Goal: Navigation & Orientation: Find specific page/section

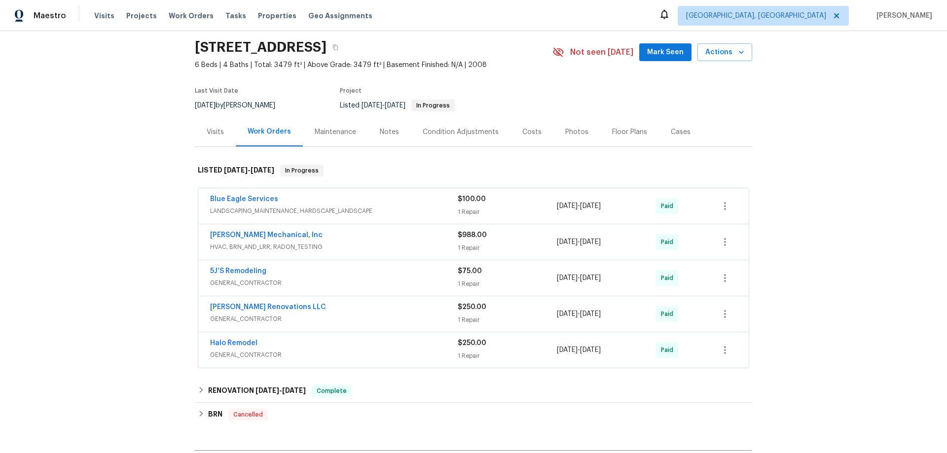
scroll to position [49, 0]
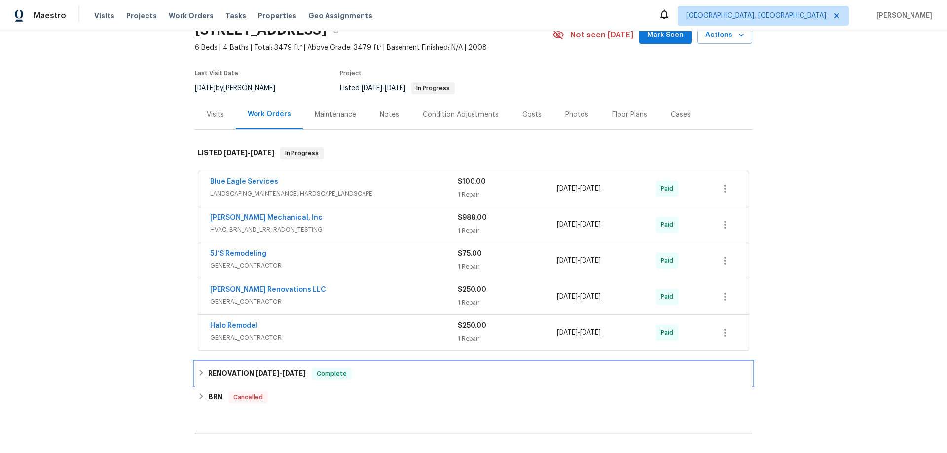
click at [234, 377] on h6 "RENOVATION 8/5/24 - 8/20/24" at bounding box center [257, 374] width 98 height 12
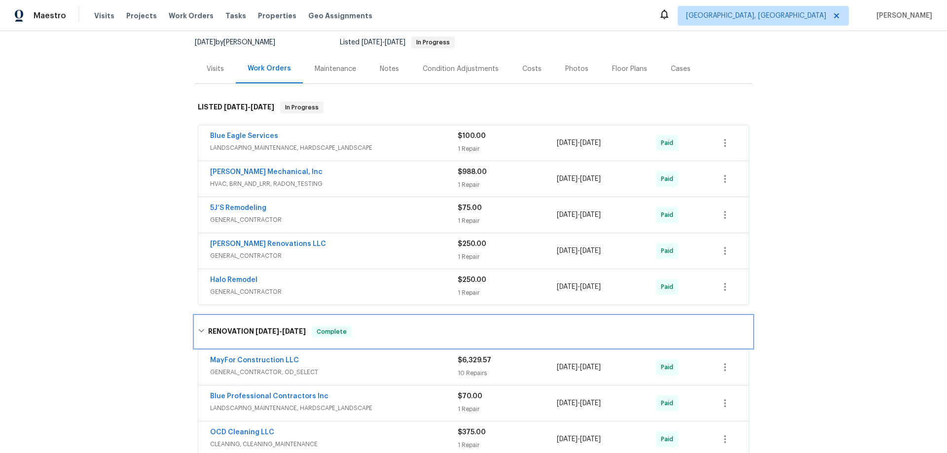
scroll to position [247, 0]
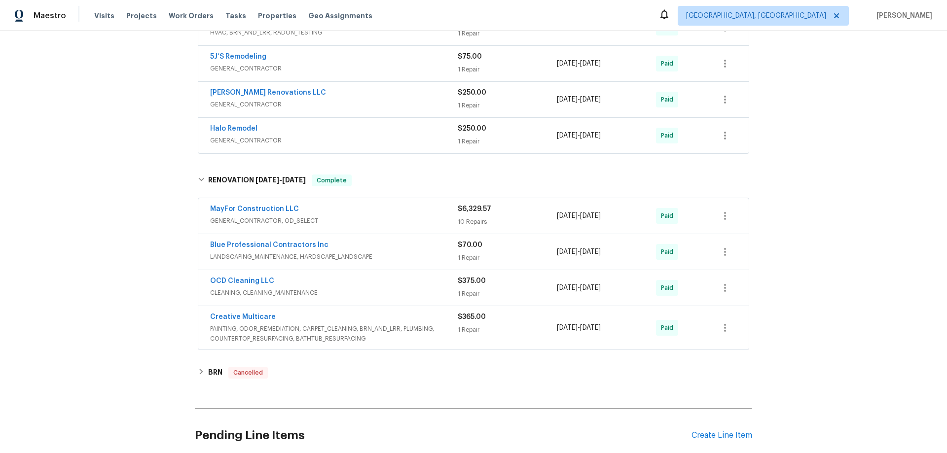
click at [158, 186] on div "Back to all projects 5747 Union Pointe Dr, Union City, GA 30291 6 Beds | 4 Bath…" at bounding box center [473, 242] width 947 height 422
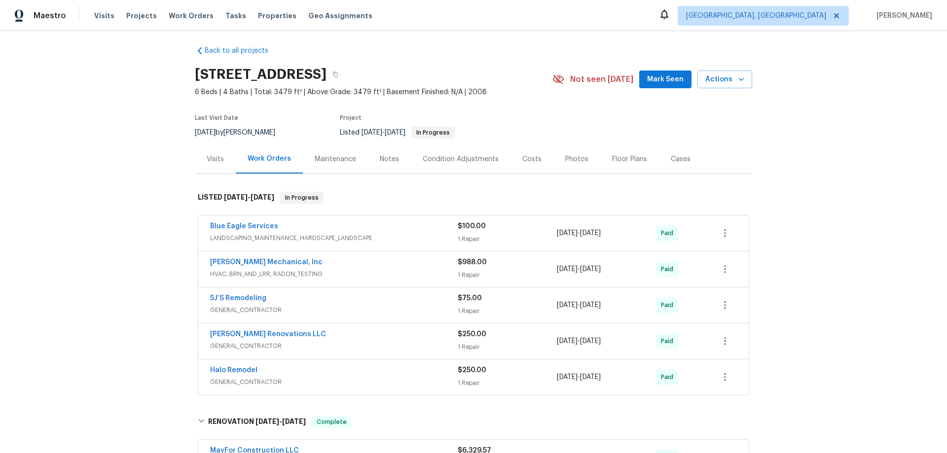
click at [142, 207] on div "Back to all projects 5747 Union Pointe Dr, Union City, GA 30291 6 Beds | 4 Bath…" at bounding box center [473, 242] width 947 height 422
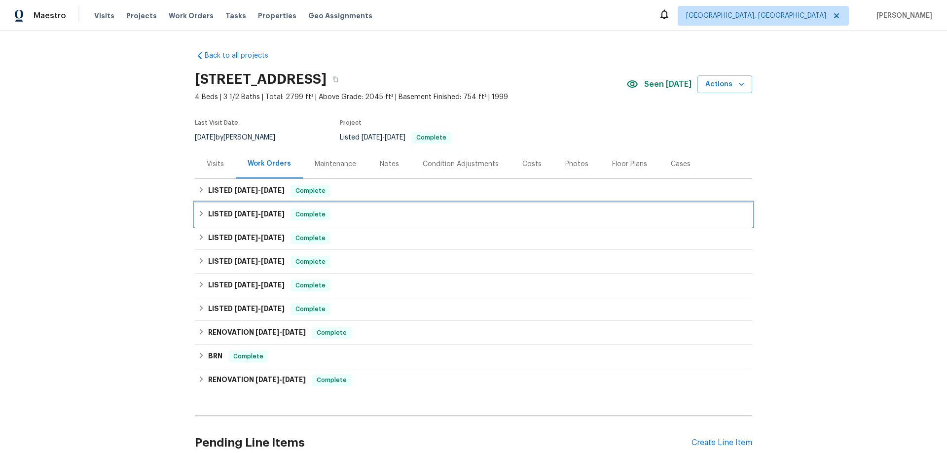
click at [238, 210] on h6 "LISTED 7/25/25 - 7/28/25" at bounding box center [246, 215] width 76 height 12
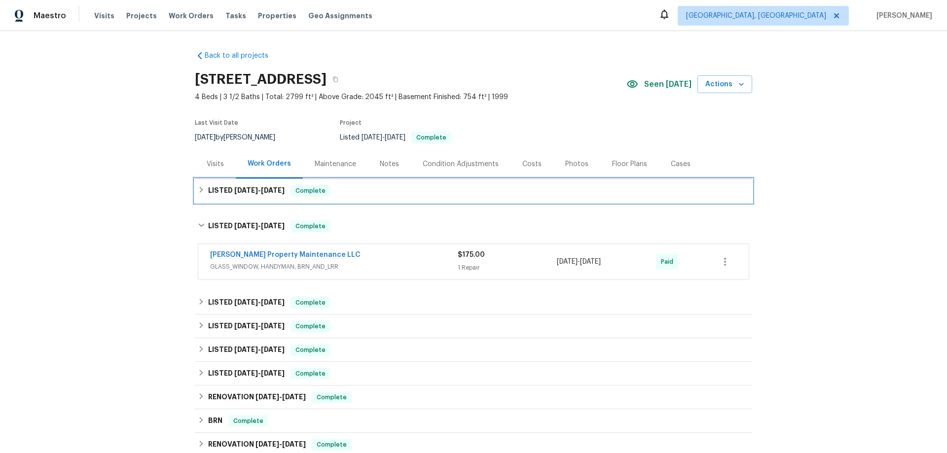
click at [238, 193] on span "8/7/25" at bounding box center [246, 190] width 24 height 7
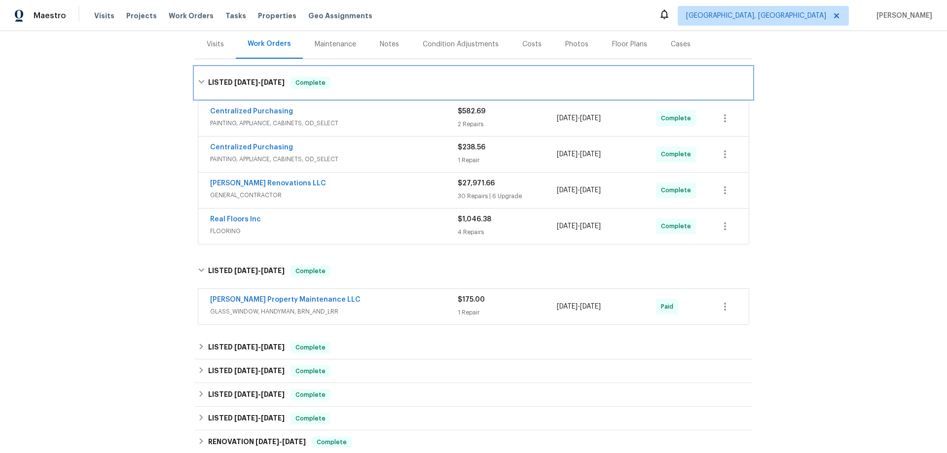
scroll to position [296, 0]
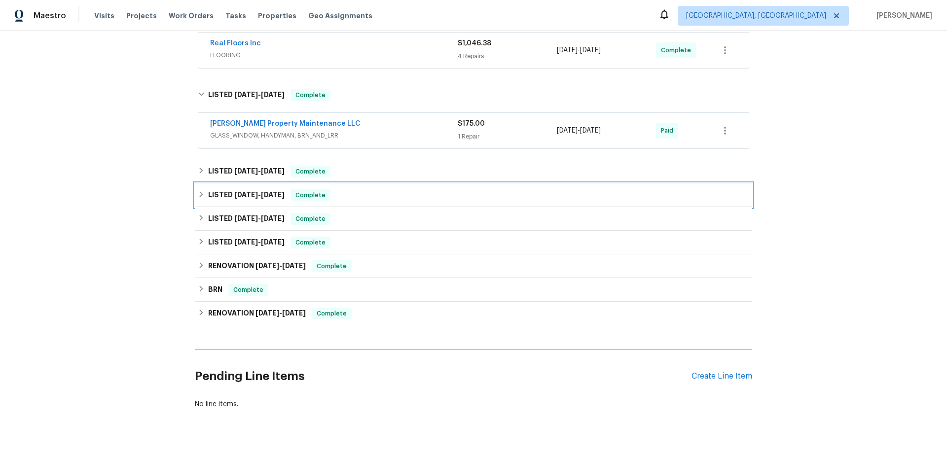
click at [228, 204] on div "LISTED 3/18/25 - 3/24/25 Complete" at bounding box center [473, 196] width 557 height 24
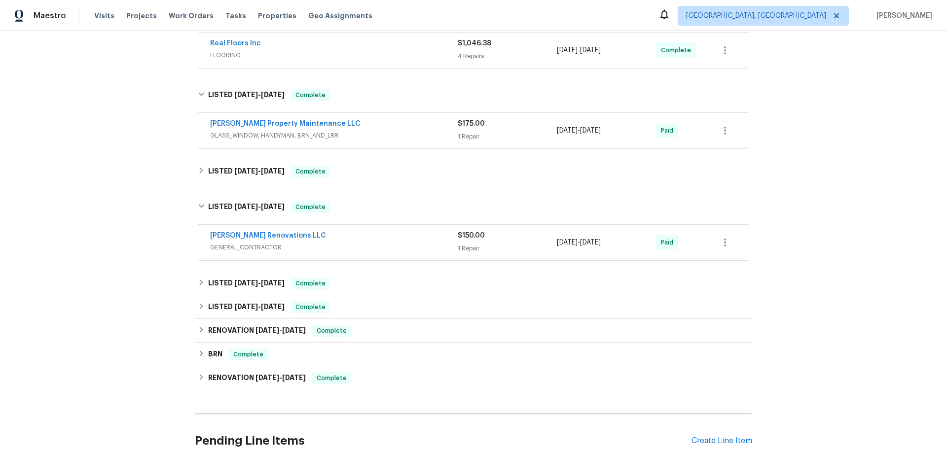
click at [230, 188] on div "Back to all projects 155 Mine Run, Fayetteville, GA 30215 4 Beds | 3 1/2 Baths …" at bounding box center [473, 114] width 557 height 735
click at [234, 175] on h6 "LISTED 4/2/25 - 4/7/25" at bounding box center [246, 172] width 76 height 12
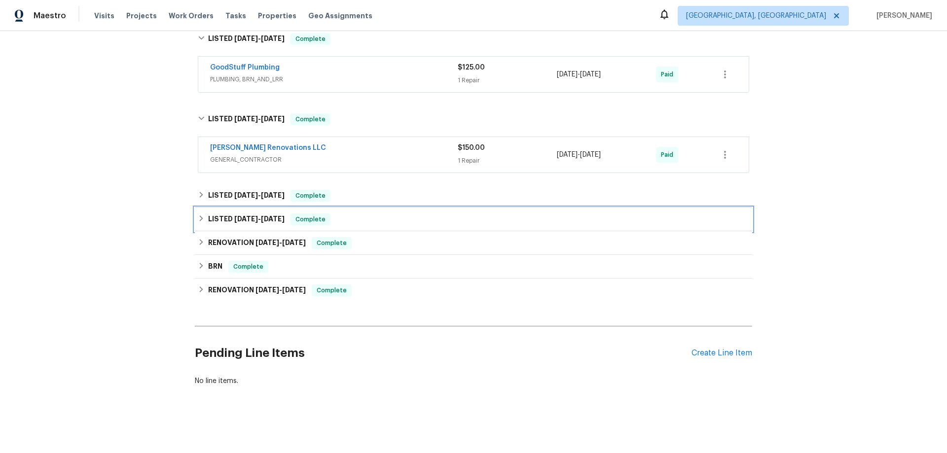
drag, startPoint x: 226, startPoint y: 217, endPoint x: 227, endPoint y: 199, distance: 17.3
click at [226, 216] on h6 "LISTED 12/31/24 - 1/1/25" at bounding box center [246, 220] width 76 height 12
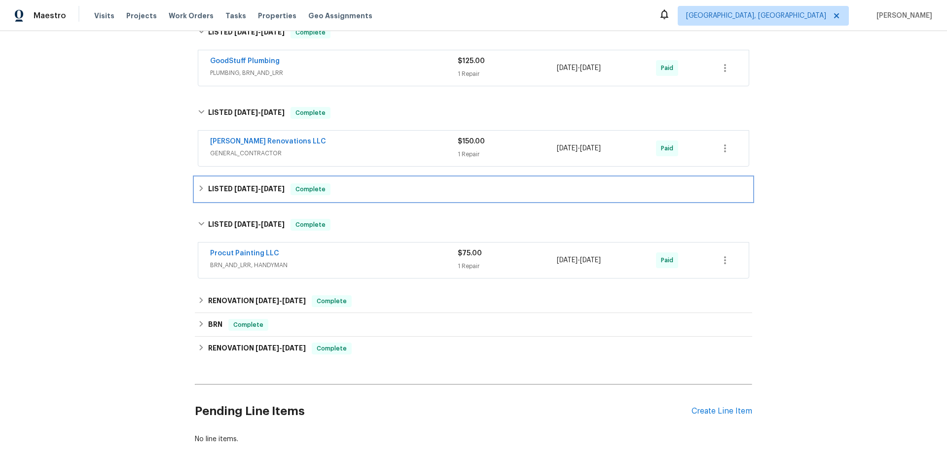
click at [227, 193] on h6 "LISTED 2/12/25 - 2/13/25" at bounding box center [246, 190] width 76 height 12
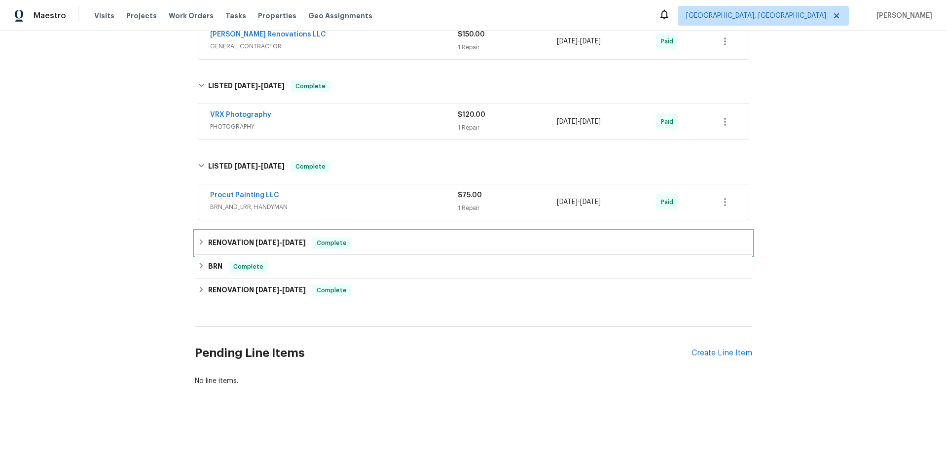
click at [224, 244] on h6 "RENOVATION 11/4/24 - 11/18/24" at bounding box center [257, 243] width 98 height 12
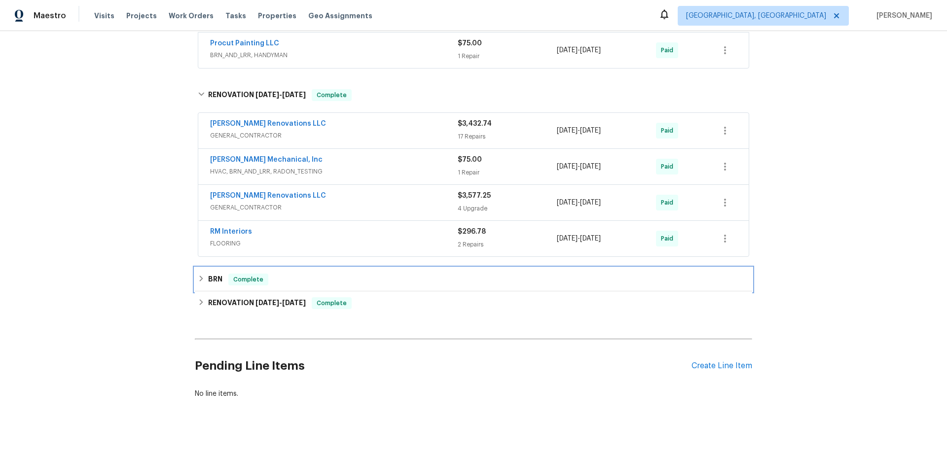
click at [217, 277] on h6 "BRN" at bounding box center [215, 280] width 14 height 12
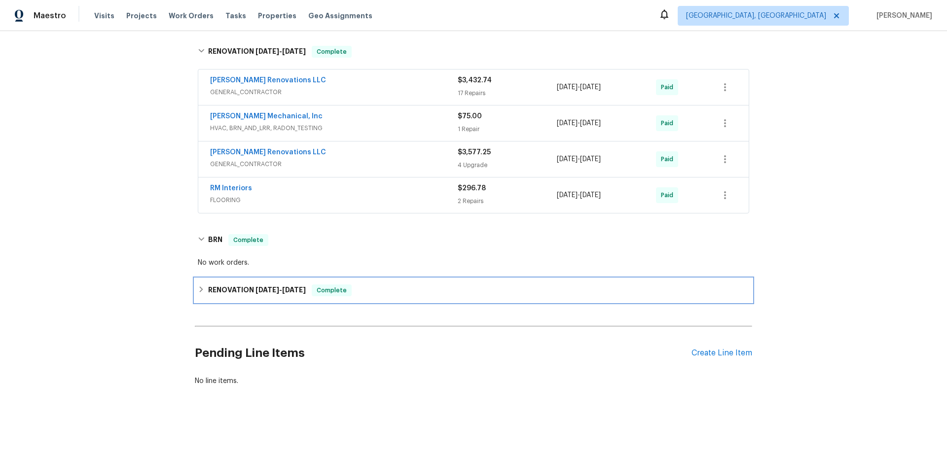
drag, startPoint x: 229, startPoint y: 291, endPoint x: 193, endPoint y: 287, distance: 36.2
click at [229, 291] on div "RENOVATION 11/13/19 - 11/15/19 Complete" at bounding box center [473, 291] width 557 height 24
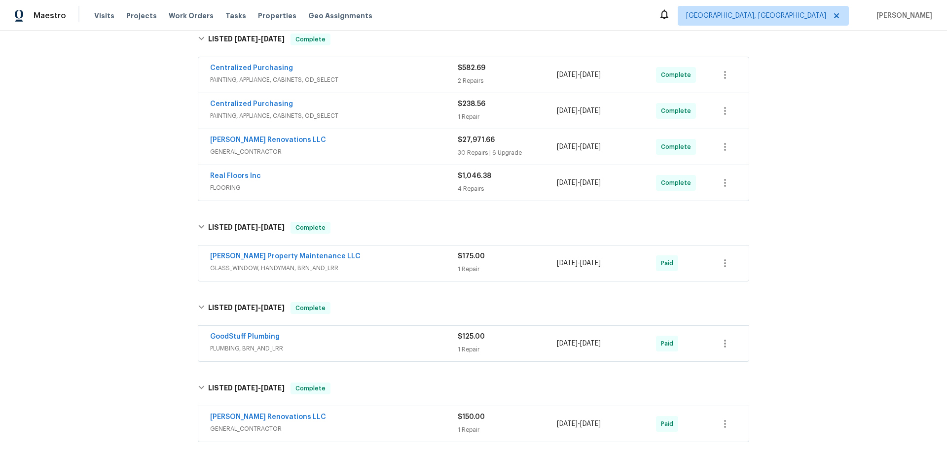
scroll to position [58, 0]
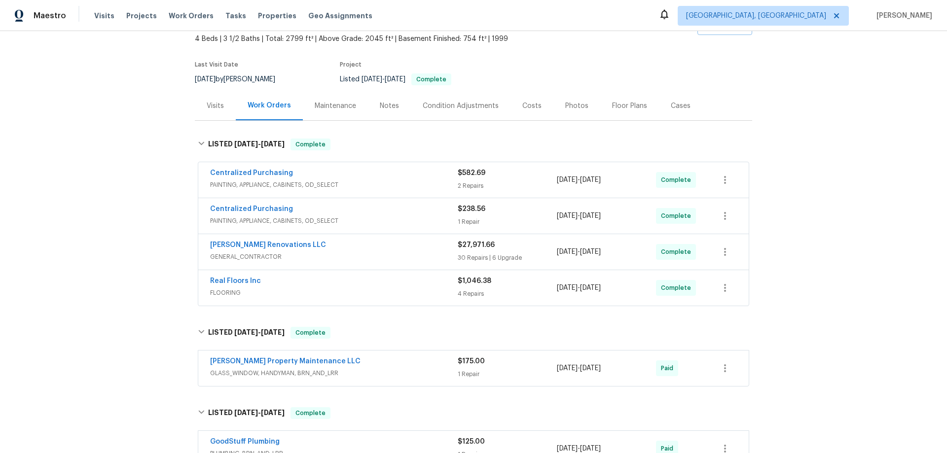
click at [125, 251] on div "Back to all projects 155 Mine Run, Fayetteville, GA 30215 4 Beds | 3 1/2 Baths …" at bounding box center [473, 242] width 947 height 422
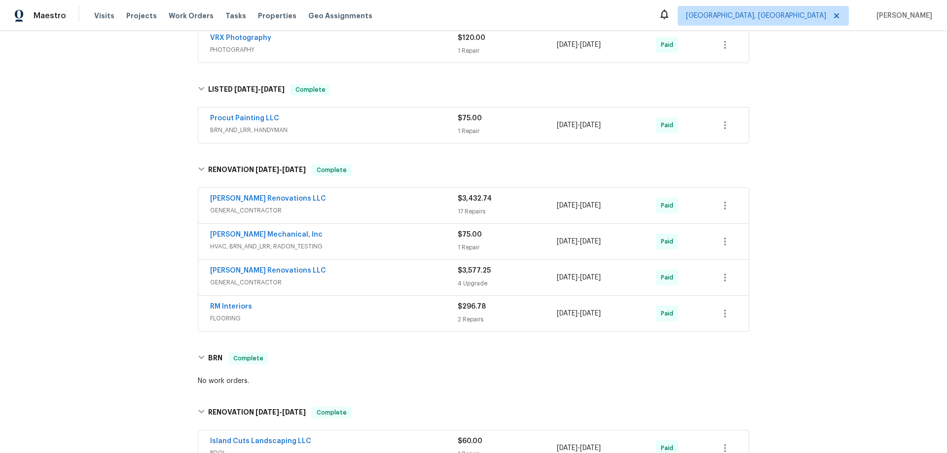
scroll to position [820, 0]
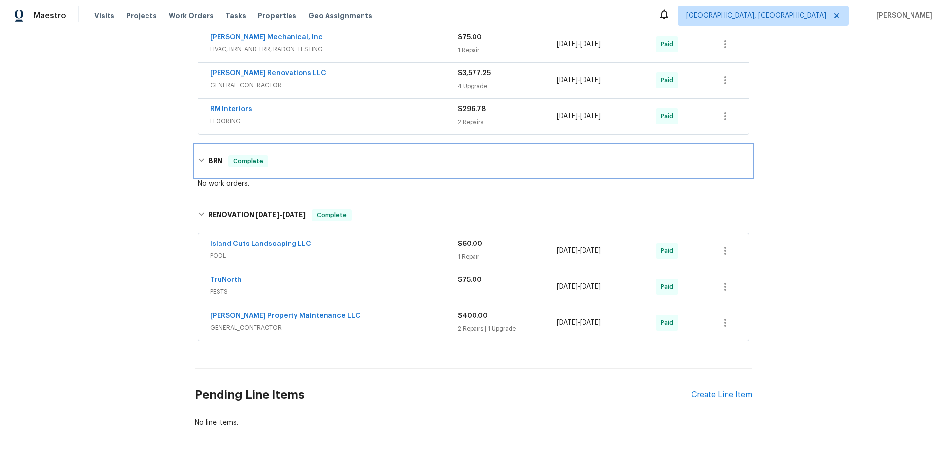
drag, startPoint x: 204, startPoint y: 162, endPoint x: 193, endPoint y: 168, distance: 13.0
click at [208, 162] on h6 "BRN" at bounding box center [215, 161] width 14 height 12
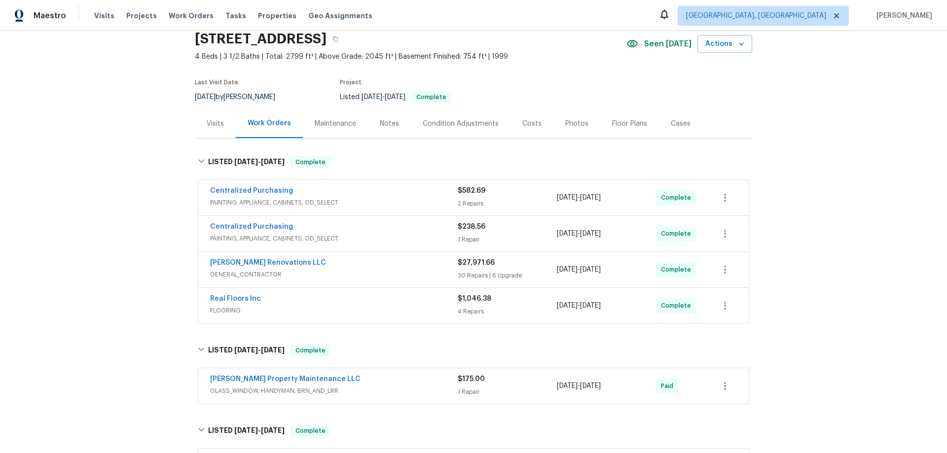
scroll to position [0, 0]
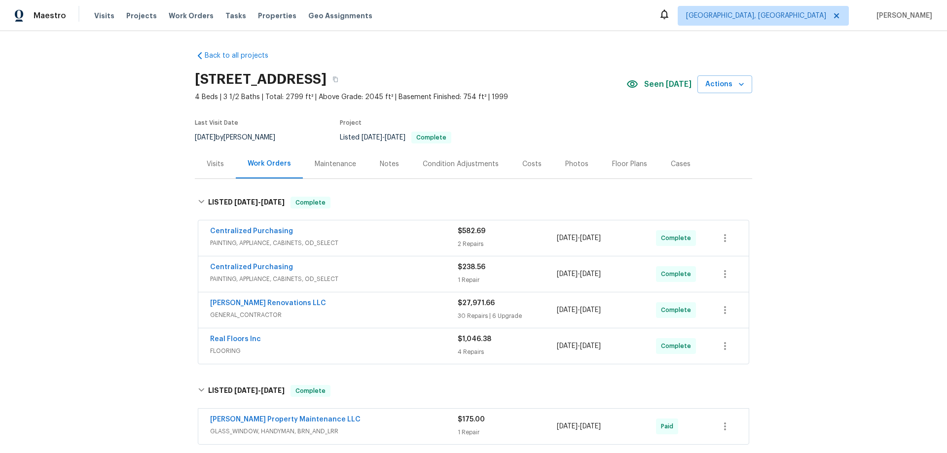
click at [141, 187] on div "Back to all projects 155 Mine Run, Fayetteville, GA 30215 4 Beds | 3 1/2 Baths …" at bounding box center [473, 242] width 947 height 422
click at [159, 262] on div "Back to all projects 155 Mine Run, Fayetteville, GA 30215 4 Beds | 3 1/2 Baths …" at bounding box center [473, 242] width 947 height 422
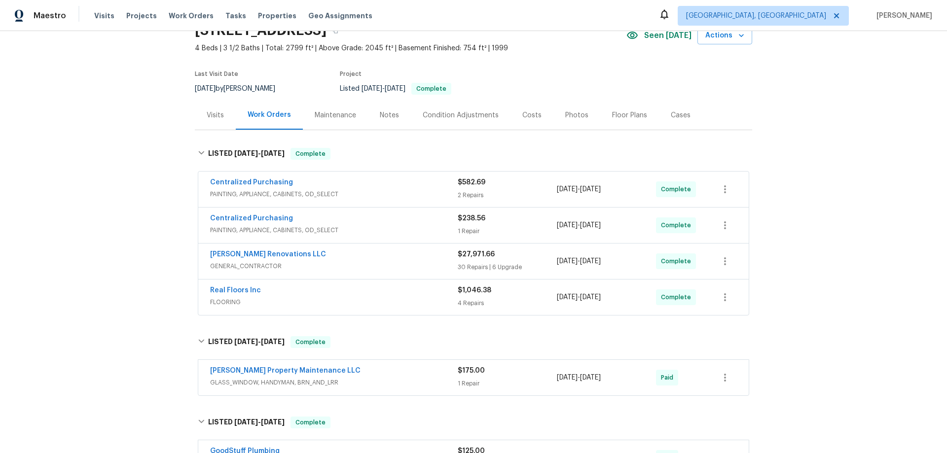
scroll to position [197, 0]
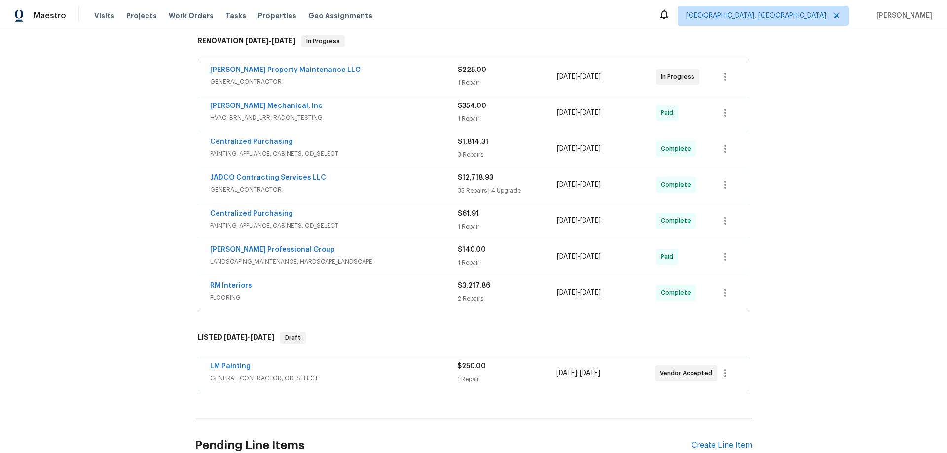
scroll to position [197, 0]
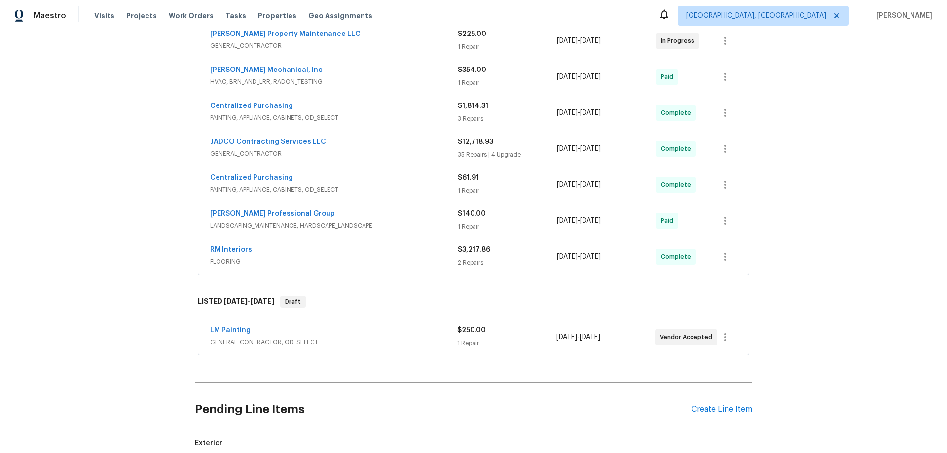
drag, startPoint x: 108, startPoint y: 211, endPoint x: 100, endPoint y: 235, distance: 25.8
click at [107, 211] on div "Back to all projects 922 Park Pl NE, Conyers, GA 30012 2 Beds | 2 1/2 Baths | T…" at bounding box center [473, 242] width 947 height 422
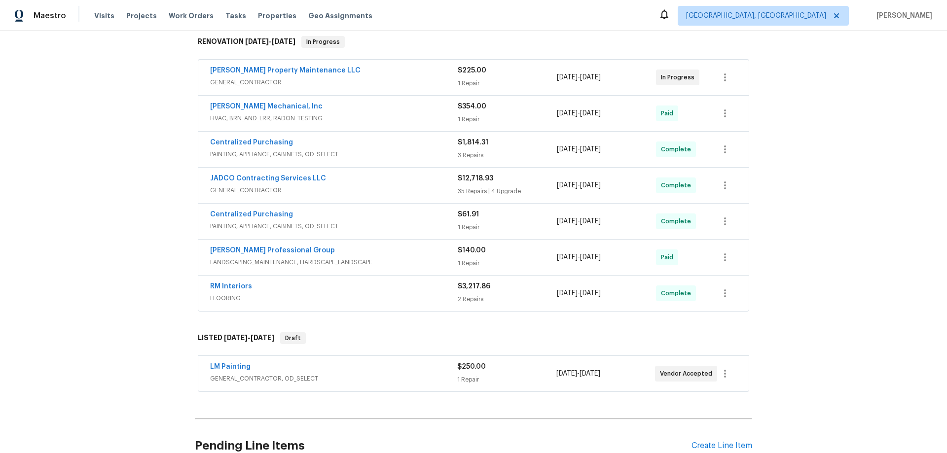
scroll to position [99, 0]
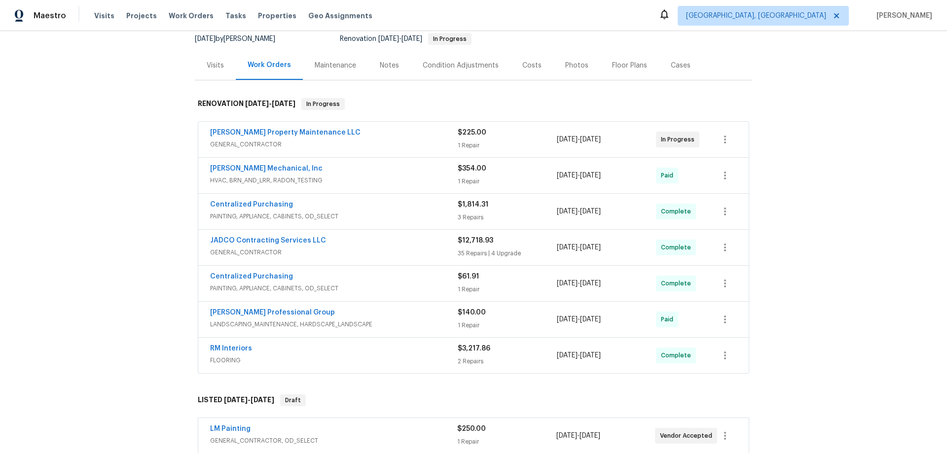
click at [104, 257] on div "Back to all projects 922 Park Pl NE, Conyers, GA 30012 2 Beds | 2 1/2 Baths | T…" at bounding box center [473, 242] width 947 height 422
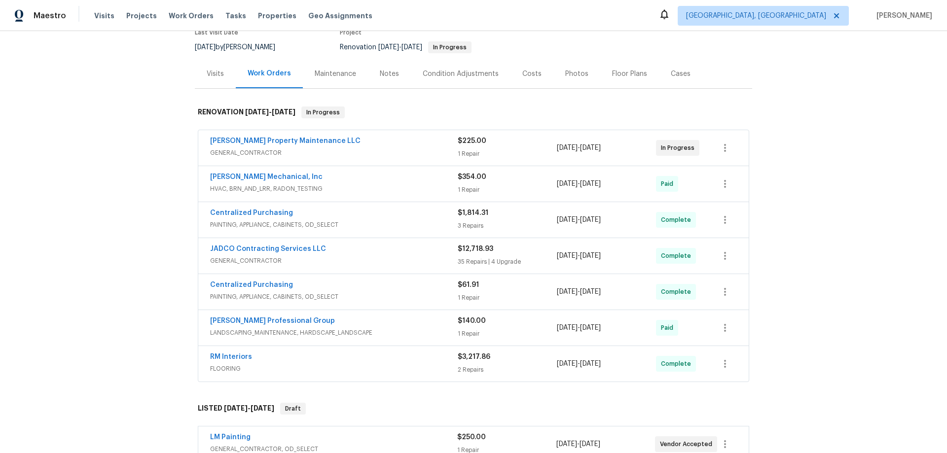
scroll to position [0, 0]
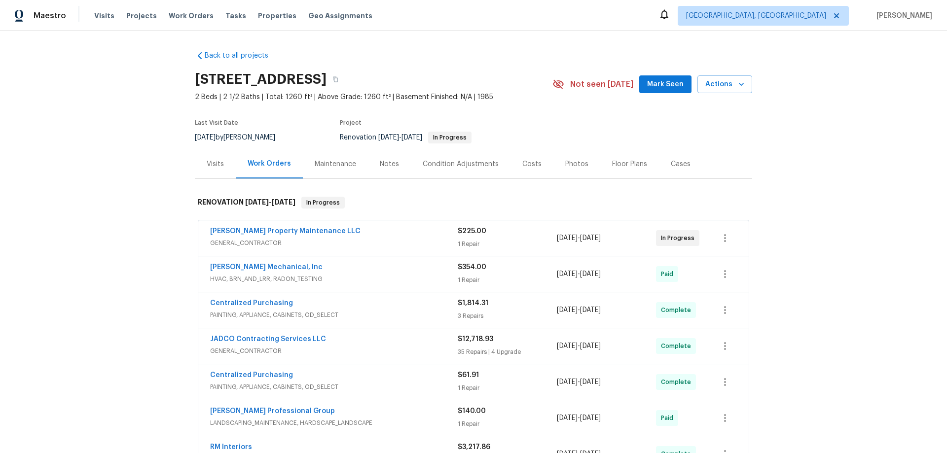
click at [114, 177] on div "Back to all projects 922 Park Pl NE, Conyers, GA 30012 2 Beds | 2 1/2 Baths | T…" at bounding box center [473, 242] width 947 height 422
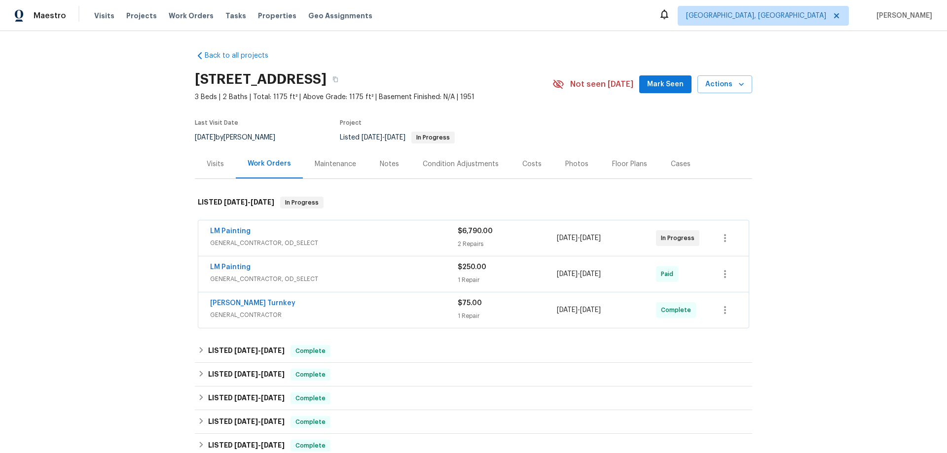
scroll to position [210, 0]
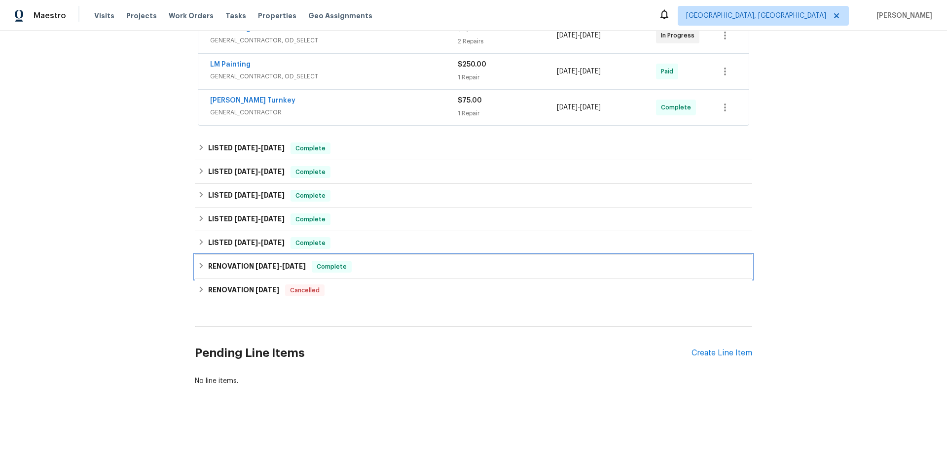
click at [205, 268] on div "RENOVATION 8/16/24 - 9/15/24 Complete" at bounding box center [473, 267] width 557 height 24
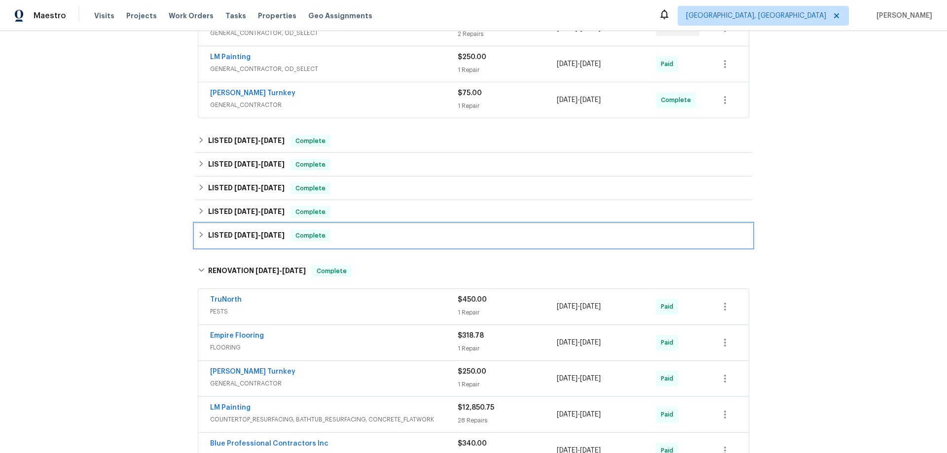
click at [210, 247] on div "LISTED 10/2/24 - 10/9/24 Complete" at bounding box center [473, 236] width 557 height 24
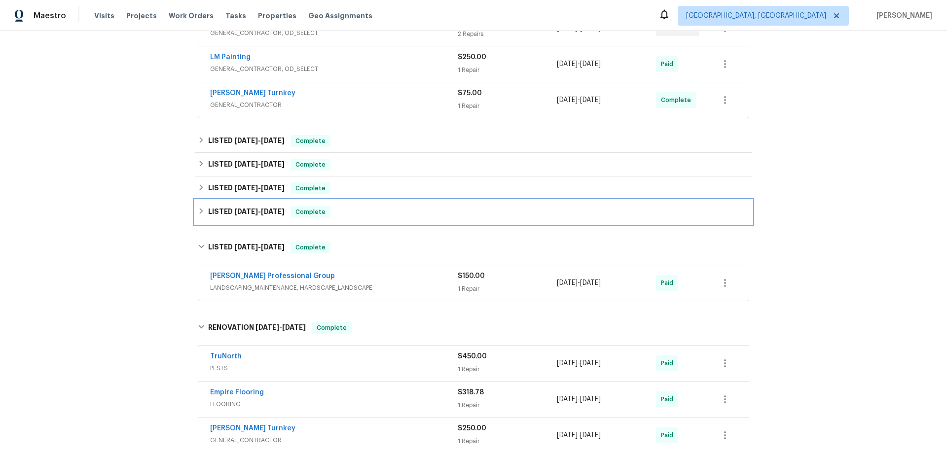
click at [217, 208] on h6 "LISTED 12/30/24 - 1/8/25" at bounding box center [246, 212] width 76 height 12
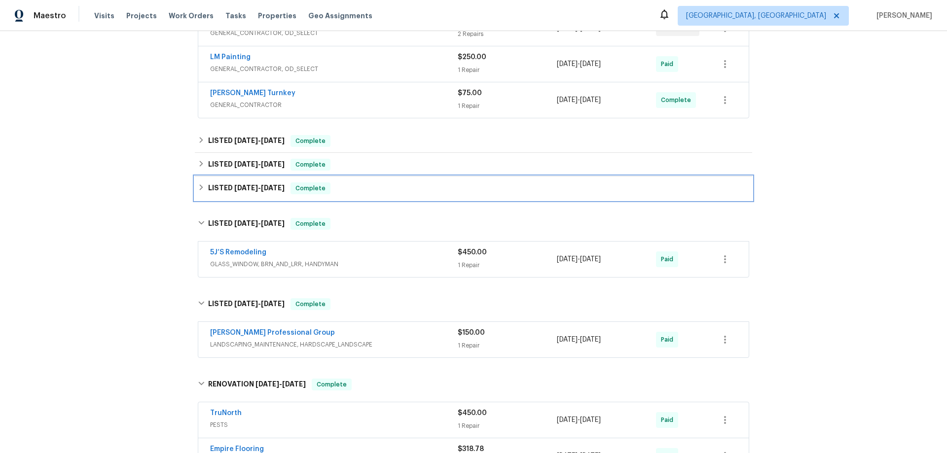
drag, startPoint x: 218, startPoint y: 185, endPoint x: 221, endPoint y: 173, distance: 13.2
click at [218, 185] on h6 "LISTED 2/27/25 - 3/1/25" at bounding box center [246, 189] width 76 height 12
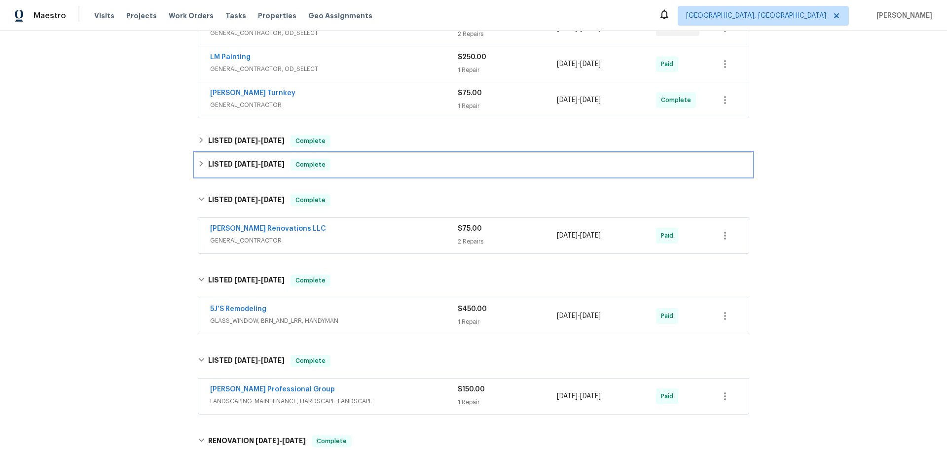
click at [223, 159] on h6 "LISTED 4/15/25 - 4/18/25" at bounding box center [246, 165] width 76 height 12
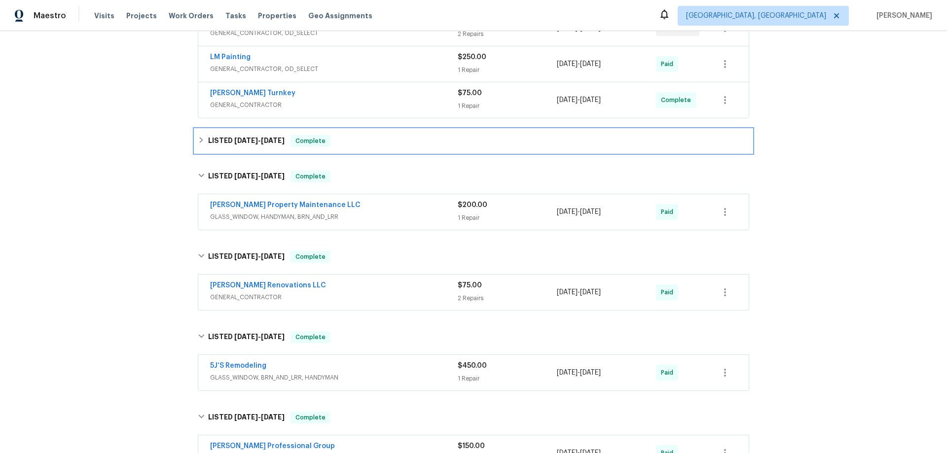
click at [227, 138] on h6 "LISTED 6/23/25 - 6/27/25" at bounding box center [246, 141] width 76 height 12
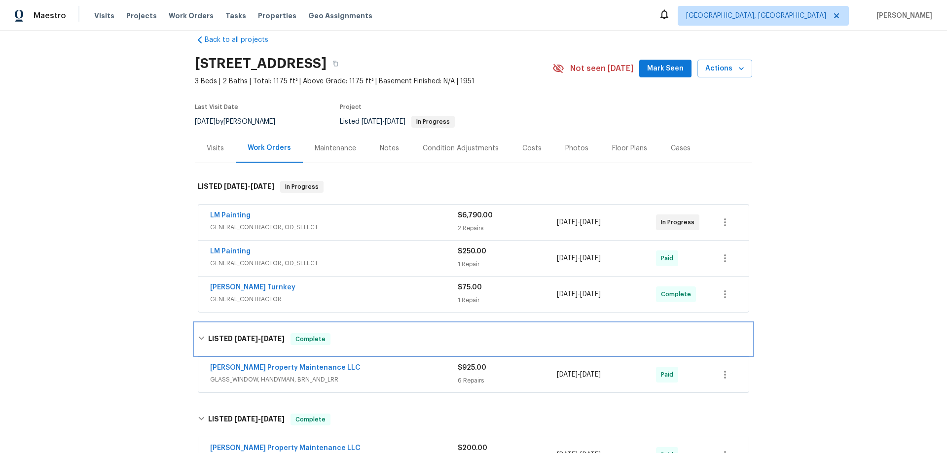
scroll to position [13, 0]
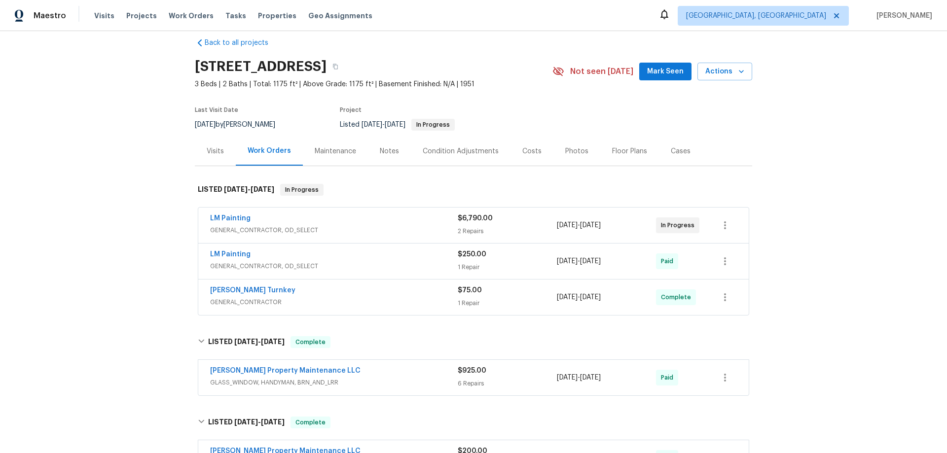
click at [141, 264] on div "Back to all projects 1909 Meadow Ln, Decatur, GA 30032 3 Beds | 2 Baths | Total…" at bounding box center [473, 242] width 947 height 422
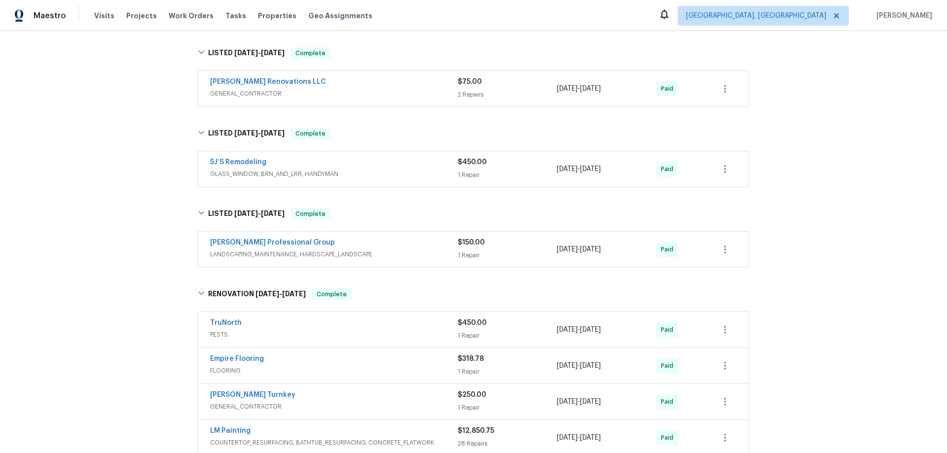
scroll to position [493, 0]
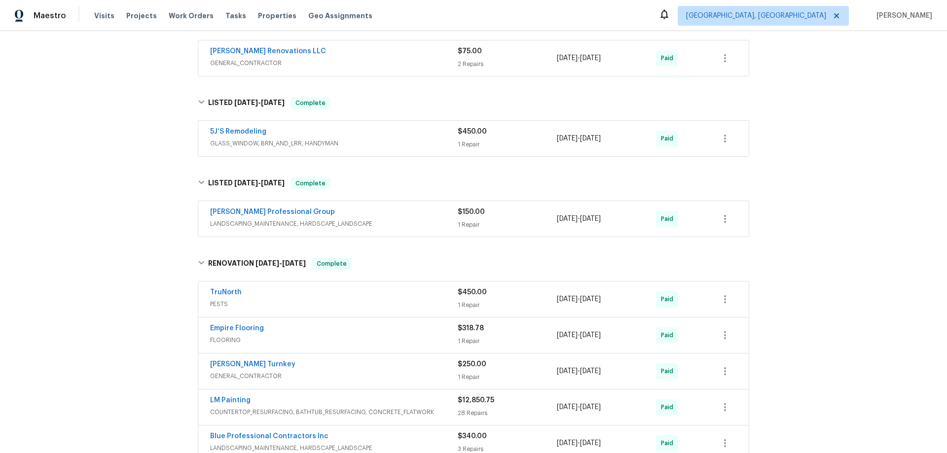
click at [369, 229] on div "Ramsey's Professional Group LANDSCAPING_MAINTENANCE, HARDSCAPE_LANDSCAPE" at bounding box center [334, 219] width 248 height 24
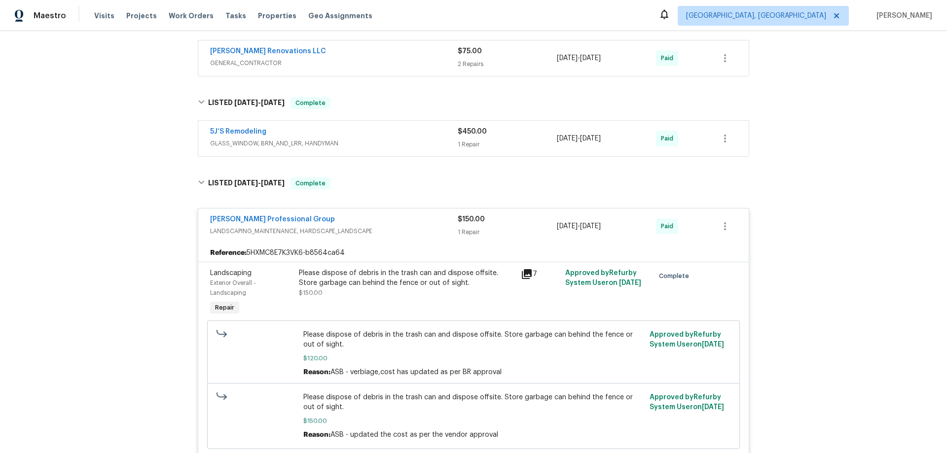
click at [106, 194] on div "Back to all projects 1909 Meadow Ln, Decatur, GA 30032 3 Beds | 2 Baths | Total…" at bounding box center [473, 242] width 947 height 422
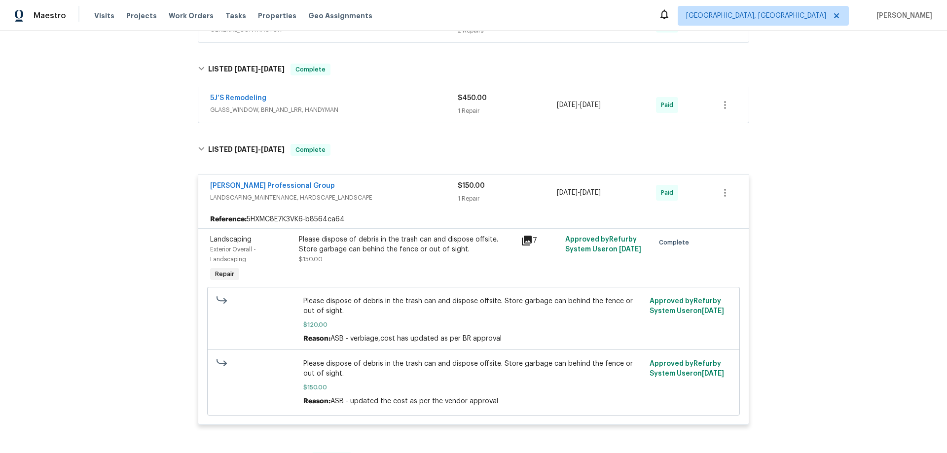
scroll to position [564, 0]
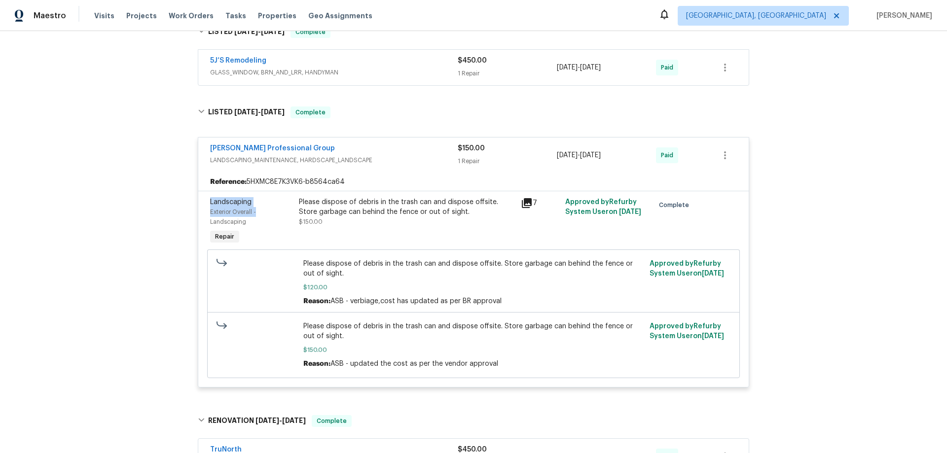
drag, startPoint x: 203, startPoint y: 201, endPoint x: 296, endPoint y: 212, distance: 94.4
click at [257, 212] on div "Landscaping Exterior Overall - Landscaping Repair Please dispose of debris in t…" at bounding box center [473, 289] width 551 height 196
click at [296, 207] on div "Please dispose of debris in the trash can and dispose offsite. Store garbage ca…" at bounding box center [407, 221] width 222 height 55
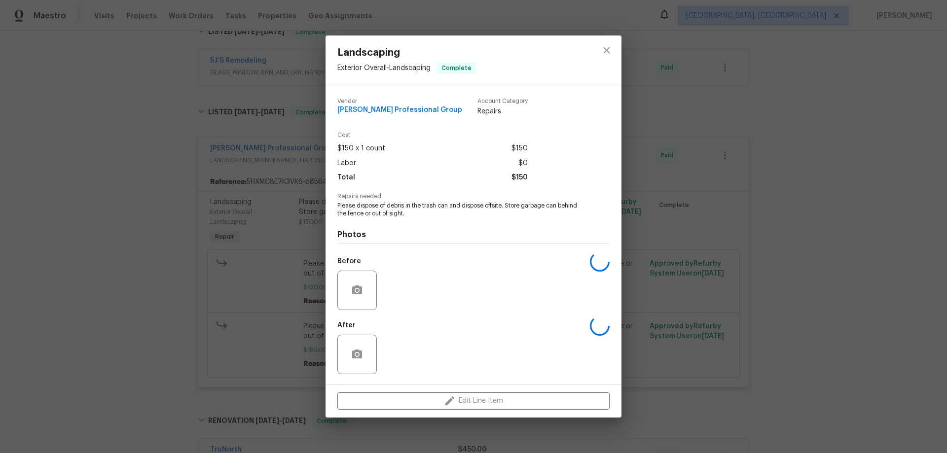
drag, startPoint x: 292, startPoint y: 207, endPoint x: 300, endPoint y: 197, distance: 13.0
click at [300, 197] on div "Landscaping Exterior Overall - Landscaping Complete Vendor Ramsey's Professiona…" at bounding box center [473, 226] width 947 height 453
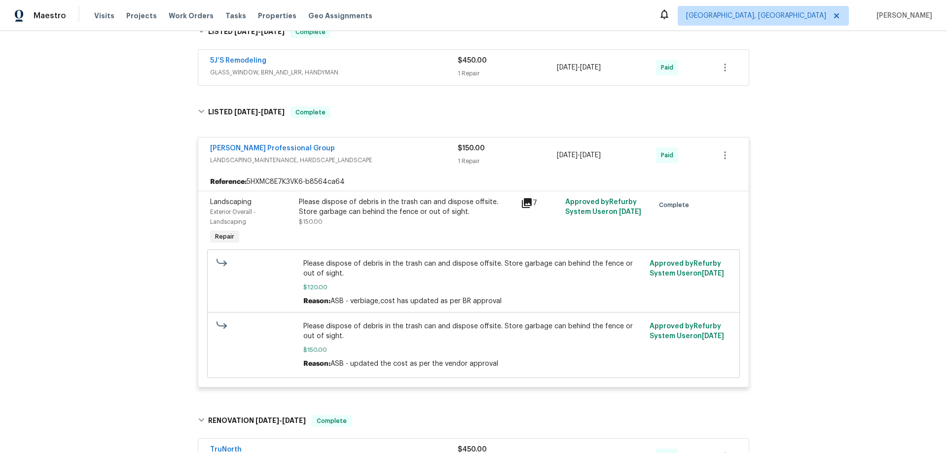
click at [259, 215] on div "Exterior Overall - Landscaping" at bounding box center [251, 217] width 83 height 20
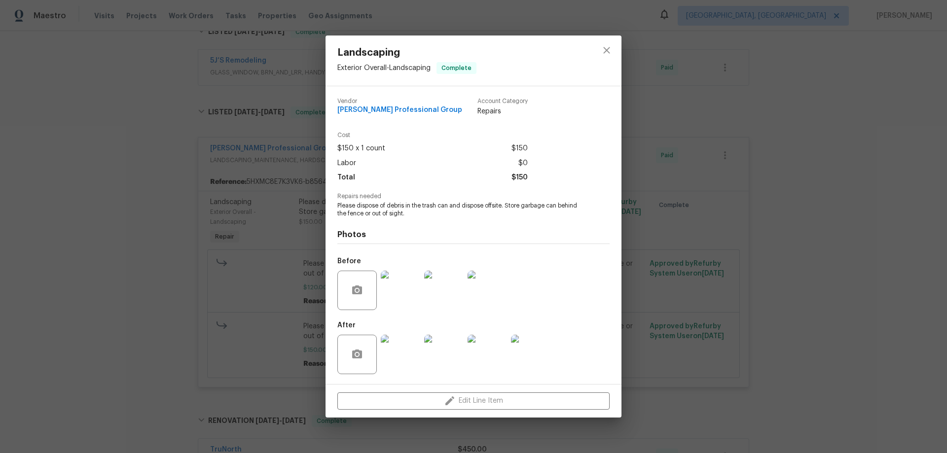
click at [393, 285] on img at bounding box center [400, 290] width 39 height 39
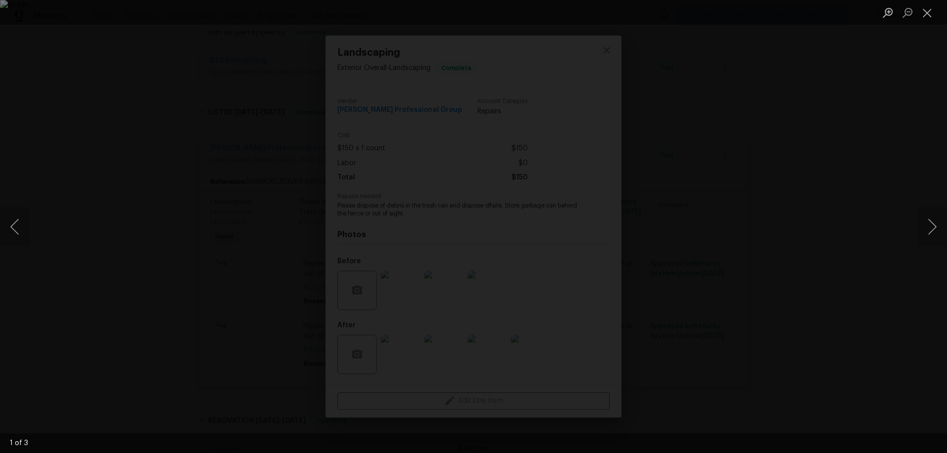
click at [796, 234] on div "Lightbox" at bounding box center [473, 226] width 947 height 453
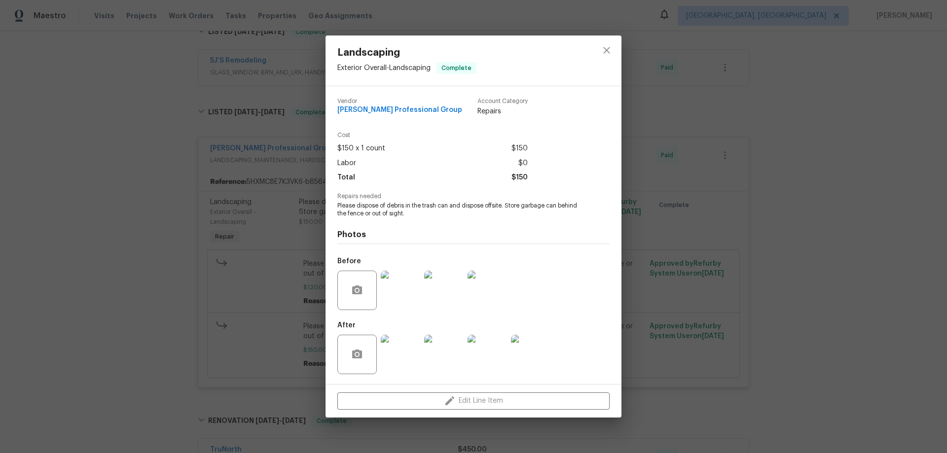
click at [452, 285] on img at bounding box center [443, 290] width 39 height 39
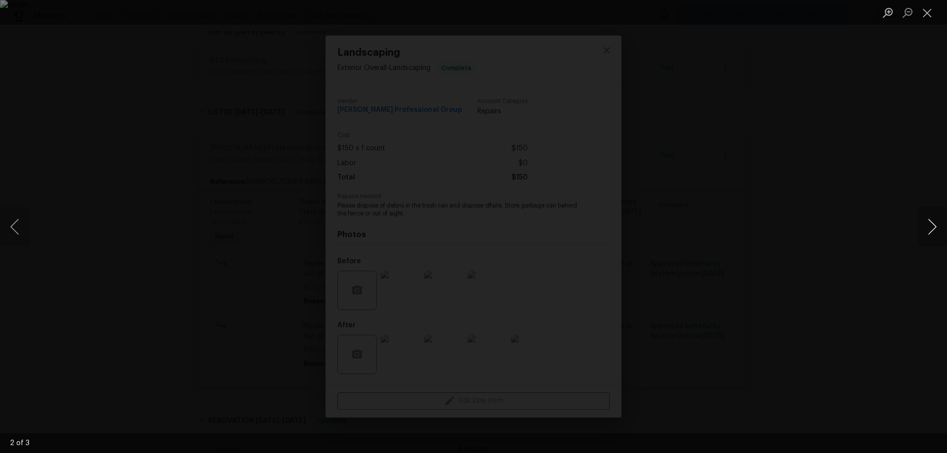
click at [934, 235] on button "Next image" at bounding box center [933, 226] width 30 height 39
click at [21, 225] on button "Previous image" at bounding box center [15, 226] width 30 height 39
click at [786, 241] on div "Lightbox" at bounding box center [473, 226] width 947 height 453
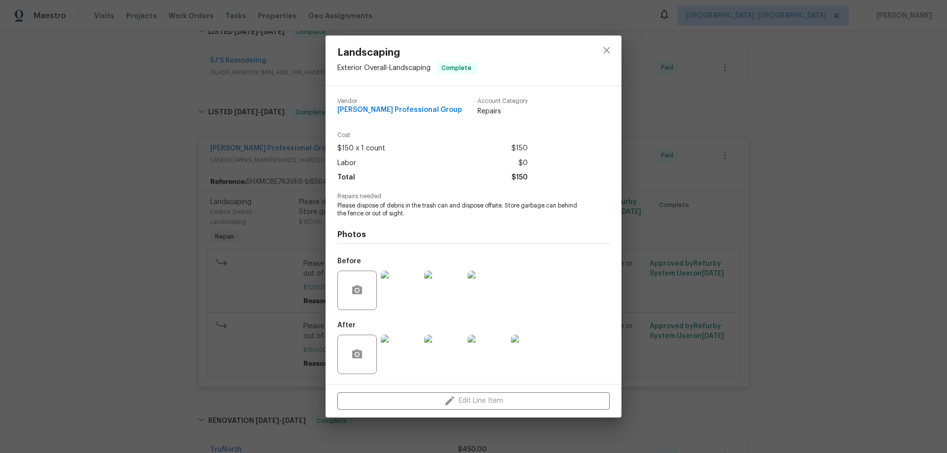
click at [400, 356] on img at bounding box center [400, 354] width 39 height 39
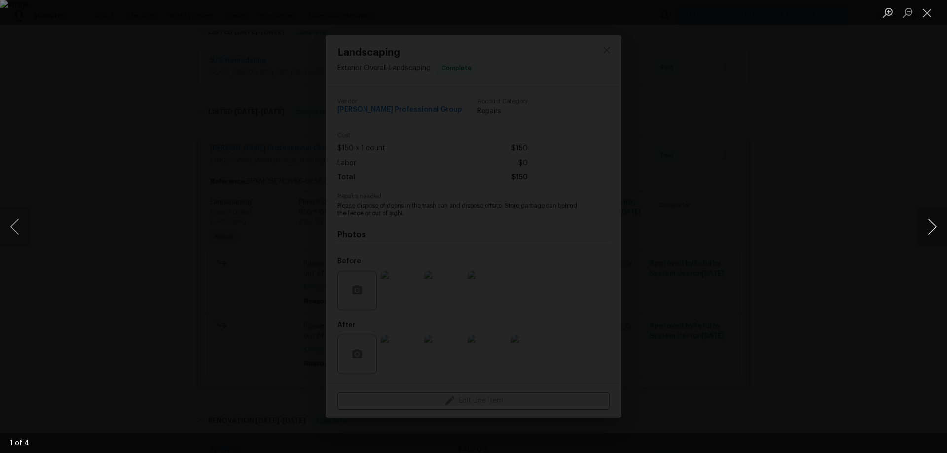
click at [927, 226] on button "Next image" at bounding box center [933, 226] width 30 height 39
click at [928, 226] on button "Next image" at bounding box center [933, 226] width 30 height 39
click at [929, 225] on button "Next image" at bounding box center [933, 226] width 30 height 39
click at [829, 253] on div "Lightbox" at bounding box center [473, 226] width 947 height 453
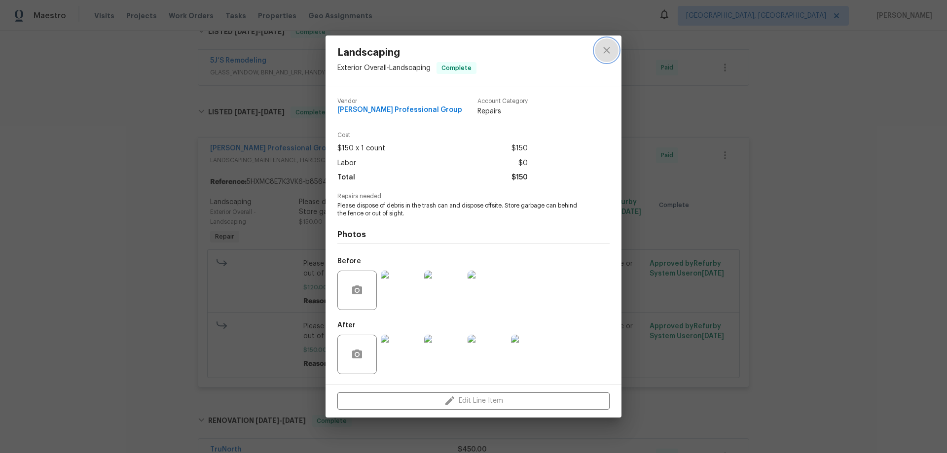
click at [605, 53] on icon "close" at bounding box center [607, 50] width 12 height 12
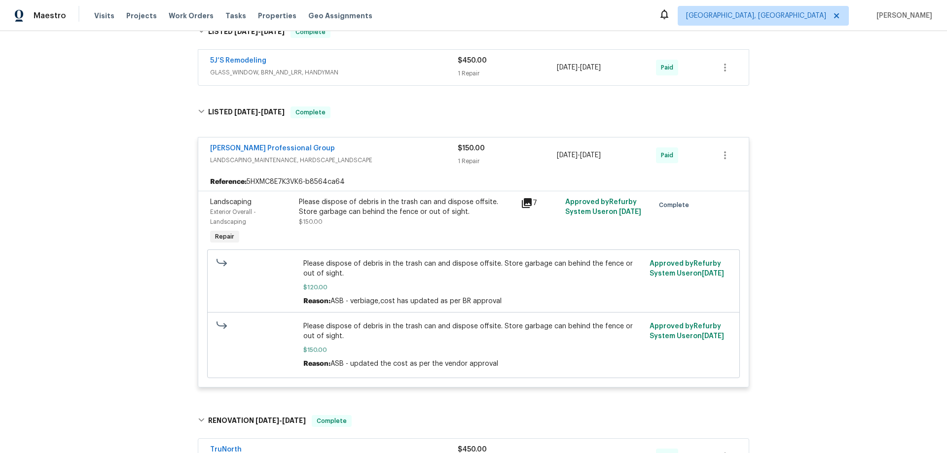
click at [839, 149] on div "Back to all projects 1909 Meadow Ln, Decatur, GA 30032 3 Beds | 2 Baths | Total…" at bounding box center [473, 242] width 947 height 422
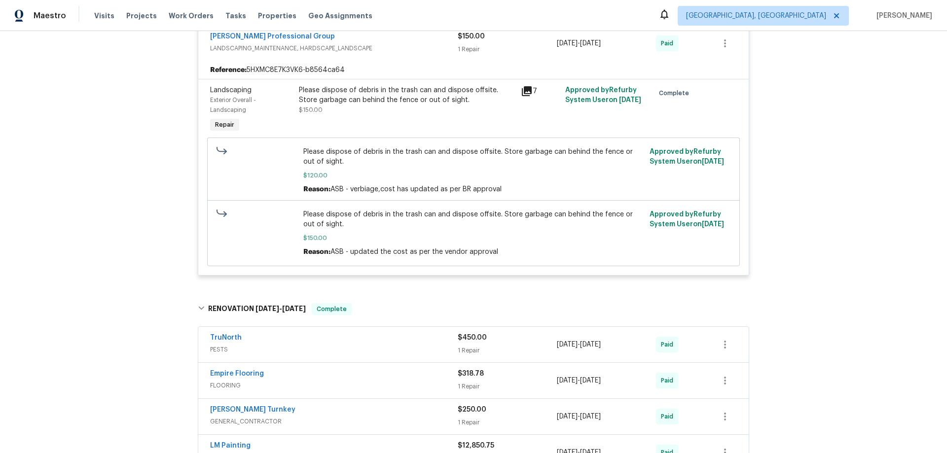
scroll to position [959, 0]
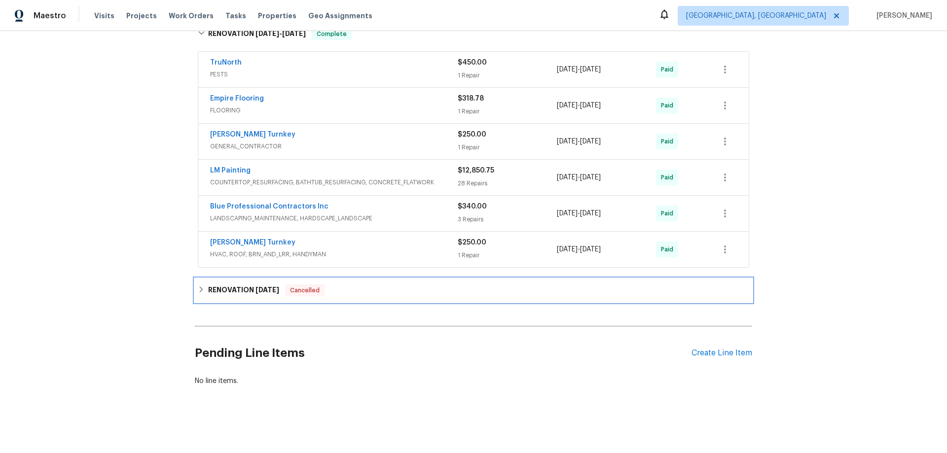
click at [203, 285] on div "RENOVATION 4/24/24 Cancelled" at bounding box center [473, 291] width 551 height 12
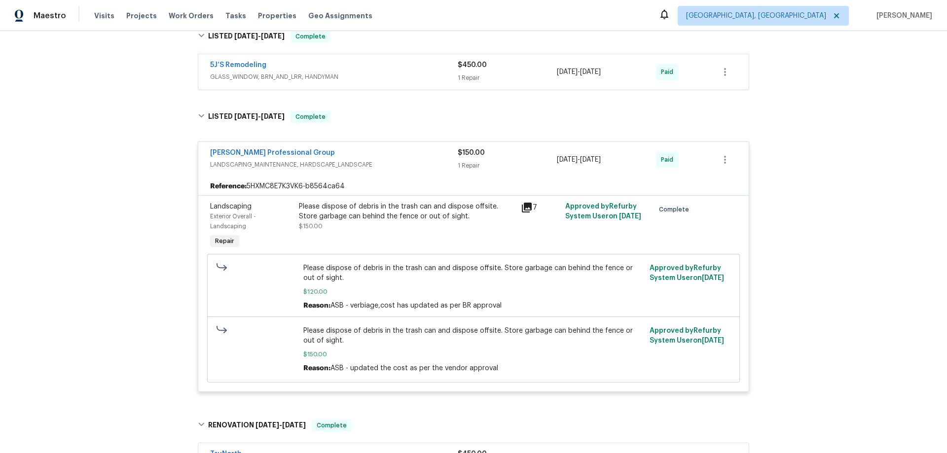
scroll to position [543, 0]
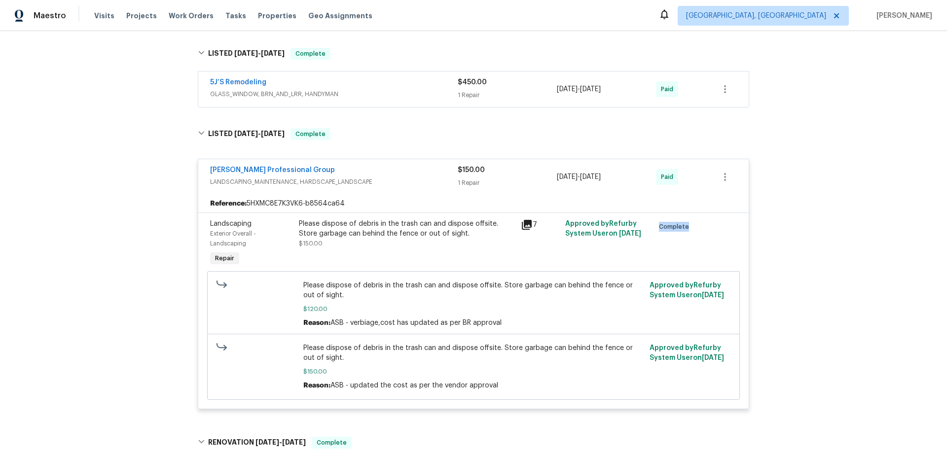
drag, startPoint x: 689, startPoint y: 229, endPoint x: 656, endPoint y: 228, distance: 33.6
click at [656, 228] on div "Complete" at bounding box center [673, 243] width 44 height 55
click at [656, 252] on div "Complete" at bounding box center [673, 243] width 44 height 55
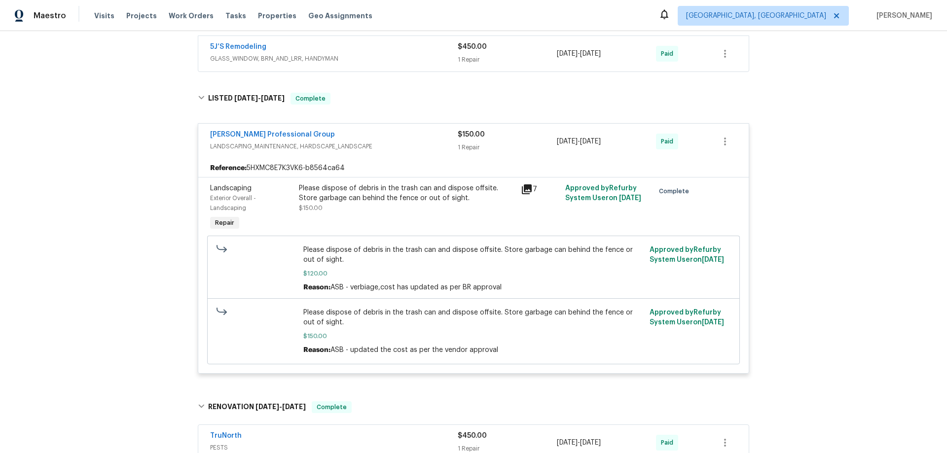
scroll to position [537, 0]
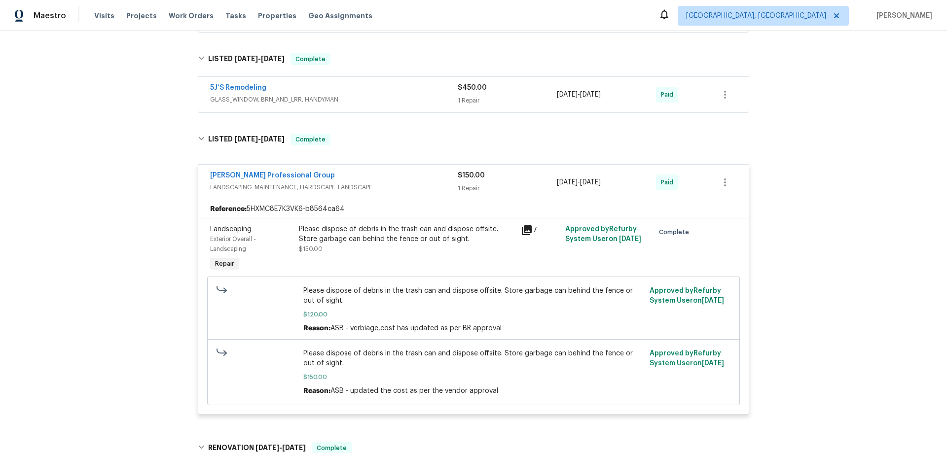
click at [292, 180] on span "Ramsey's Professional Group" at bounding box center [272, 176] width 125 height 10
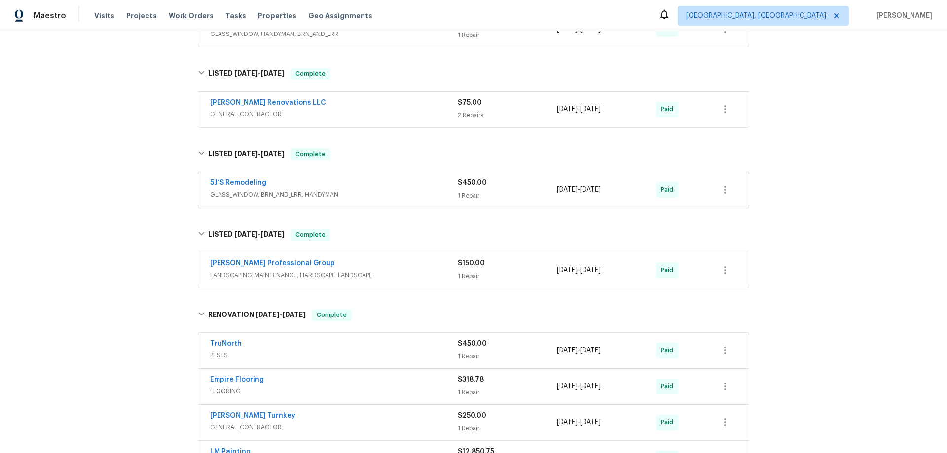
scroll to position [439, 0]
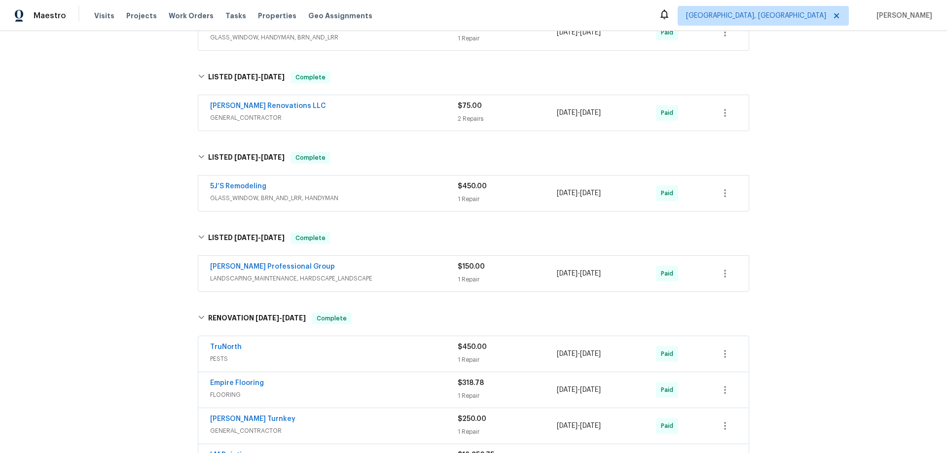
click at [96, 268] on div "Back to all projects 1909 Meadow Ln, Decatur, GA 30032 3 Beds | 2 Baths | Total…" at bounding box center [473, 242] width 947 height 422
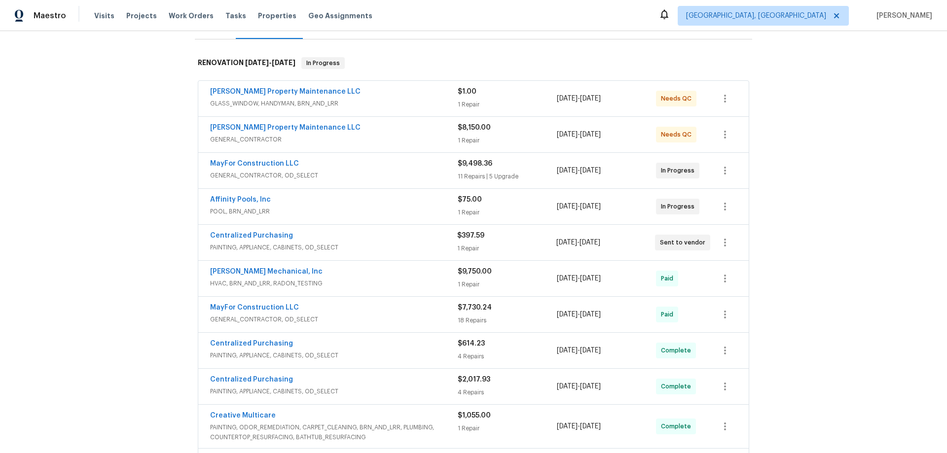
scroll to position [197, 0]
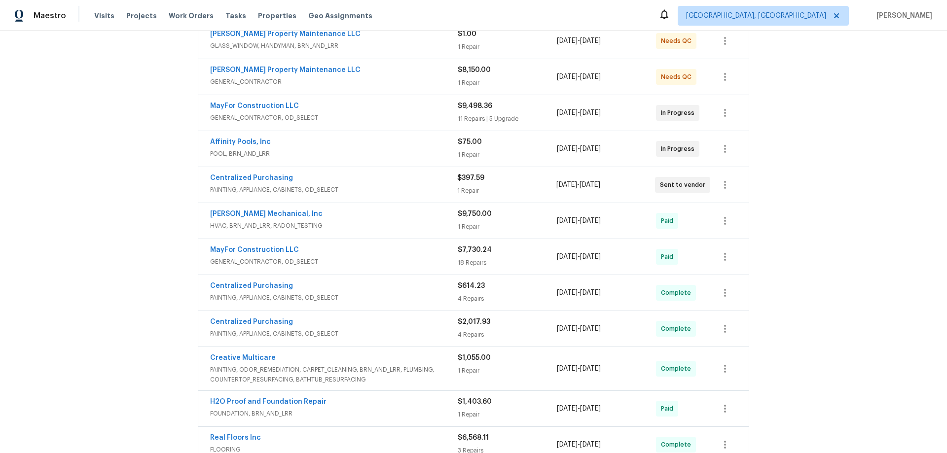
click at [125, 247] on div "Back to all projects [STREET_ADDRESS][PERSON_NAME] 4 Beds | 2 1/2 Baths | Total…" at bounding box center [473, 242] width 947 height 422
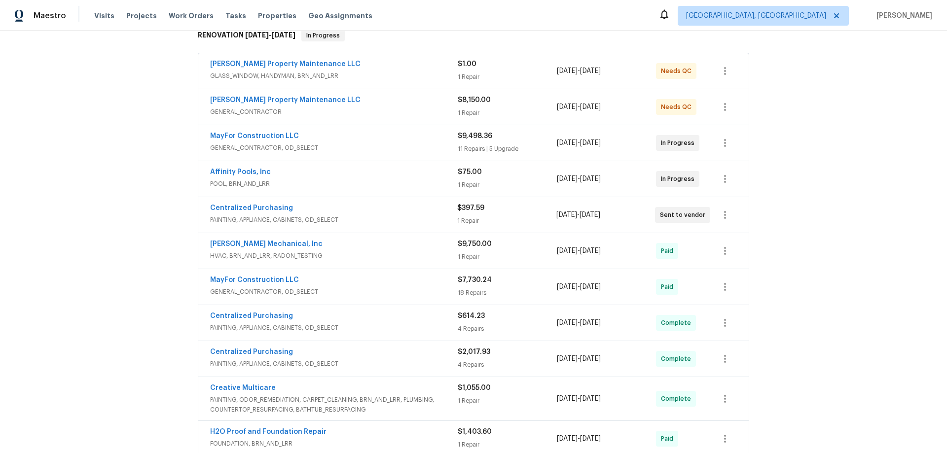
scroll to position [49, 0]
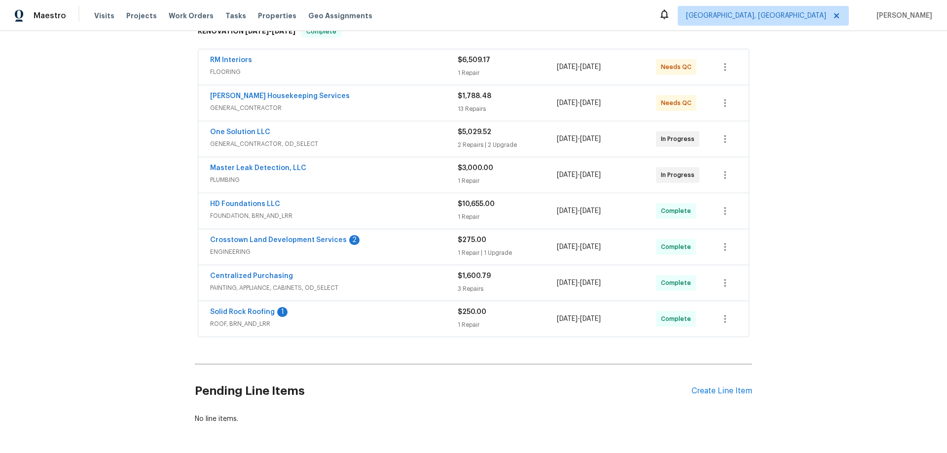
scroll to position [197, 0]
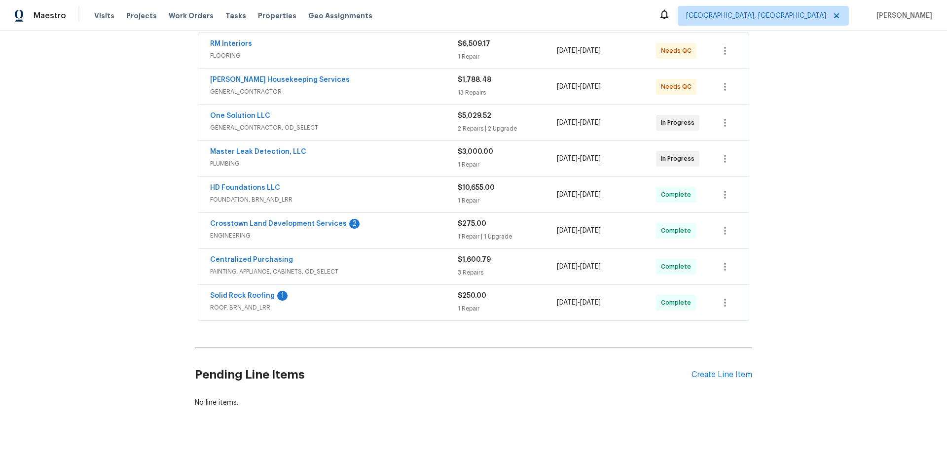
click at [100, 218] on div "Back to all projects [STREET_ADDRESS][PERSON_NAME][PERSON_NAME] 3 Beds | 2 Bath…" at bounding box center [473, 242] width 947 height 422
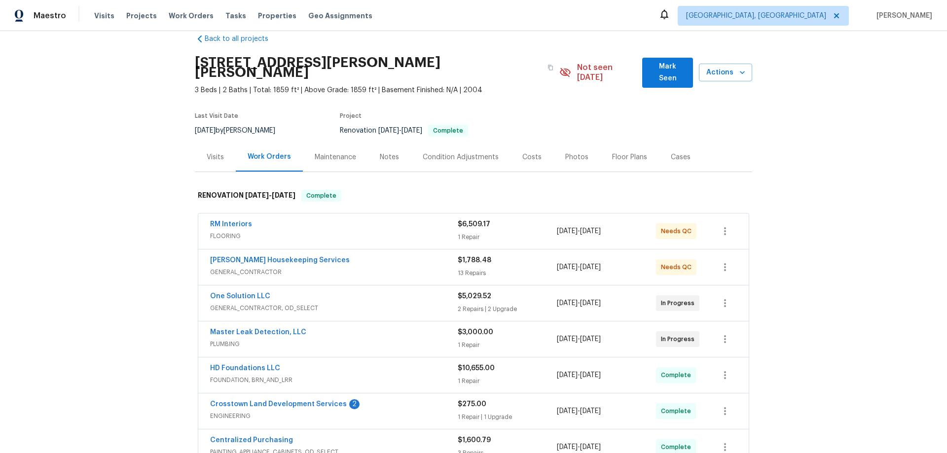
scroll to position [0, 0]
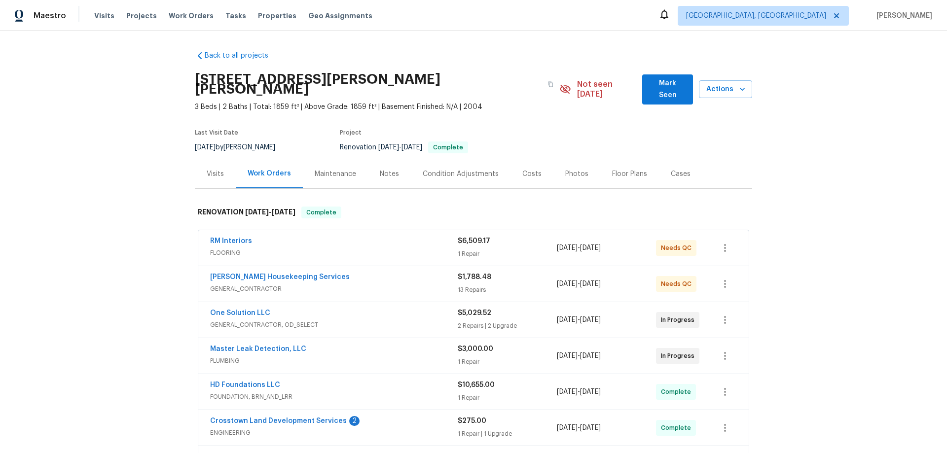
click at [81, 194] on div "Back to all projects [STREET_ADDRESS][PERSON_NAME][PERSON_NAME] 3 Beds | 2 Bath…" at bounding box center [473, 242] width 947 height 422
click at [98, 191] on div "Back to all projects [STREET_ADDRESS][PERSON_NAME][PERSON_NAME] 3 Beds | 2 Bath…" at bounding box center [473, 242] width 947 height 422
click at [88, 186] on div "Back to all projects [STREET_ADDRESS][PERSON_NAME][PERSON_NAME] 3 Beds | 2 Bath…" at bounding box center [473, 242] width 947 height 422
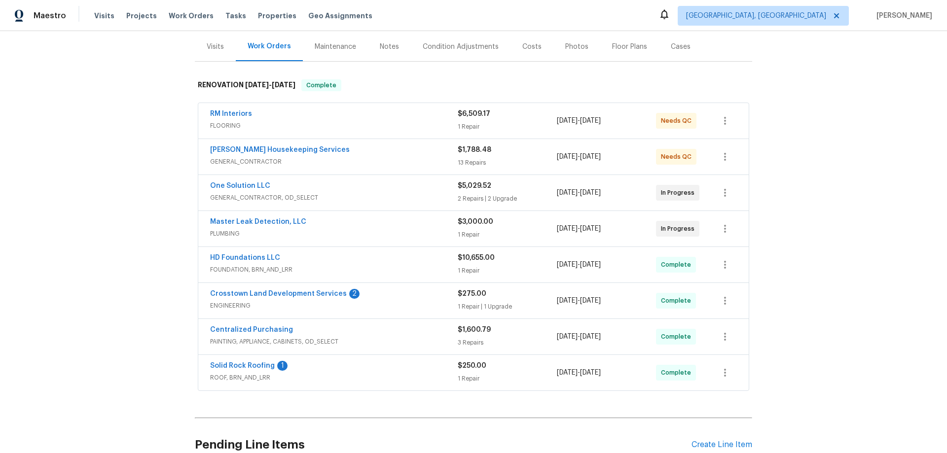
scroll to position [148, 0]
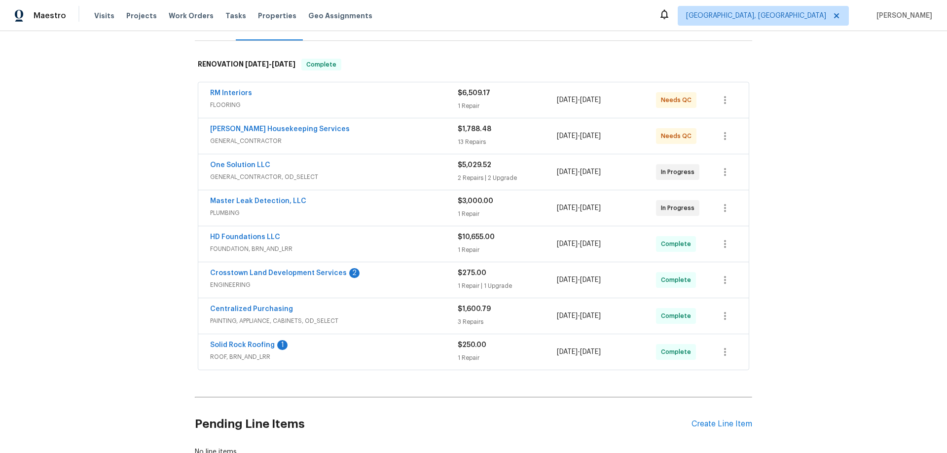
click at [125, 227] on div "Back to all projects [STREET_ADDRESS][PERSON_NAME][PERSON_NAME] 3 Beds | 2 Bath…" at bounding box center [473, 242] width 947 height 422
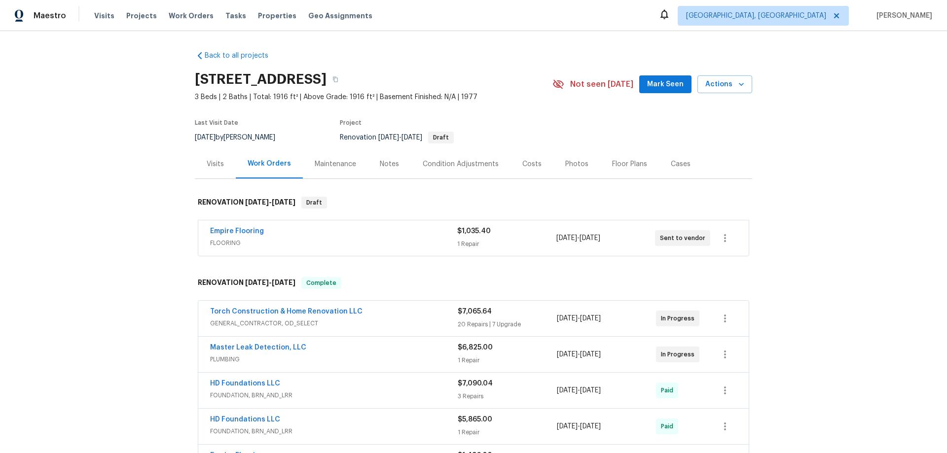
click at [135, 275] on div "Back to all projects [STREET_ADDRESS] 3 Beds | 2 Baths | Total: 1916 ft² | Abov…" at bounding box center [473, 242] width 947 height 422
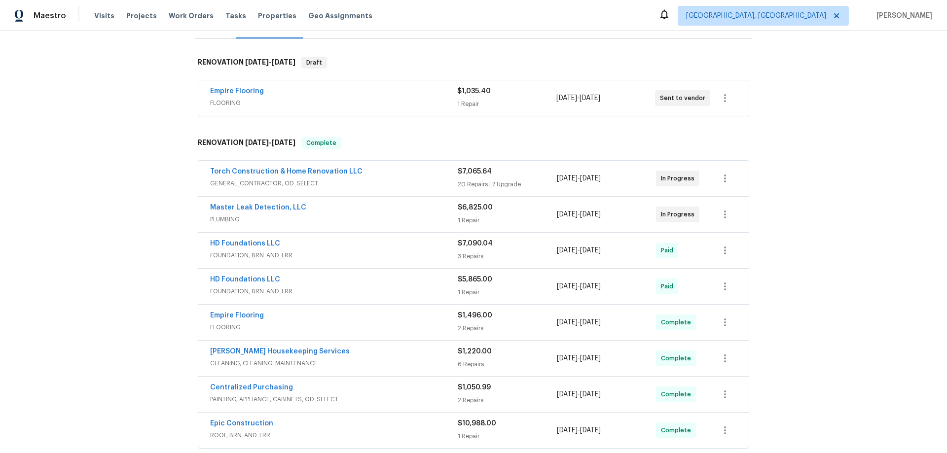
scroll to position [296, 0]
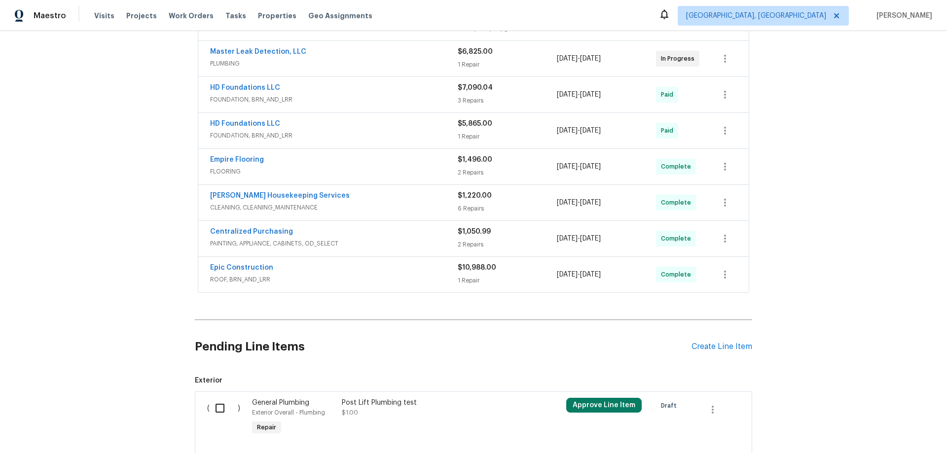
click at [91, 217] on div "Back to all projects [STREET_ADDRESS] 3 Beds | 2 Baths | Total: 1916 ft² | Abov…" at bounding box center [473, 242] width 947 height 422
click at [131, 214] on div "Back to all projects 503 Hackberry St, Lockhart, TX 78644 3 Beds | 2 Baths | To…" at bounding box center [473, 242] width 947 height 422
click at [179, 206] on div "Back to all projects 503 Hackberry St, Lockhart, TX 78644 3 Beds | 2 Baths | To…" at bounding box center [473, 242] width 947 height 422
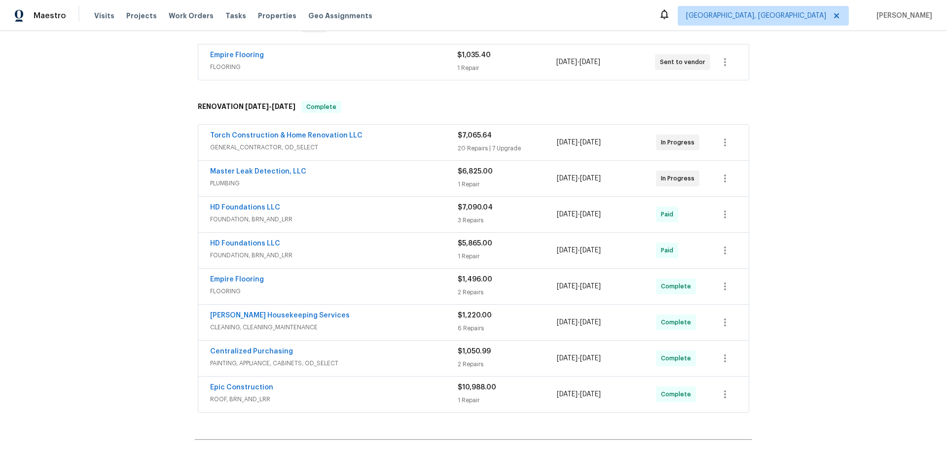
scroll to position [0, 0]
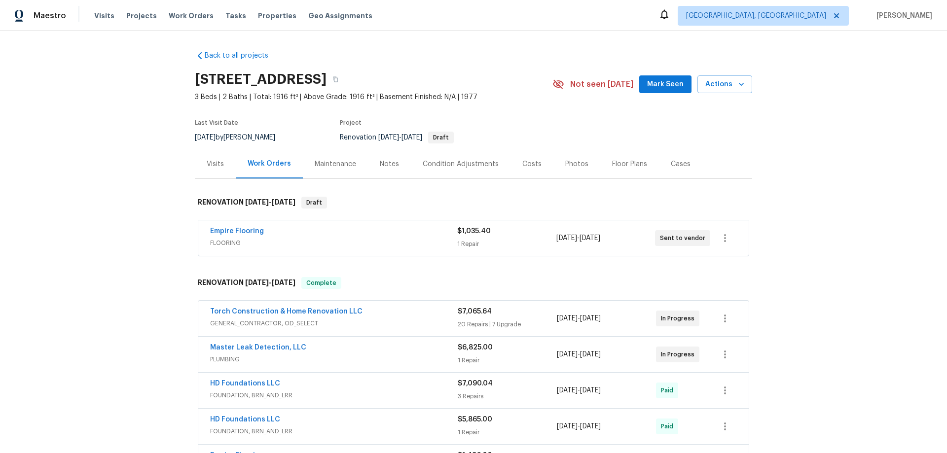
click at [112, 211] on div "Back to all projects 503 Hackberry St, Lockhart, TX 78644 3 Beds | 2 Baths | To…" at bounding box center [473, 242] width 947 height 422
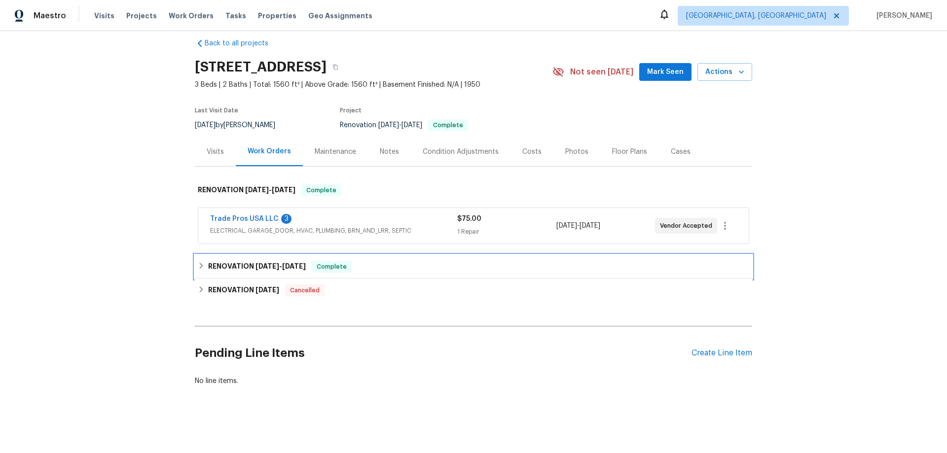
click at [221, 261] on h6 "RENOVATION [DATE] - [DATE]" at bounding box center [257, 267] width 98 height 12
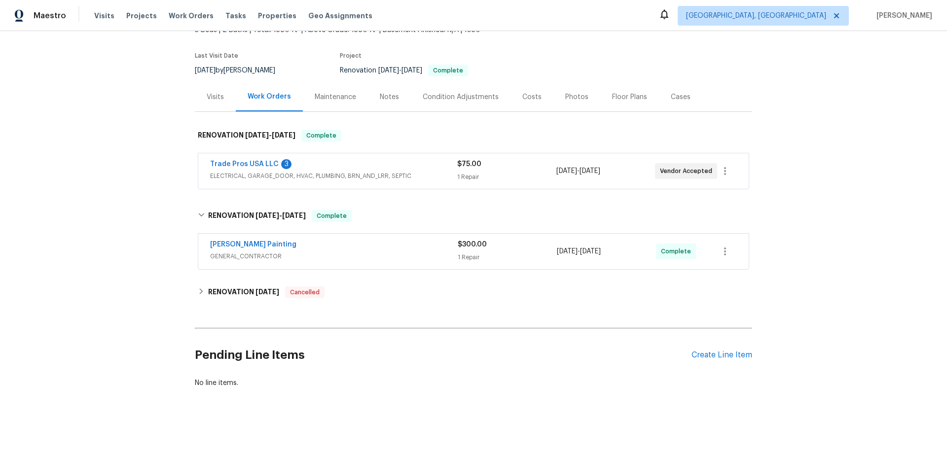
scroll to position [73, 0]
click at [130, 206] on div "Back to all projects [STREET_ADDRESS] 3 Beds | 2 Baths | Total: 1560 ft² | Abov…" at bounding box center [473, 242] width 947 height 422
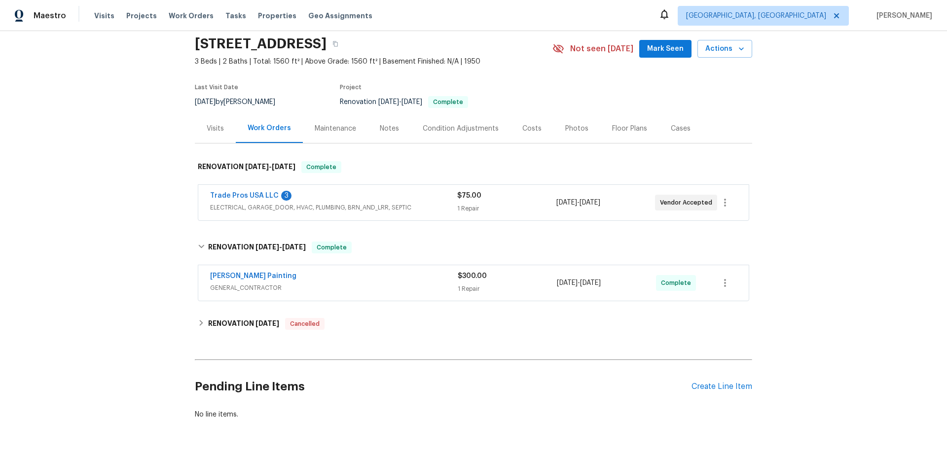
scroll to position [0, 0]
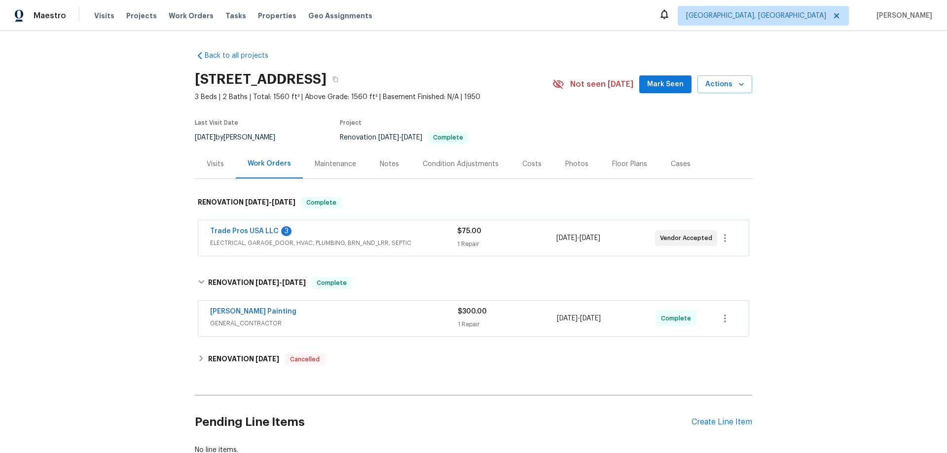
click at [119, 176] on div "Back to all projects [STREET_ADDRESS] 3 Beds | 2 Baths | Total: 1560 ft² | Abov…" at bounding box center [473, 242] width 947 height 422
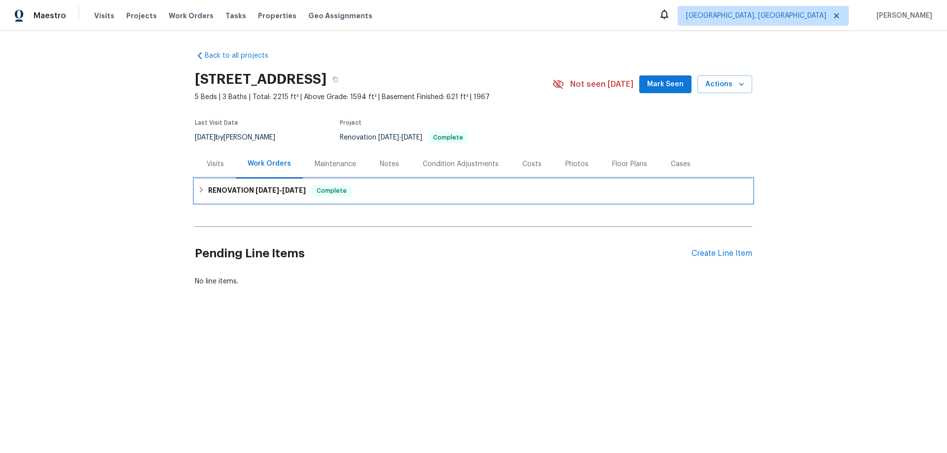
drag, startPoint x: 207, startPoint y: 189, endPoint x: 157, endPoint y: 193, distance: 49.9
click at [208, 189] on h6 "RENOVATION 8/4/25 - 9/2/25" at bounding box center [257, 191] width 98 height 12
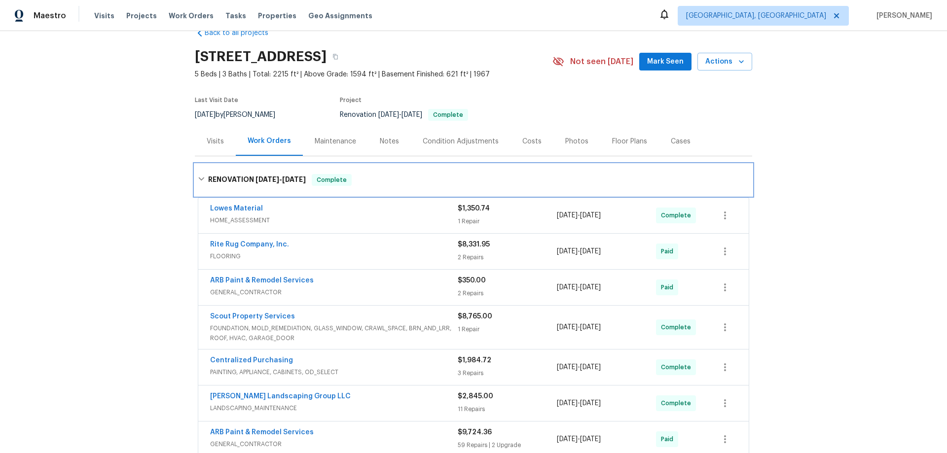
scroll to position [35, 0]
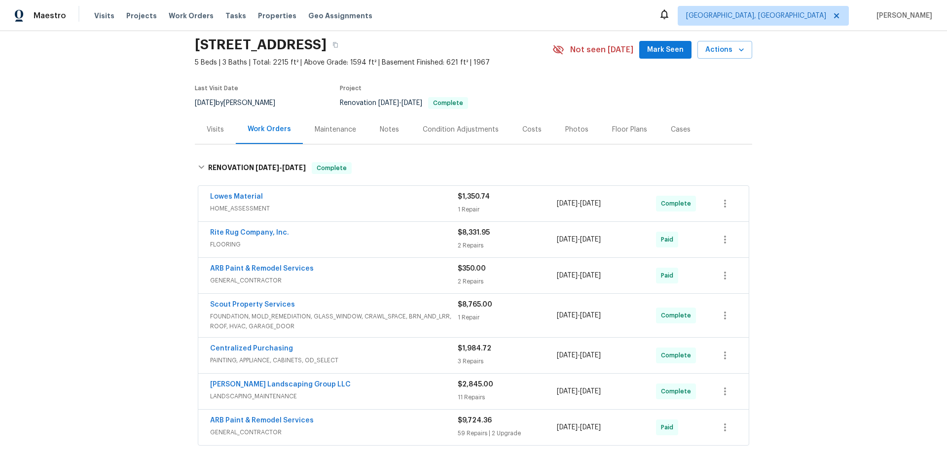
click at [147, 192] on div "Back to all projects 2203 Green Acres Dr, Clarksville, TN 37042 5 Beds | 3 Bath…" at bounding box center [473, 242] width 947 height 422
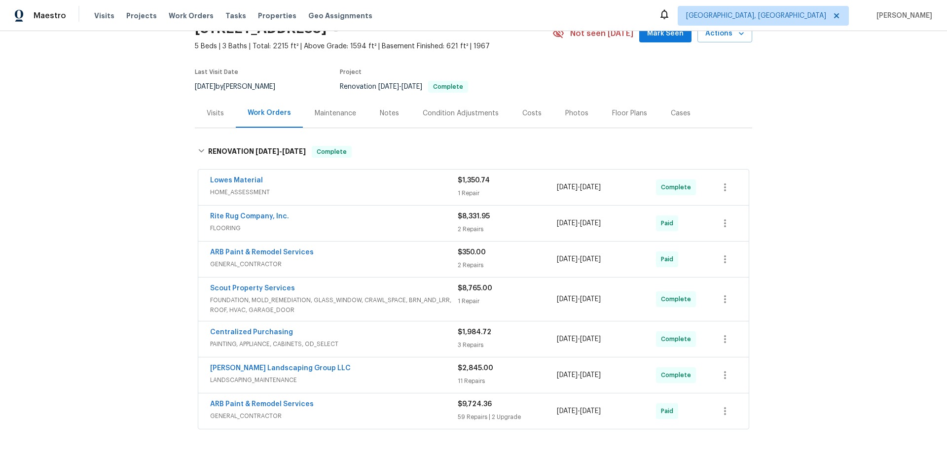
scroll to position [0, 0]
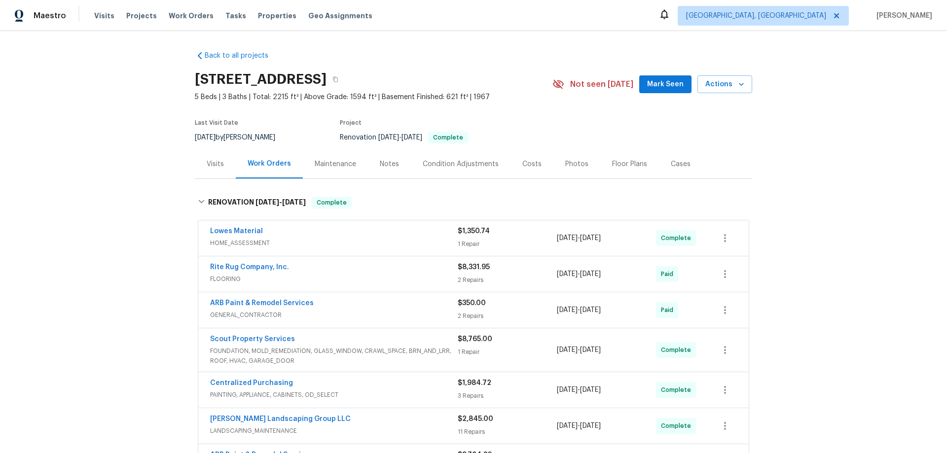
click at [113, 212] on div "Back to all projects 2203 Green Acres Dr, Clarksville, TN 37042 5 Beds | 3 Bath…" at bounding box center [473, 242] width 947 height 422
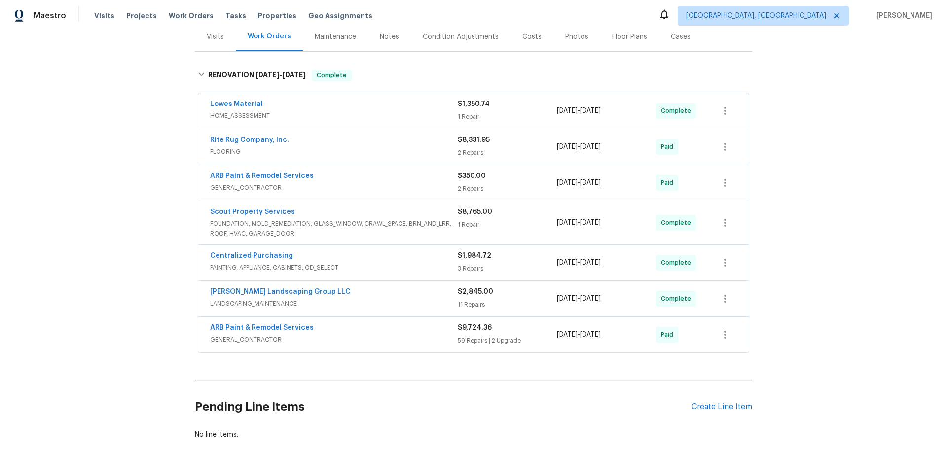
scroll to position [148, 0]
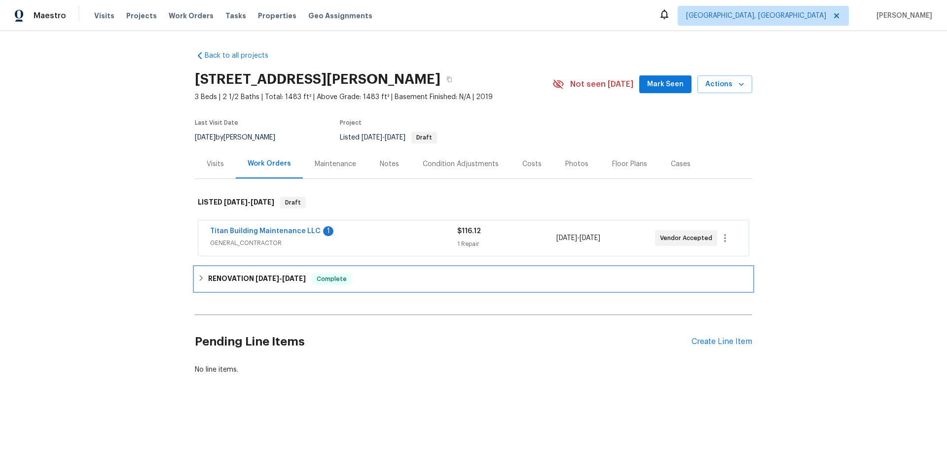
drag, startPoint x: 215, startPoint y: 277, endPoint x: 186, endPoint y: 252, distance: 38.1
click at [215, 277] on h6 "RENOVATION [DATE] - [DATE]" at bounding box center [257, 279] width 98 height 12
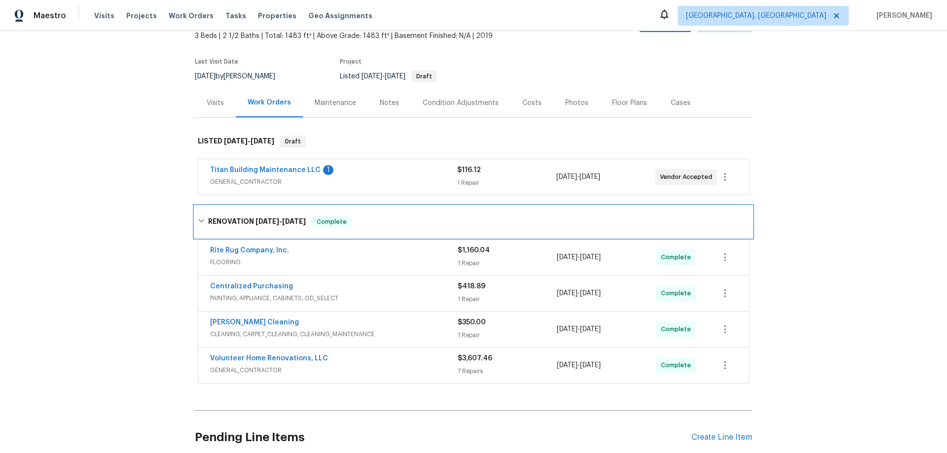
scroll to position [125, 0]
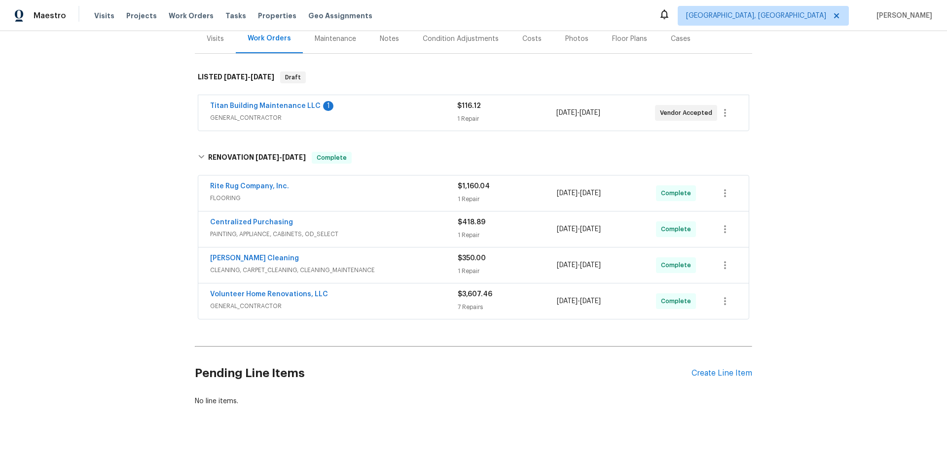
click at [158, 226] on div "Back to all projects 3726 Selina Dr, Murfreesboro, TN 37128 3 Beds | 2 1/2 Bath…" at bounding box center [473, 242] width 947 height 422
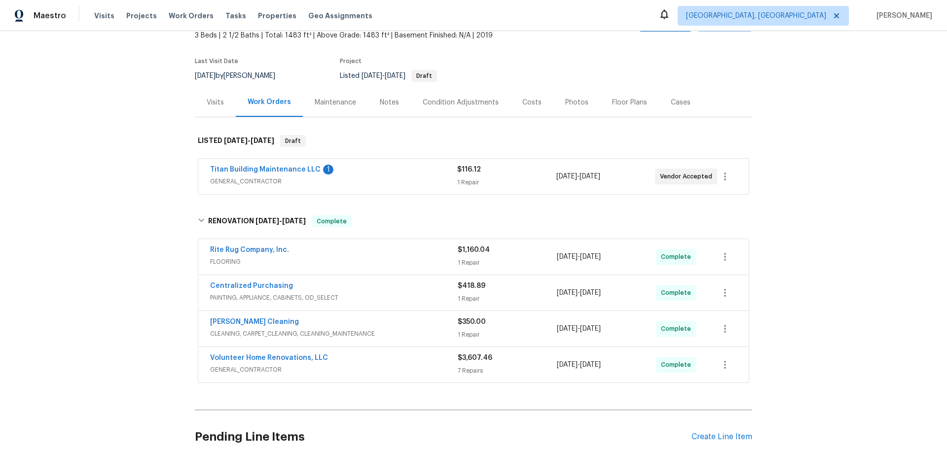
scroll to position [0, 0]
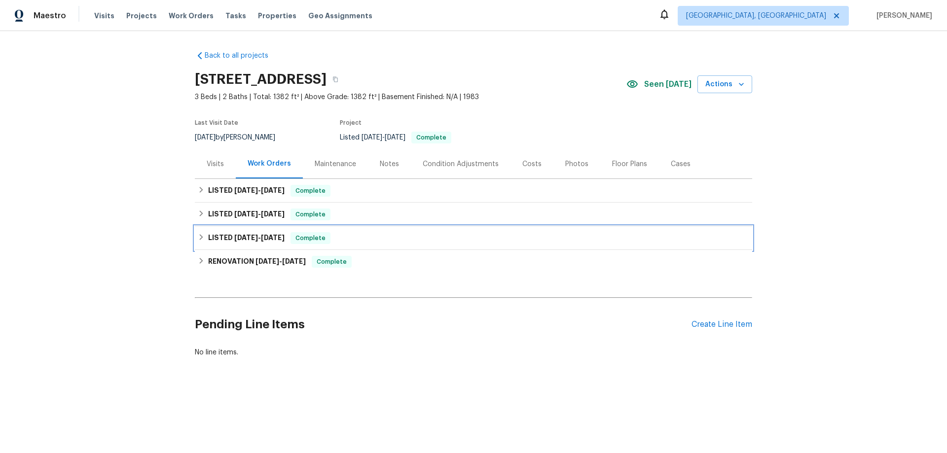
drag, startPoint x: 215, startPoint y: 245, endPoint x: 216, endPoint y: 209, distance: 35.5
click at [215, 241] on div "LISTED 5/20/25 - 5/21/25 Complete" at bounding box center [473, 238] width 557 height 24
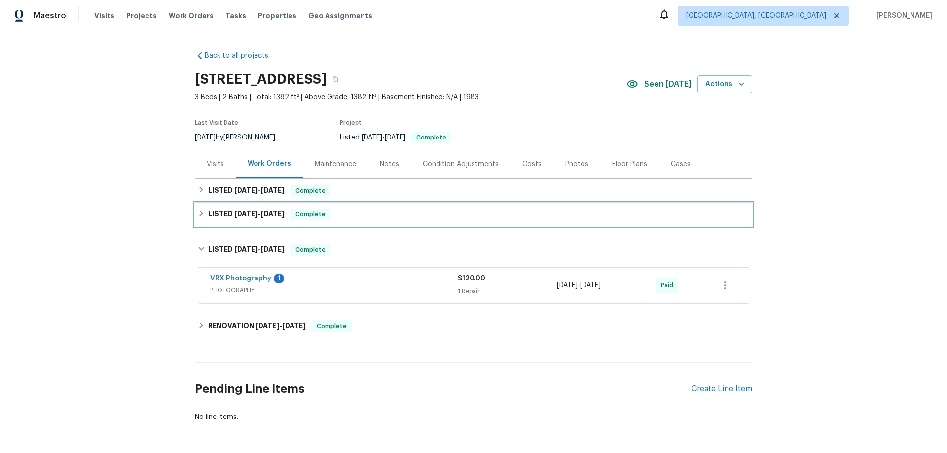
drag, startPoint x: 216, startPoint y: 209, endPoint x: 218, endPoint y: 186, distance: 23.3
click at [216, 208] on div "LISTED 7/3/25 - 8/4/25 Complete" at bounding box center [473, 215] width 557 height 24
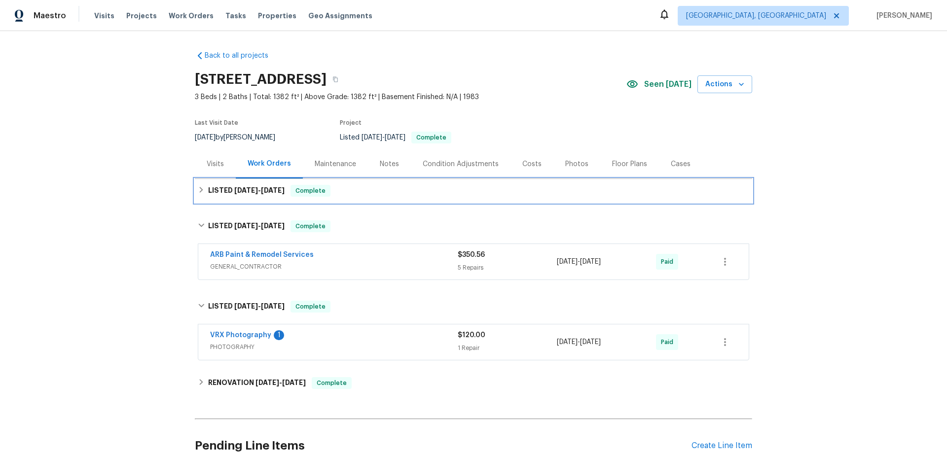
click at [218, 186] on h6 "LISTED 8/20/25 - 8/29/25" at bounding box center [246, 191] width 76 height 12
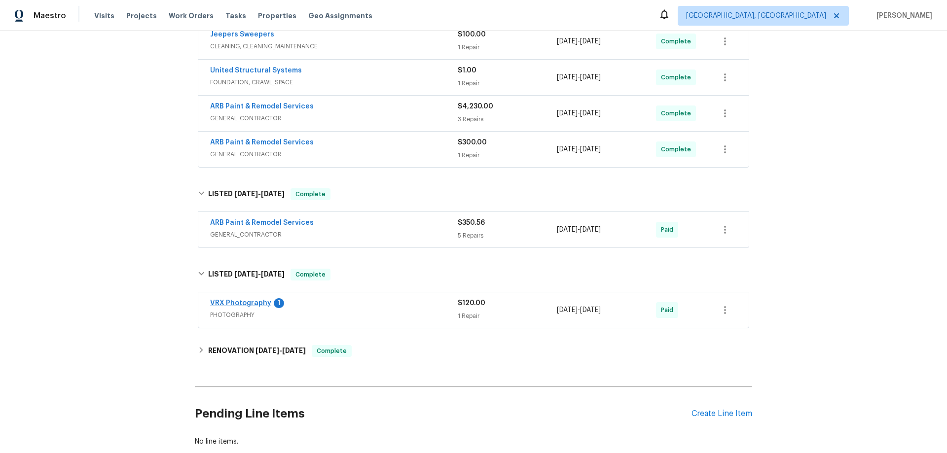
scroll to position [237, 0]
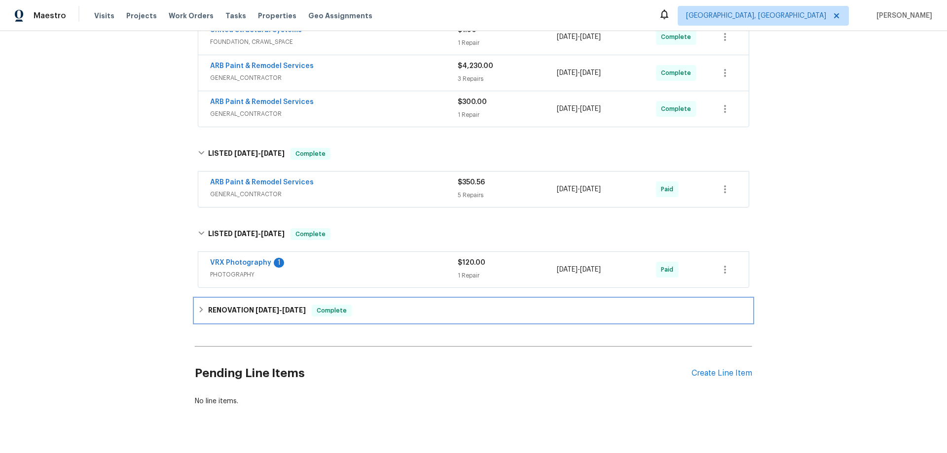
drag, startPoint x: 218, startPoint y: 310, endPoint x: 180, endPoint y: 274, distance: 52.0
click at [218, 310] on h6 "RENOVATION 4/8/25 - 5/15/25" at bounding box center [257, 311] width 98 height 12
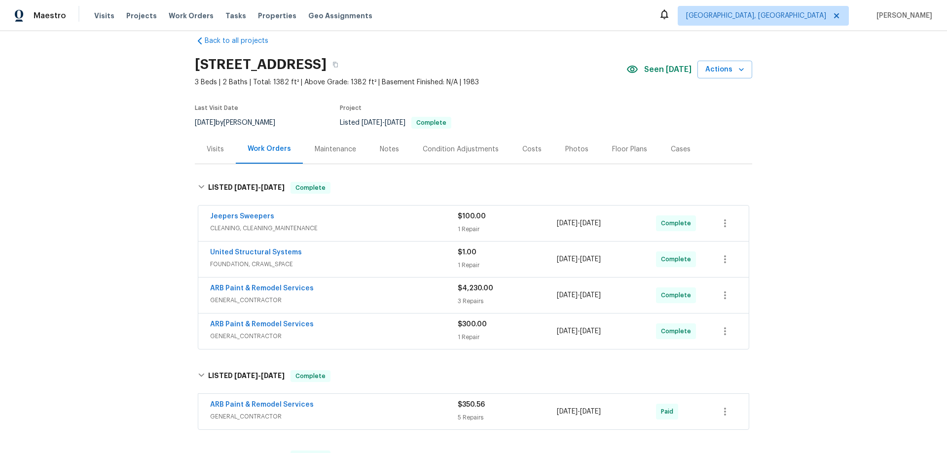
scroll to position [0, 0]
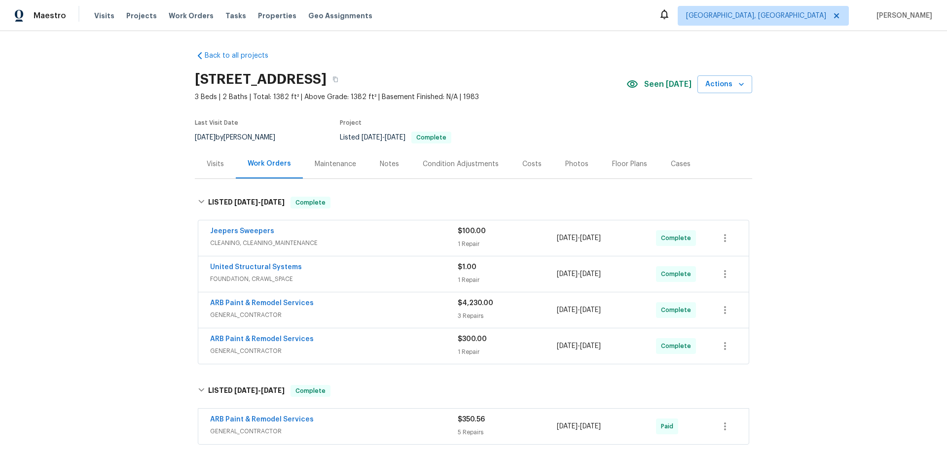
click at [121, 251] on div "Back to all projects 1115 Morriswood Dr, Joelton, TN 37080 3 Beds | 2 Baths | T…" at bounding box center [473, 242] width 947 height 422
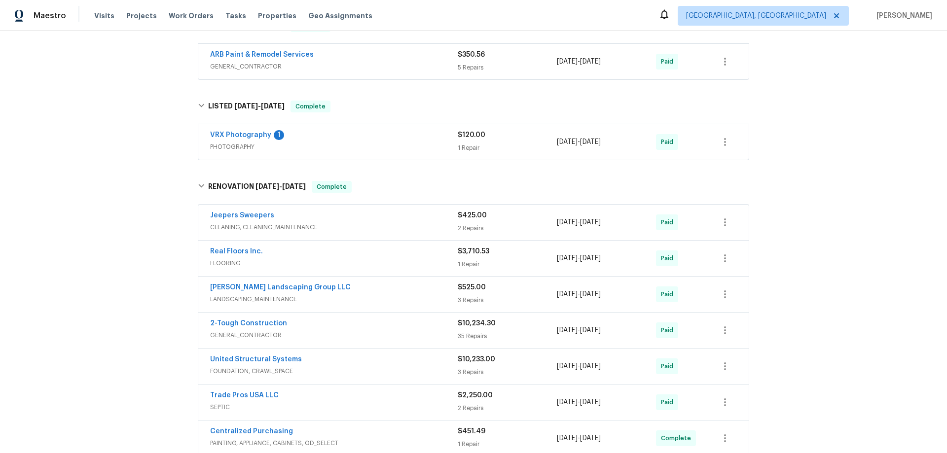
scroll to position [86, 0]
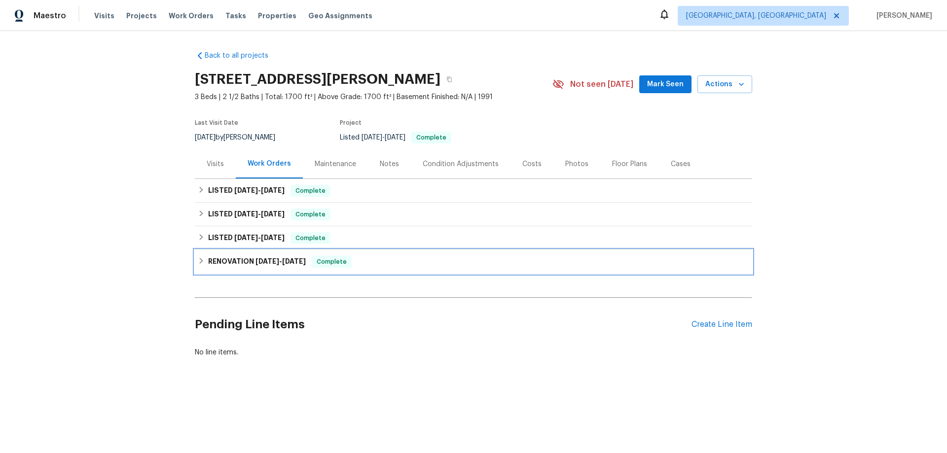
click at [219, 255] on div "RENOVATION [DATE] - [DATE] Complete" at bounding box center [473, 262] width 557 height 24
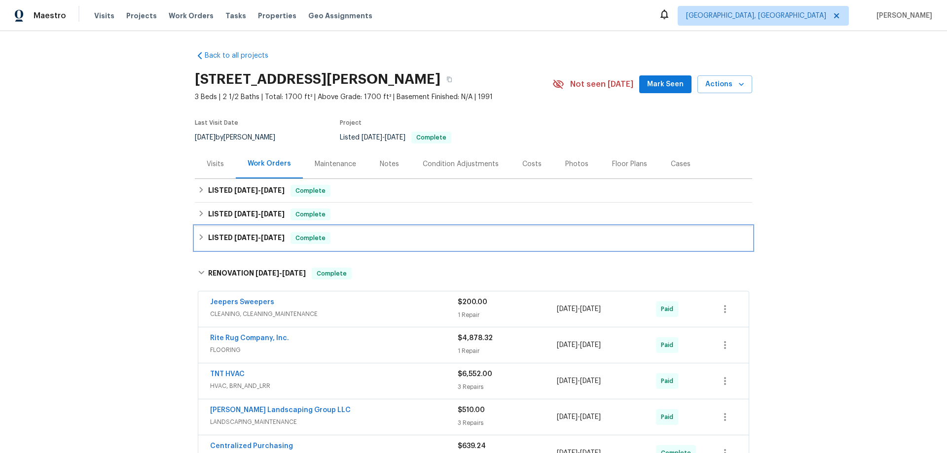
drag, startPoint x: 220, startPoint y: 242, endPoint x: 224, endPoint y: 221, distance: 21.7
click at [220, 241] on h6 "LISTED [DATE] - [DATE]" at bounding box center [246, 238] width 76 height 12
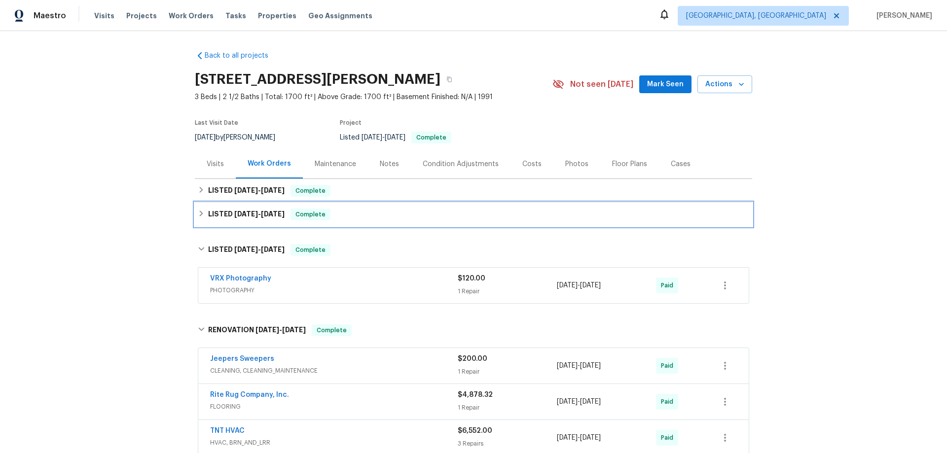
click at [225, 213] on h6 "LISTED 7/21/25 - 7/24/25" at bounding box center [246, 215] width 76 height 12
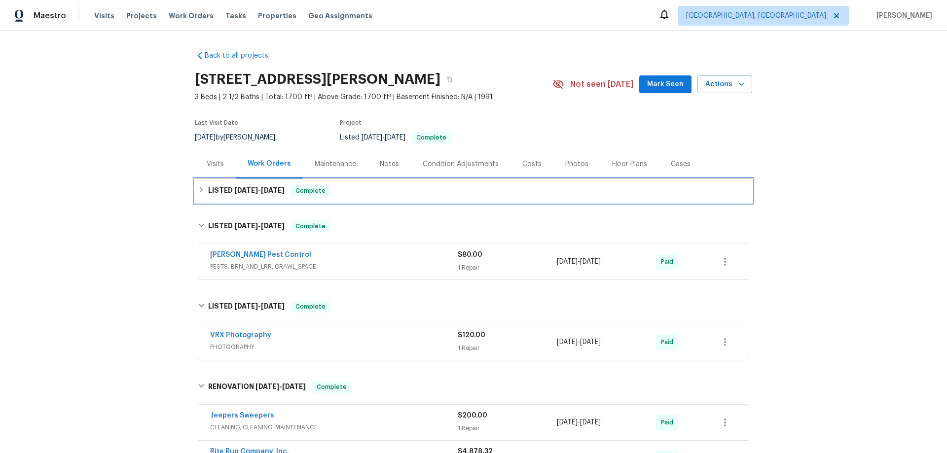
click at [225, 195] on h6 "LISTED 8/5/25 - 8/30/25" at bounding box center [246, 191] width 76 height 12
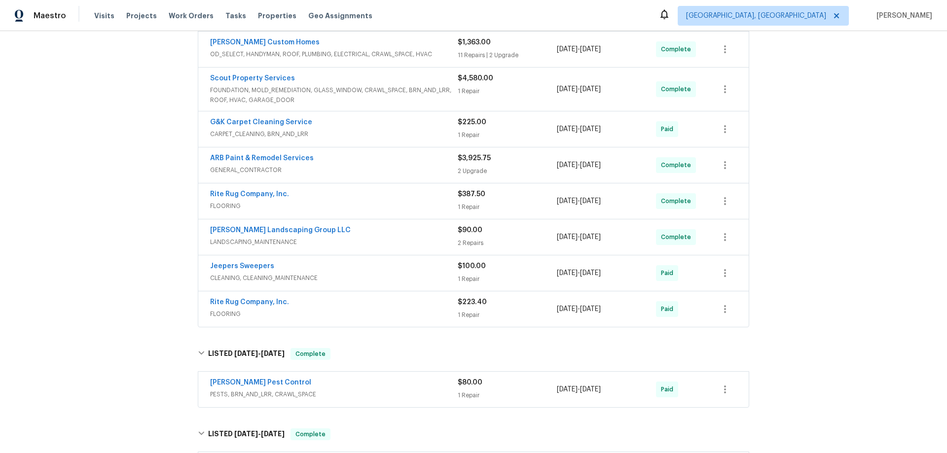
scroll to position [247, 0]
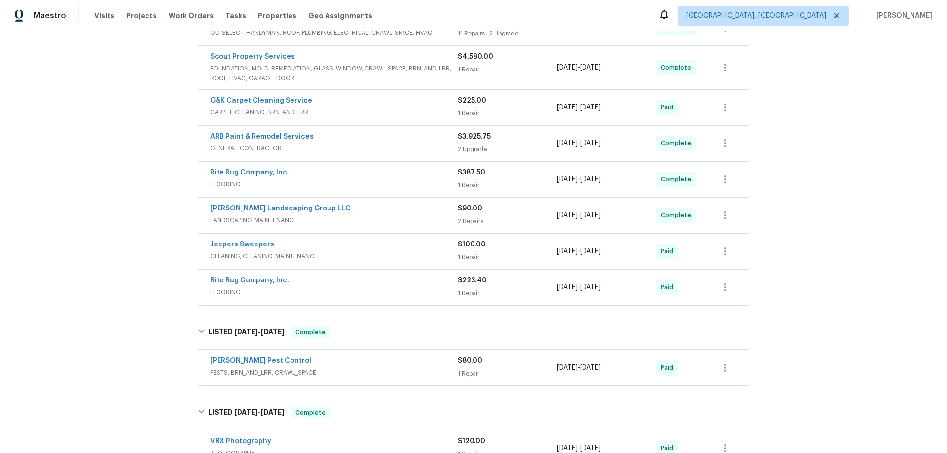
click at [129, 228] on div "Back to all projects 204 Melodie Dr, Clarksville, TN 37043 3 Beds | 2 1/2 Baths…" at bounding box center [473, 242] width 947 height 422
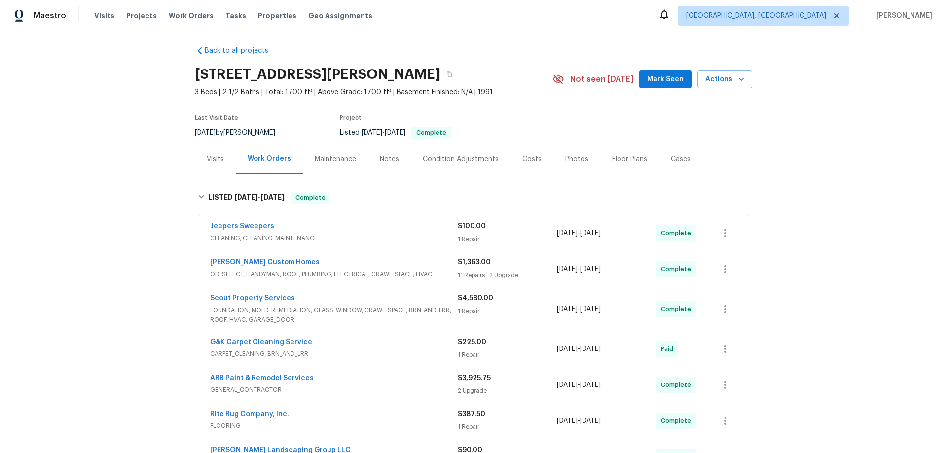
scroll to position [0, 0]
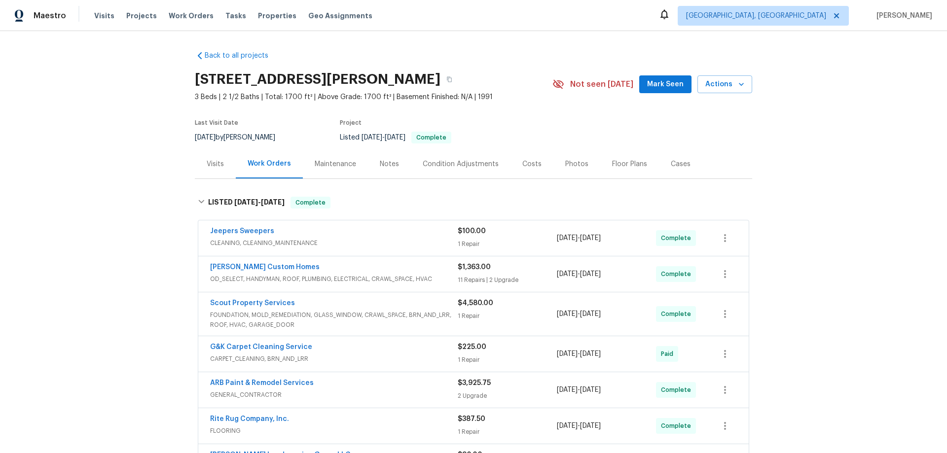
click at [135, 223] on div "Back to all projects 204 Melodie Dr, Clarksville, TN 37043 3 Beds | 2 1/2 Baths…" at bounding box center [473, 242] width 947 height 422
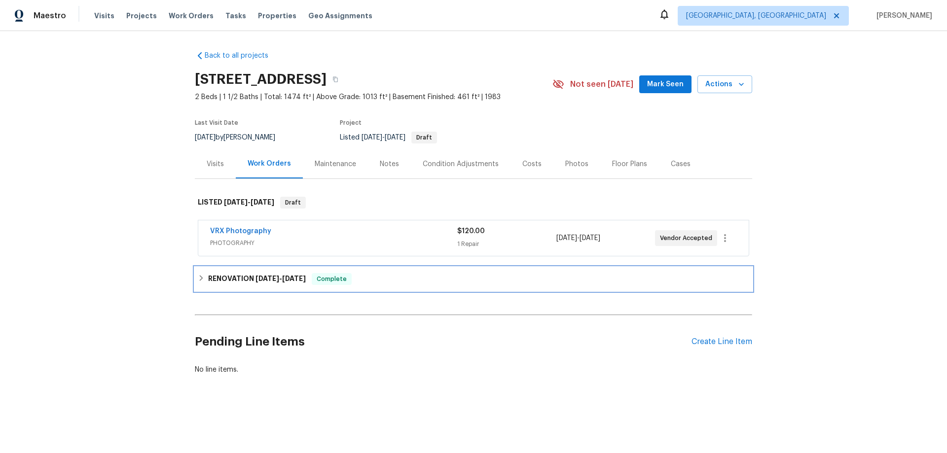
drag, startPoint x: 238, startPoint y: 272, endPoint x: 143, endPoint y: 260, distance: 96.0
click at [236, 272] on div "RENOVATION [DATE] - [DATE] Complete" at bounding box center [473, 279] width 557 height 24
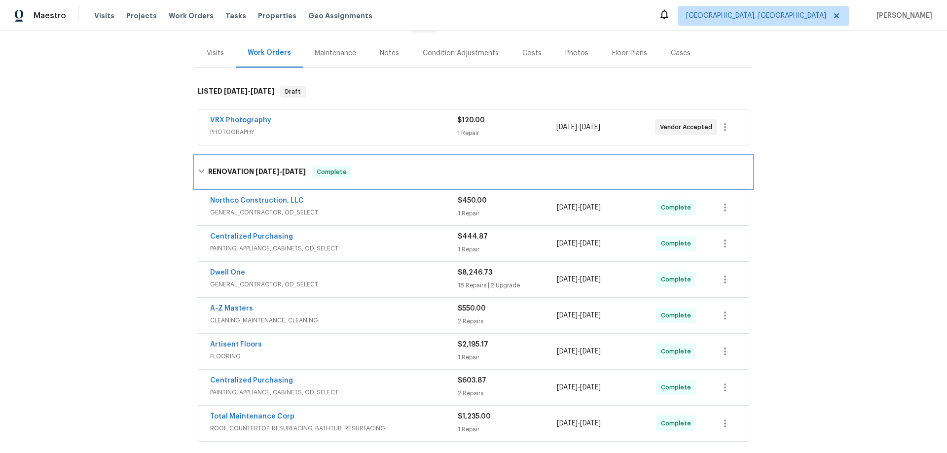
scroll to position [113, 0]
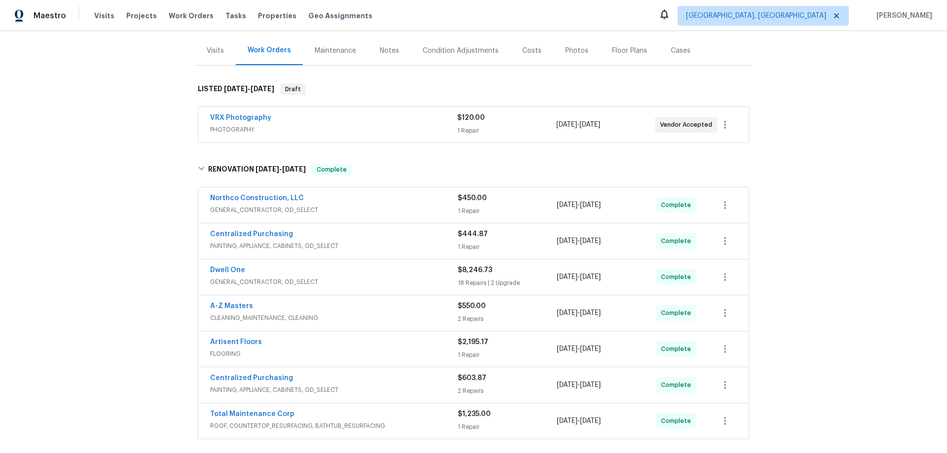
click at [113, 249] on div "Back to all projects [STREET_ADDRESS] 2 Beds | 1 1/2 Baths | Total: 1474 ft² | …" at bounding box center [473, 242] width 947 height 422
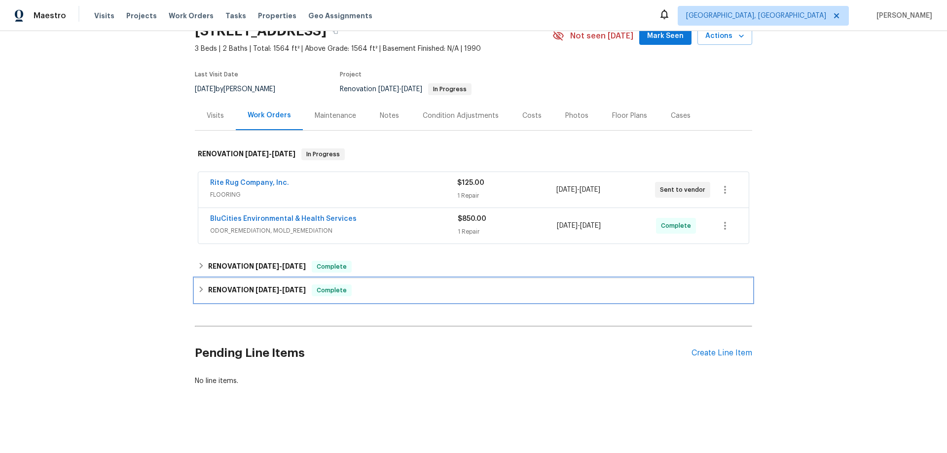
click at [245, 285] on h6 "RENOVATION 7/24/25 - 8/7/25" at bounding box center [257, 291] width 98 height 12
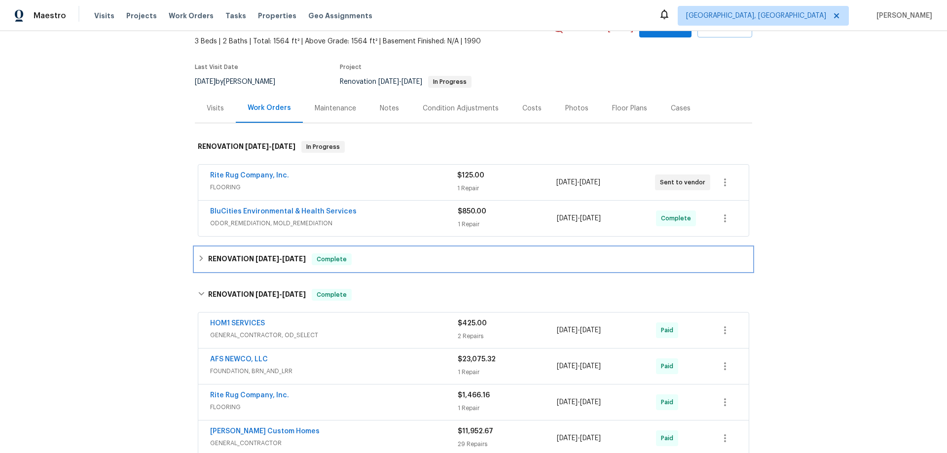
drag, startPoint x: 246, startPoint y: 265, endPoint x: 83, endPoint y: 248, distance: 163.8
click at [246, 265] on div "RENOVATION 8/18/25 - 8/21/25 Complete" at bounding box center [473, 260] width 557 height 24
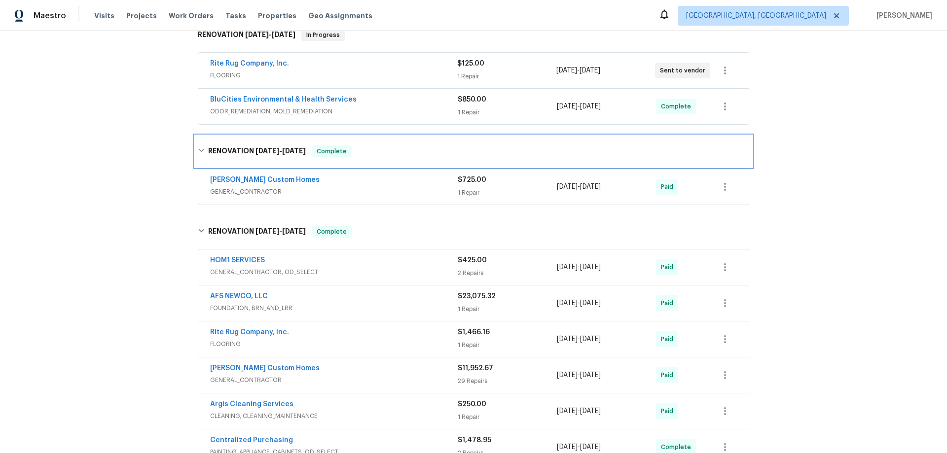
scroll to position [332, 0]
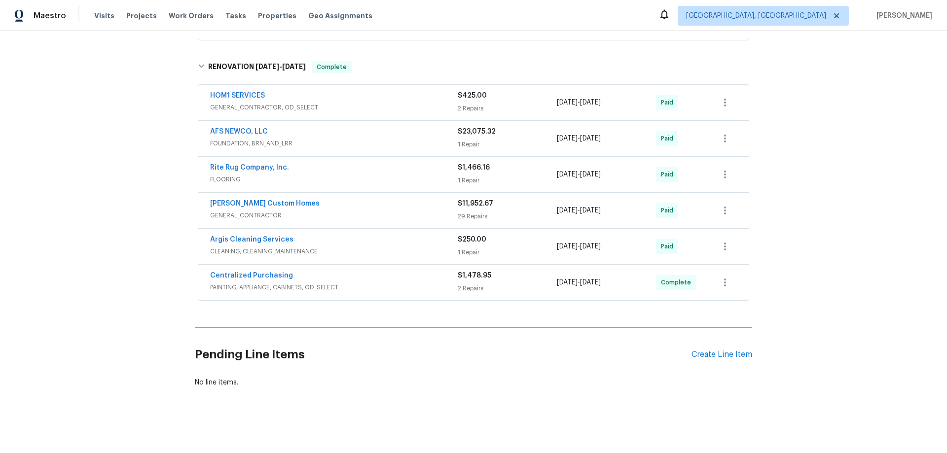
click at [76, 240] on div "Back to all projects 322 Chatuga Ln, Loudon, TN 37774 3 Beds | 2 Baths | Total:…" at bounding box center [473, 242] width 947 height 422
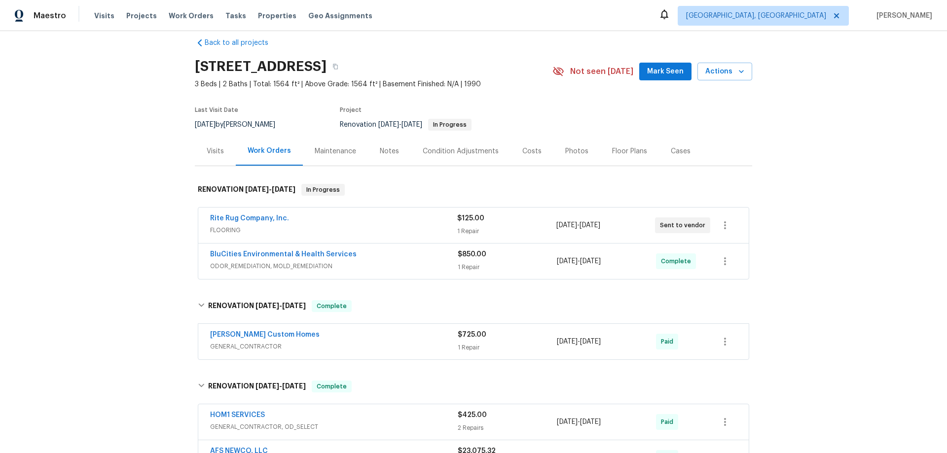
scroll to position [0, 0]
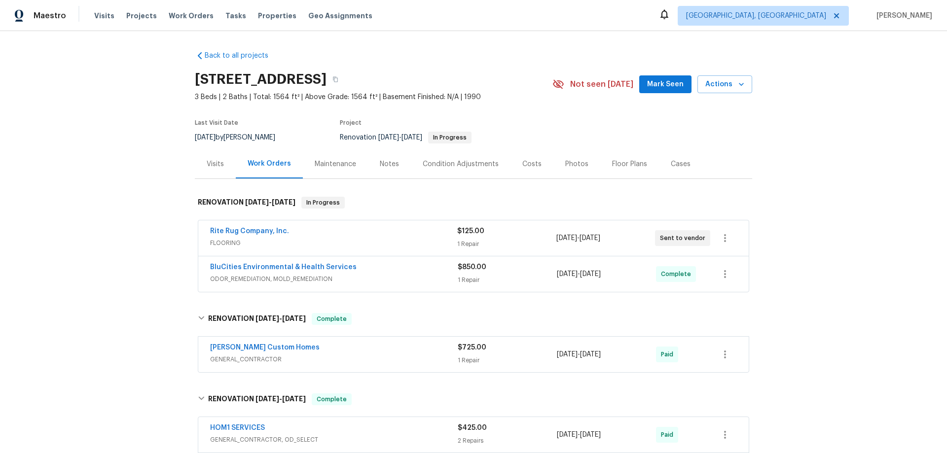
click at [58, 248] on div "Back to all projects 322 Chatuga Ln, Loudon, TN 37774 3 Beds | 2 Baths | Total:…" at bounding box center [473, 242] width 947 height 422
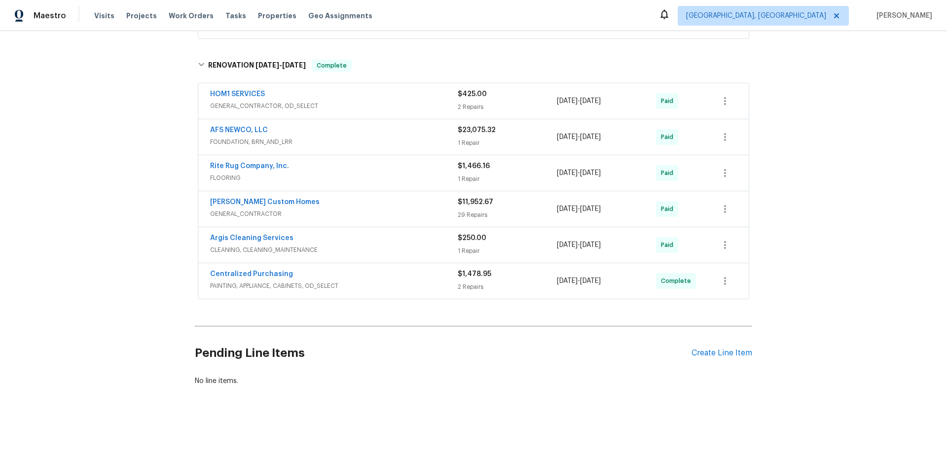
click at [105, 206] on div "Back to all projects 322 Chatuga Ln, Loudon, TN 37774 3 Beds | 2 Baths | Total:…" at bounding box center [473, 242] width 947 height 422
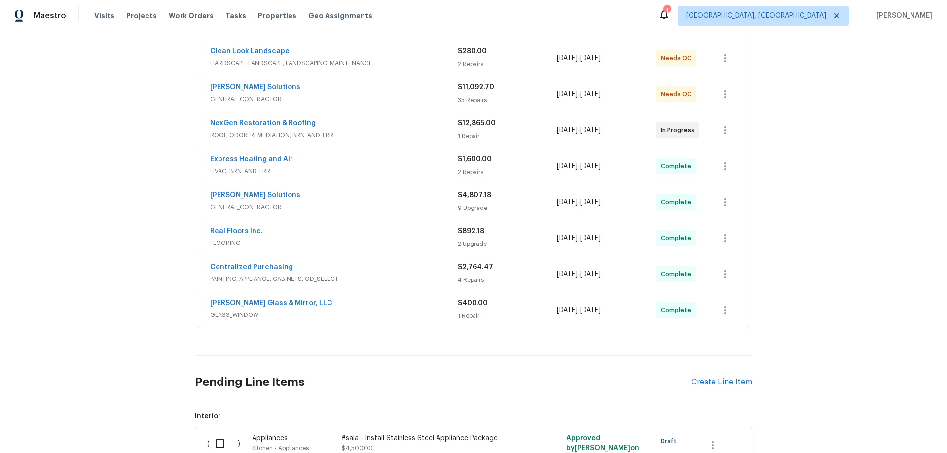
scroll to position [296, 0]
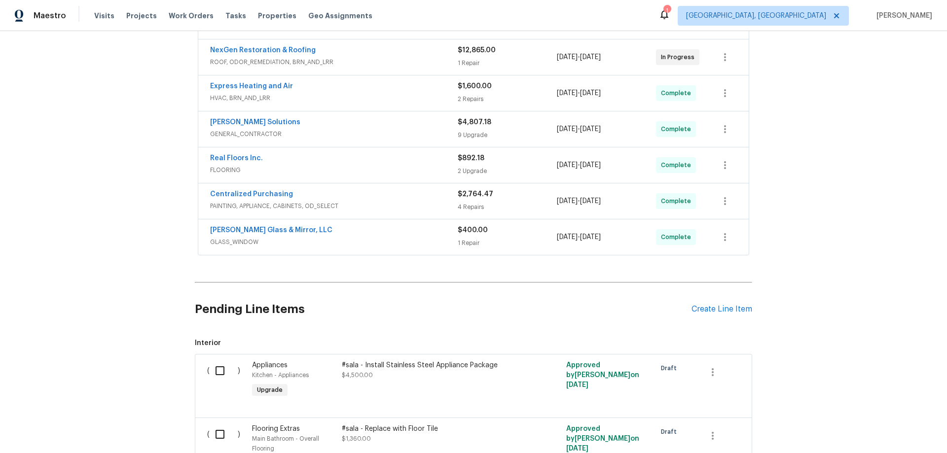
click at [128, 226] on div "Back to all projects [STREET_ADDRESS][PERSON_NAME] 3 Beds | 2 Baths | Total: 16…" at bounding box center [473, 242] width 947 height 422
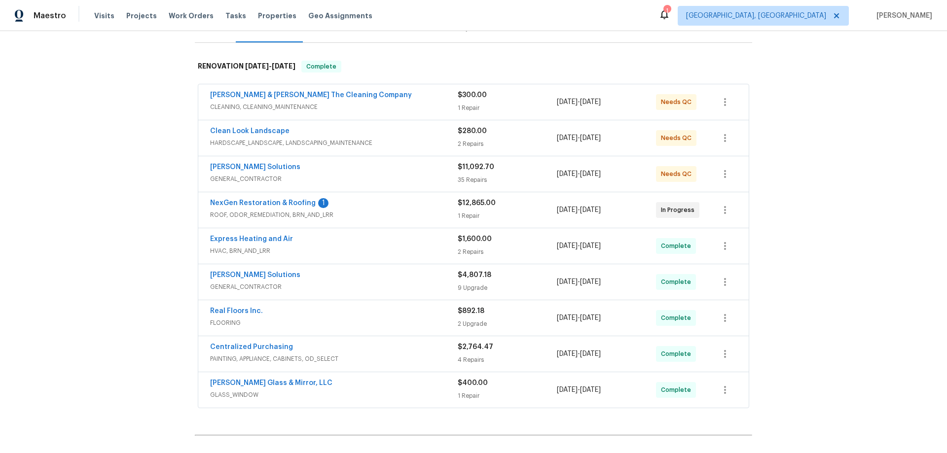
scroll to position [148, 0]
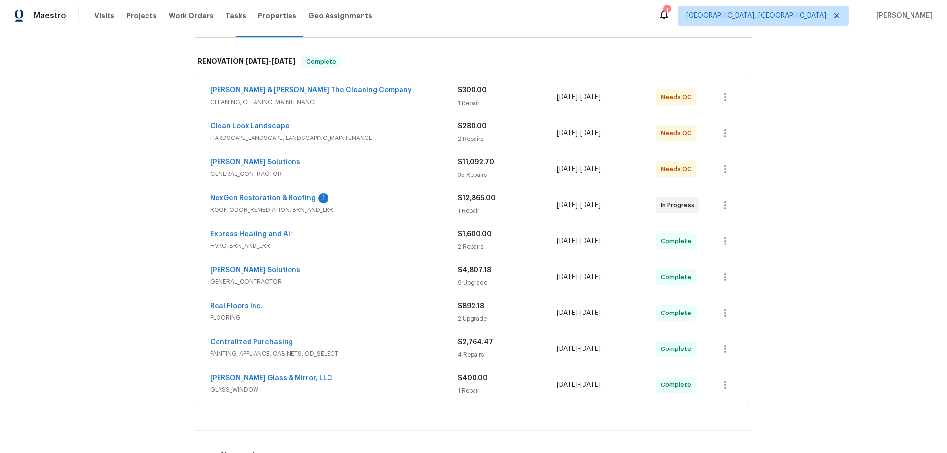
click at [119, 236] on div "Back to all projects 2058 Manucy Ct, Middleburg, FL 32068 3 Beds | 2 Baths | To…" at bounding box center [473, 242] width 947 height 422
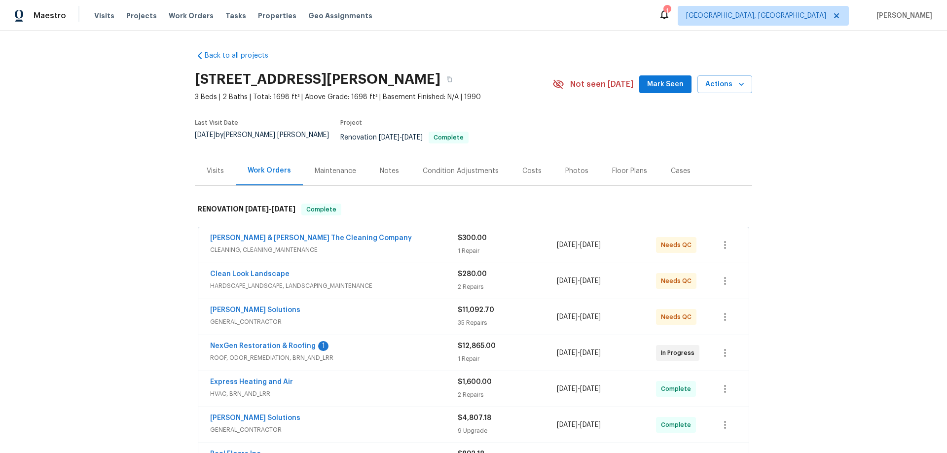
click at [134, 220] on div "Back to all projects 2058 Manucy Ct, Middleburg, FL 32068 3 Beds | 2 Baths | To…" at bounding box center [473, 242] width 947 height 422
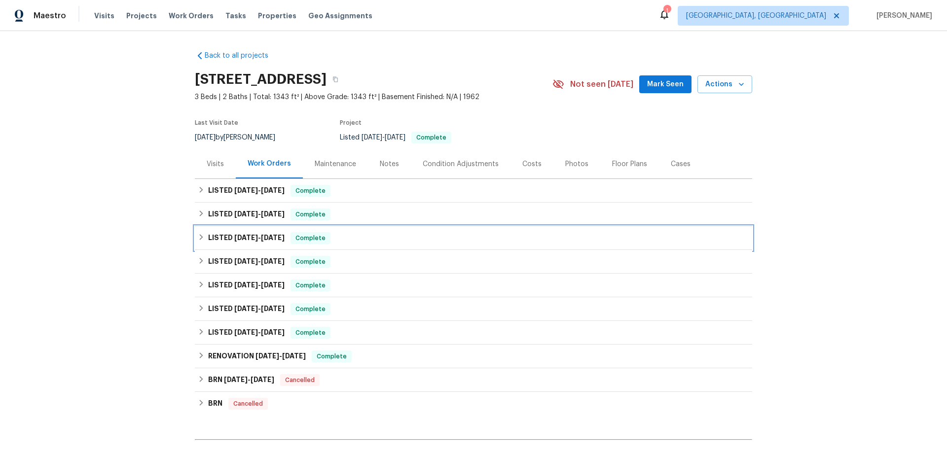
drag, startPoint x: 233, startPoint y: 236, endPoint x: 229, endPoint y: 210, distance: 26.0
click at [234, 236] on span "[DATE]" at bounding box center [246, 237] width 24 height 7
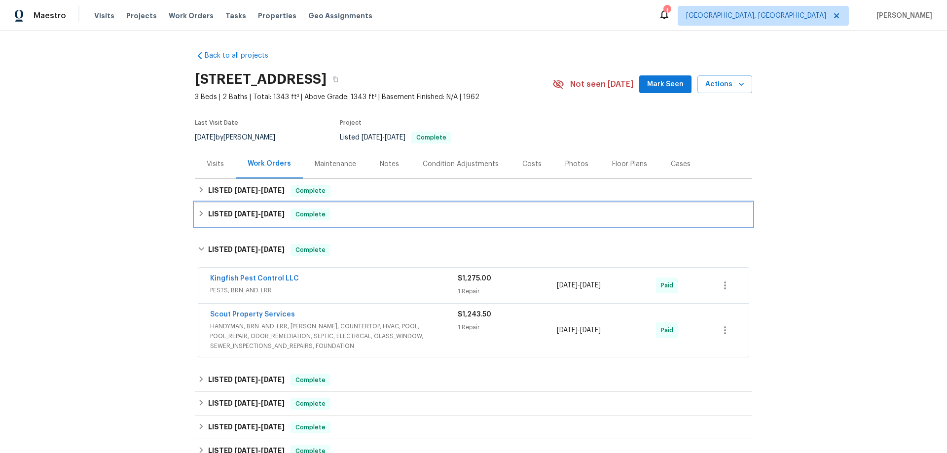
drag, startPoint x: 229, startPoint y: 209, endPoint x: 229, endPoint y: 201, distance: 8.4
click at [229, 209] on h6 "LISTED 8/1/25 - 8/13/25" at bounding box center [246, 215] width 76 height 12
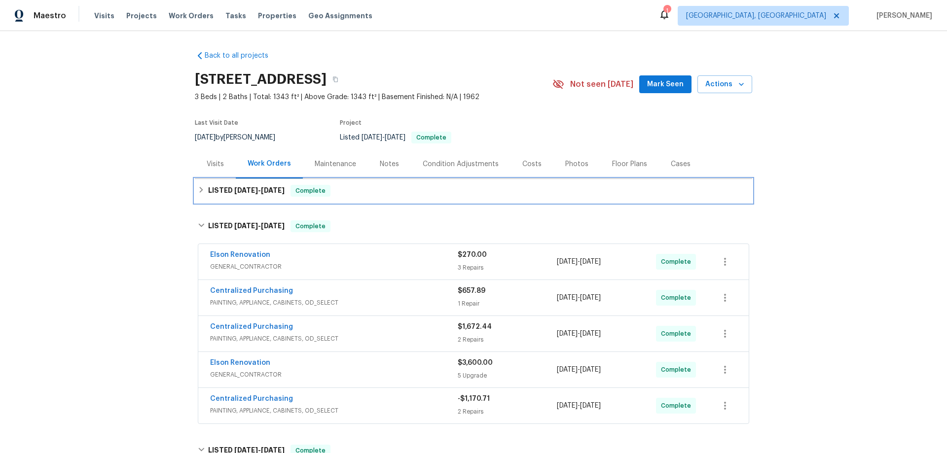
click at [233, 183] on div "LISTED 8/30/25 - 8/30/25 Complete" at bounding box center [473, 191] width 557 height 24
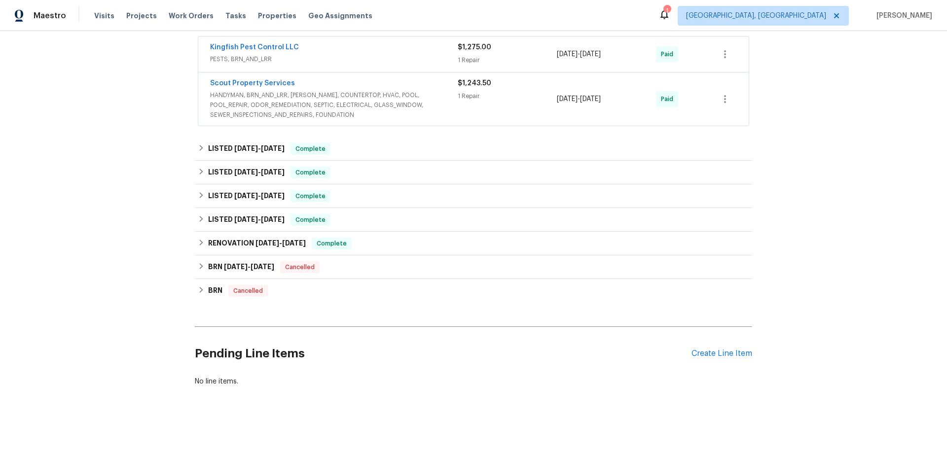
scroll to position [493, 0]
click at [230, 224] on div "LISTED 12/19/23 - 12/20/23 Complete" at bounding box center [473, 220] width 557 height 24
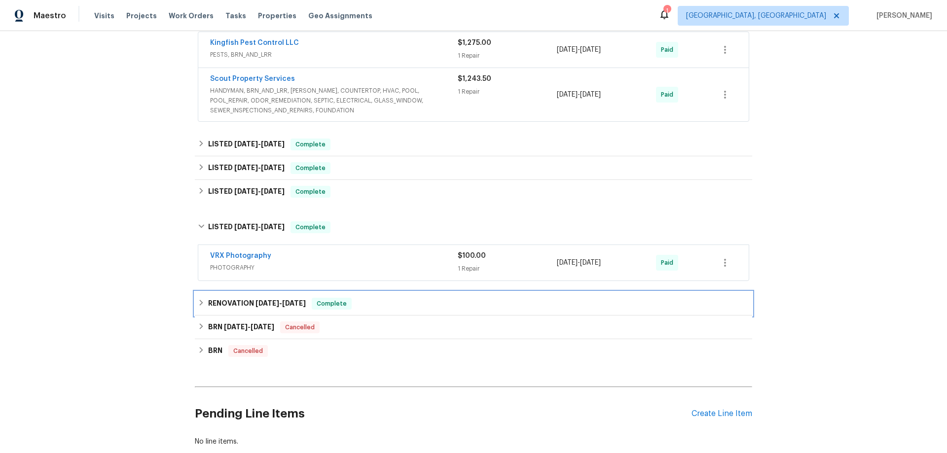
click at [234, 305] on h6 "RENOVATION 12/12/23 - 12/15/23" at bounding box center [257, 304] width 98 height 12
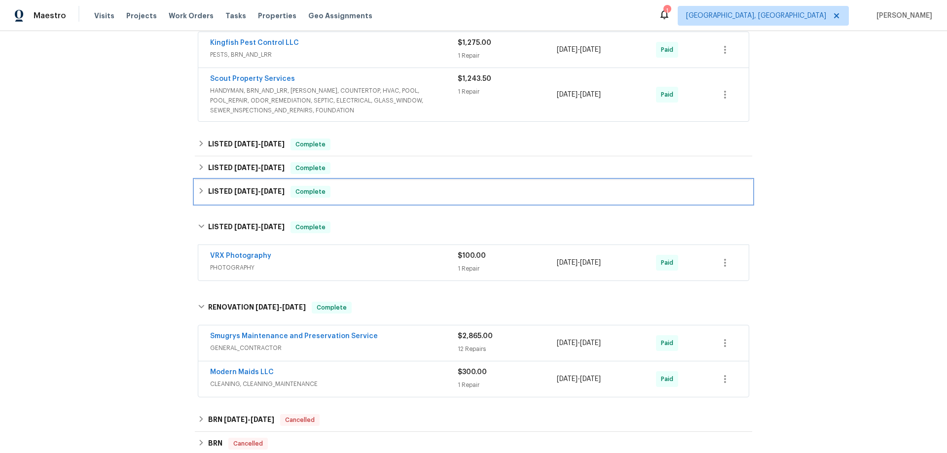
drag, startPoint x: 219, startPoint y: 190, endPoint x: 219, endPoint y: 175, distance: 14.8
click at [219, 190] on h6 "LISTED 7/3/24 - 7/5/24" at bounding box center [246, 192] width 76 height 12
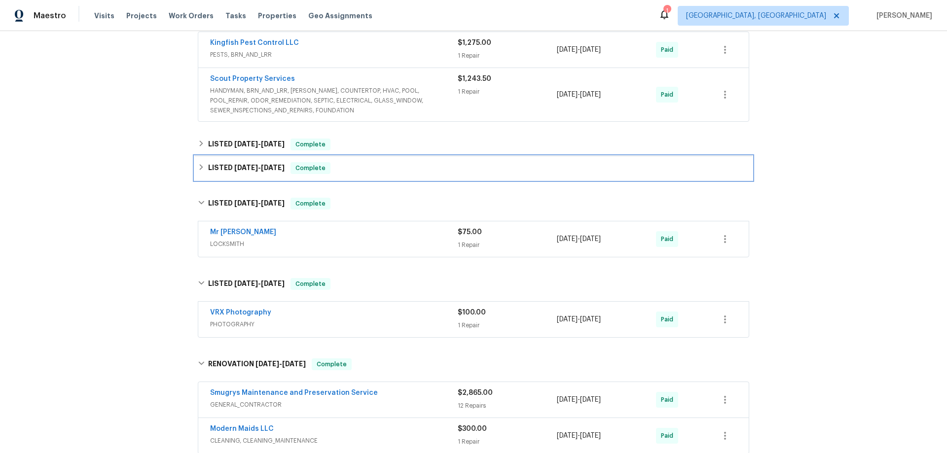
drag, startPoint x: 221, startPoint y: 163, endPoint x: 224, endPoint y: 154, distance: 9.5
click at [221, 161] on div "LISTED 7/8/24 - 8/13/24 Complete" at bounding box center [473, 168] width 557 height 24
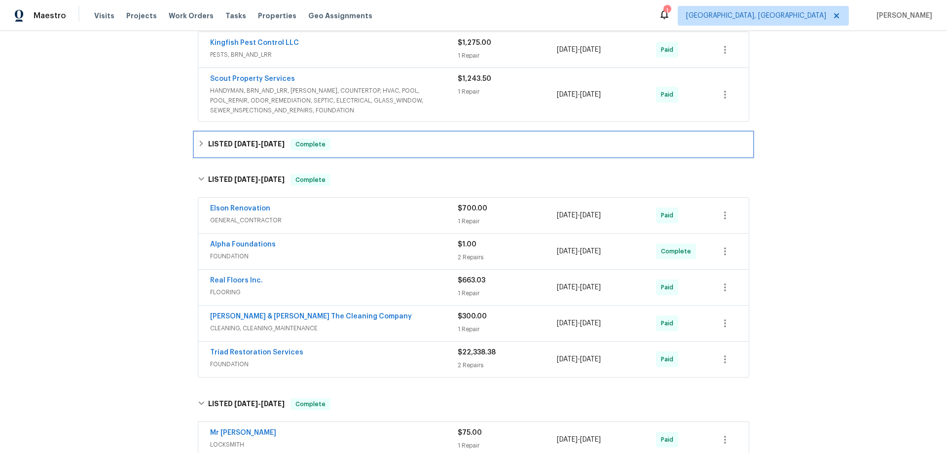
click at [226, 147] on h6 "LISTED 5/16/25 - 5/22/25" at bounding box center [246, 145] width 76 height 12
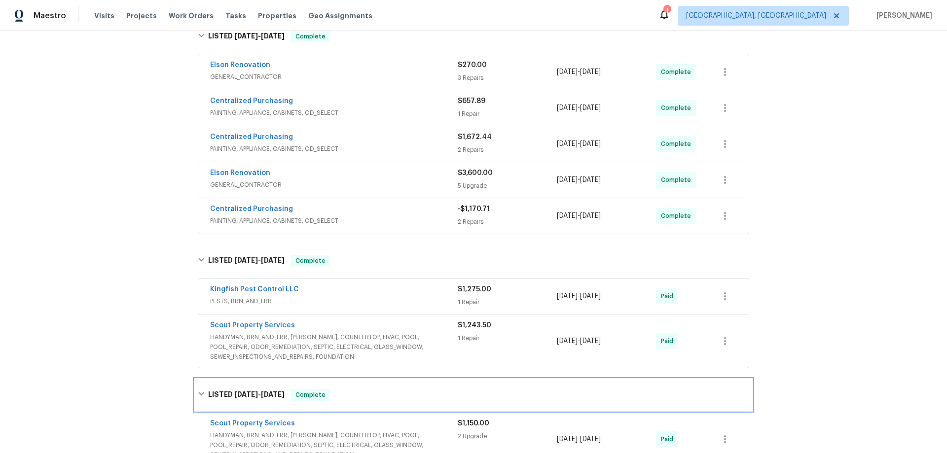
scroll to position [0, 0]
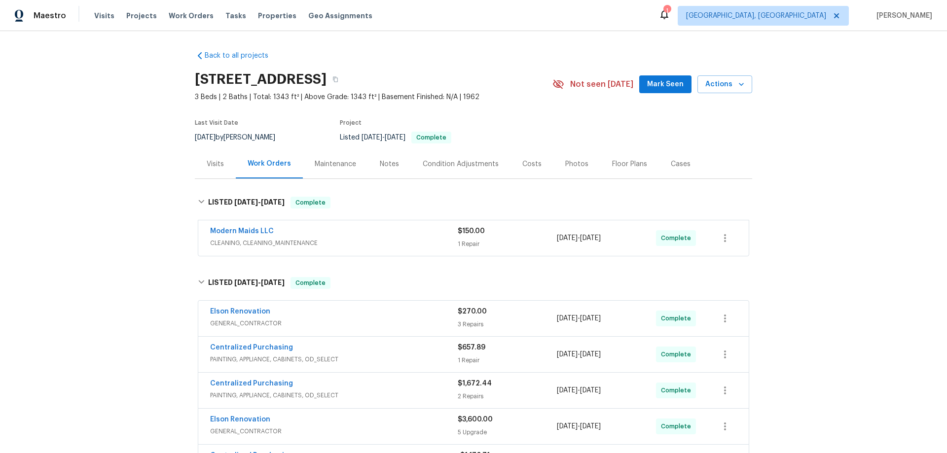
click at [111, 256] on div "Back to all projects 3686 Smithfield St, Jacksonville, FL 32217 3 Beds | 2 Bath…" at bounding box center [473, 242] width 947 height 422
drag, startPoint x: 121, startPoint y: 251, endPoint x: 105, endPoint y: 214, distance: 39.8
click at [114, 239] on div "Back to all projects 3686 Smithfield St, Jacksonville, FL 32217 3 Beds | 2 Bath…" at bounding box center [473, 242] width 947 height 422
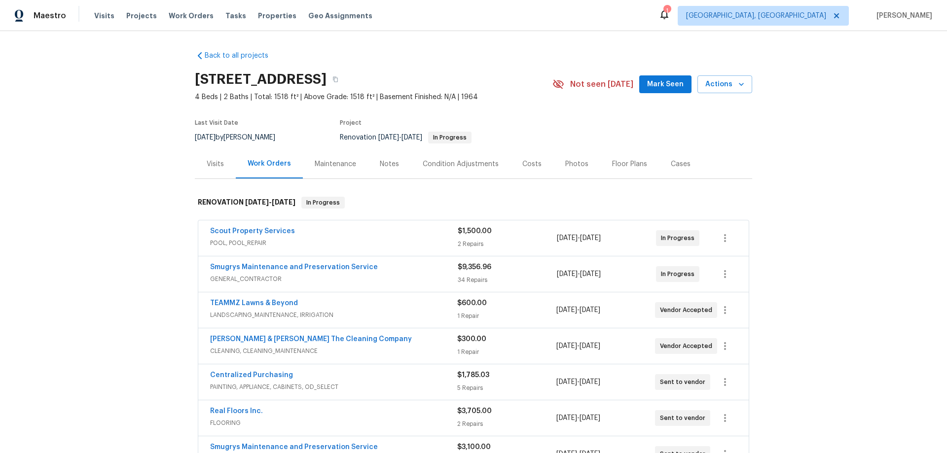
scroll to position [197, 0]
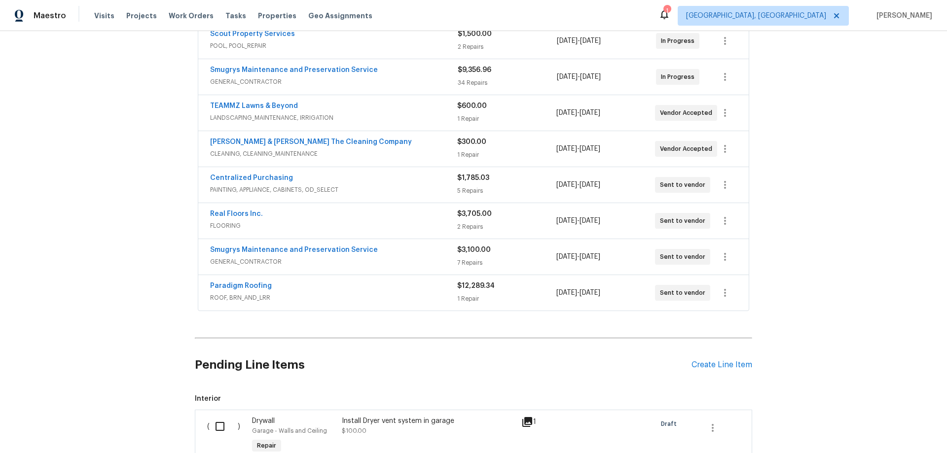
click at [157, 217] on div "Back to all projects 3319 Victoria Ct E, Jacksonville, FL 32216 4 Beds | 2 Bath…" at bounding box center [473, 242] width 947 height 422
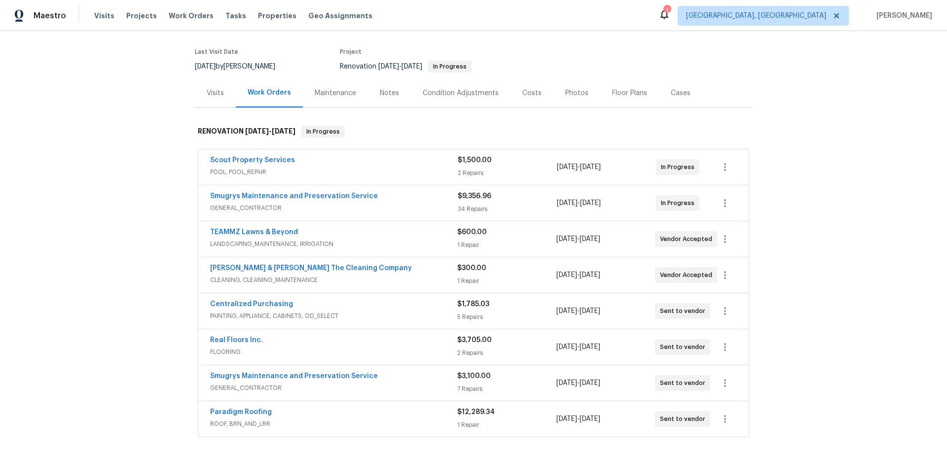
scroll to position [0, 0]
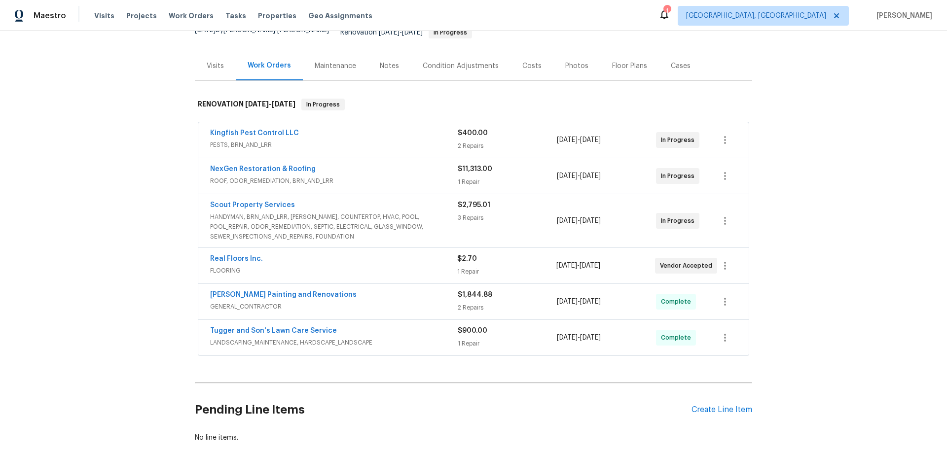
scroll to position [148, 0]
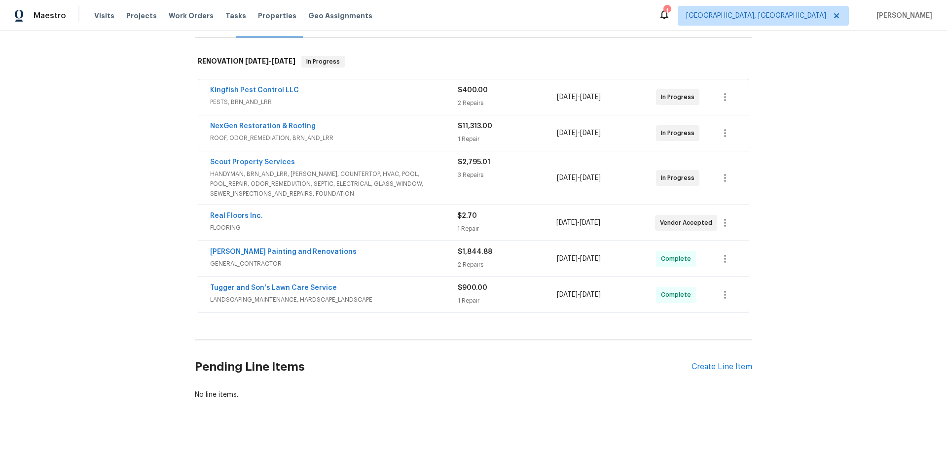
click at [75, 210] on div "Back to all projects [STREET_ADDRESS] 3 Beds | 2 Baths | Total: 1372 ft² | Abov…" at bounding box center [473, 242] width 947 height 422
click at [133, 229] on div "Back to all projects [STREET_ADDRESS] 3 Beds | 2 Baths | Total: 1372 ft² | Abov…" at bounding box center [473, 242] width 947 height 422
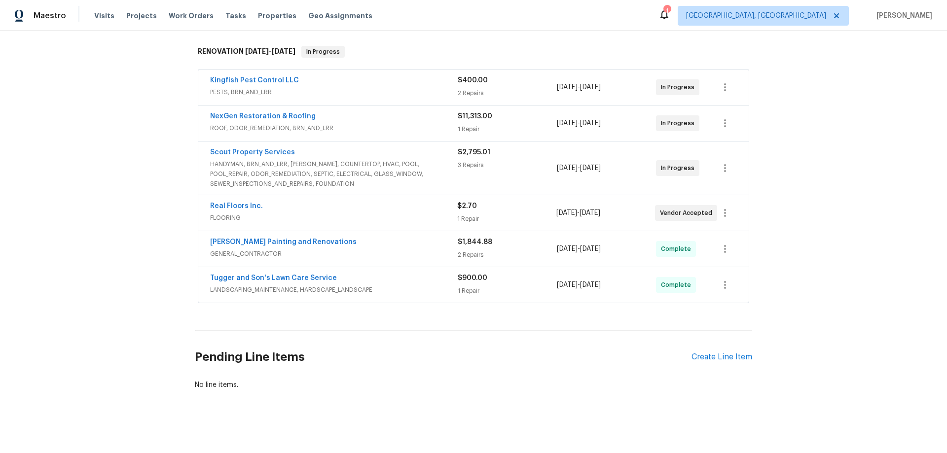
scroll to position [162, 0]
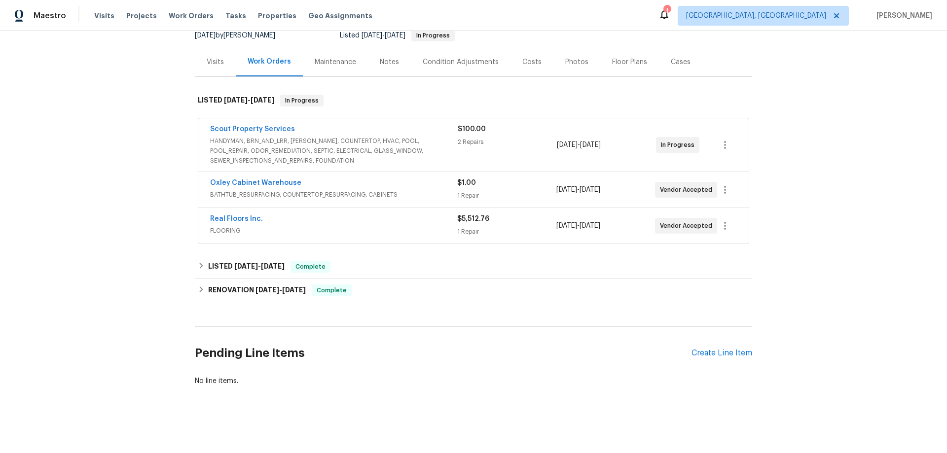
scroll to position [110, 0]
click at [276, 297] on div "Back to all projects 5301 Oak Trail Ln, Jacksonville, FL 32209 3 Beds | 2 Baths…" at bounding box center [473, 167] width 557 height 453
click at [271, 287] on h6 "RENOVATION 1/21/25 - 1/29/25" at bounding box center [257, 291] width 98 height 12
click at [254, 255] on div "LISTED 7/10/25 - 7/16/25 Complete" at bounding box center [473, 267] width 557 height 24
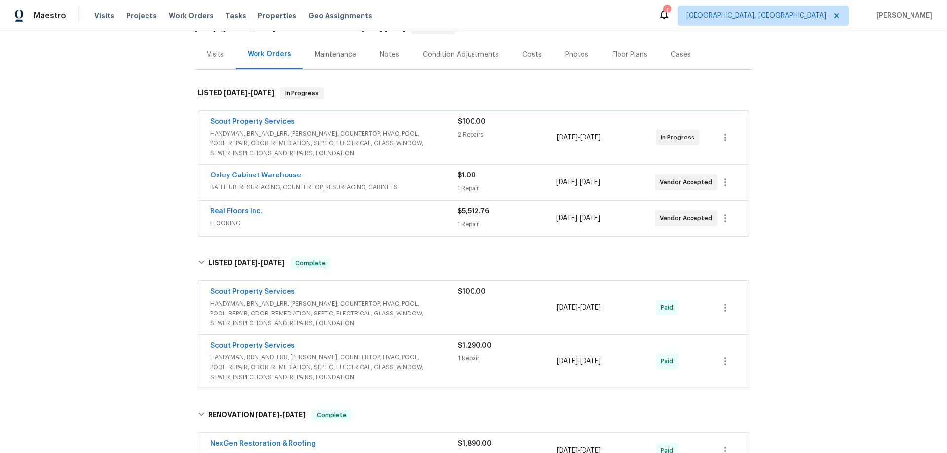
click at [119, 248] on div "Back to all projects 5301 Oak Trail Ln, Jacksonville, FL 32209 3 Beds | 2 Baths…" at bounding box center [473, 242] width 947 height 422
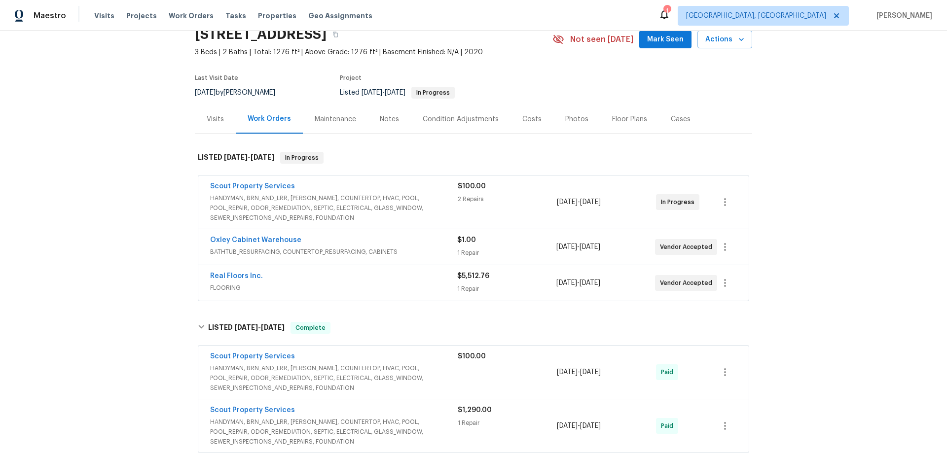
scroll to position [0, 0]
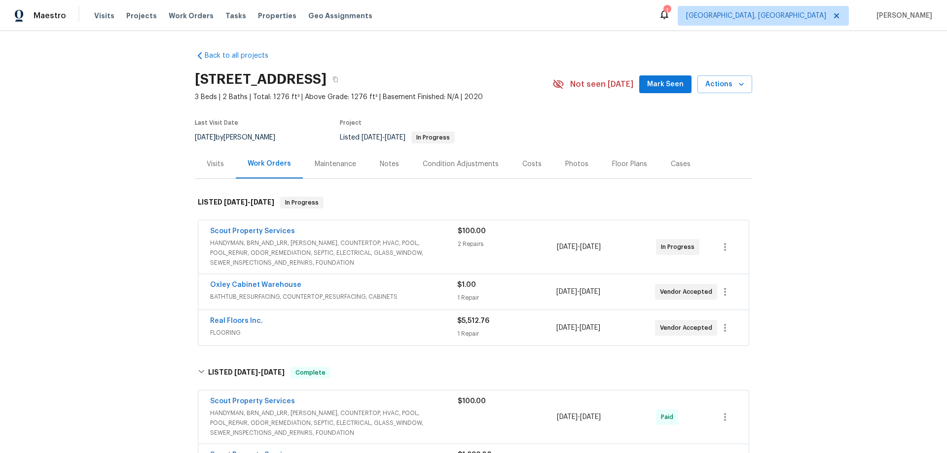
drag, startPoint x: 149, startPoint y: 202, endPoint x: 141, endPoint y: 206, distance: 8.8
click at [148, 201] on div "Back to all projects 5301 Oak Trail Ln, Jacksonville, FL 32209 3 Beds | 2 Baths…" at bounding box center [473, 242] width 947 height 422
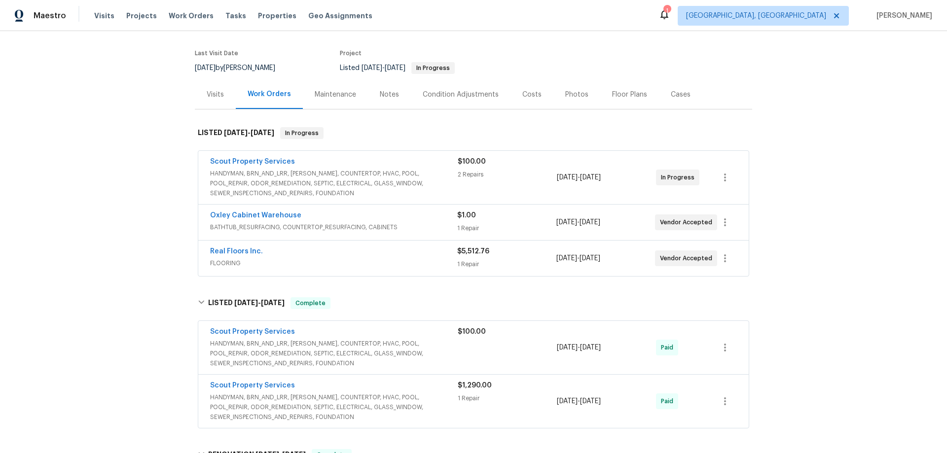
scroll to position [296, 0]
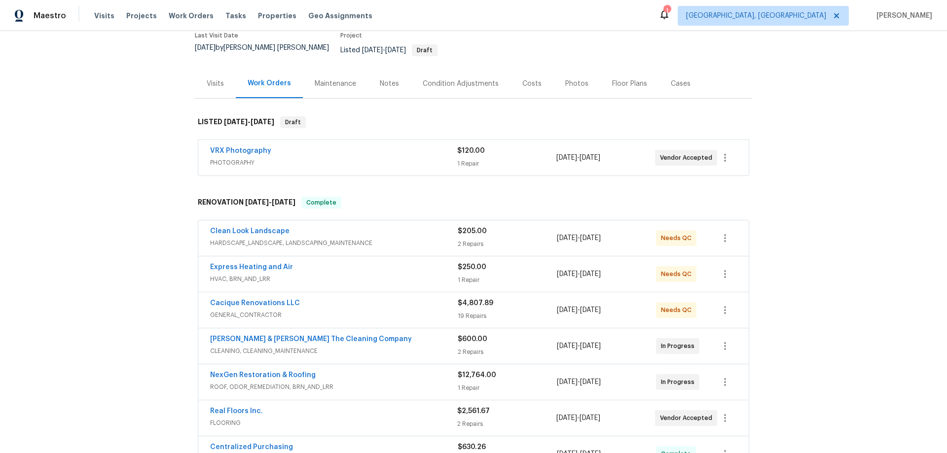
scroll to position [247, 0]
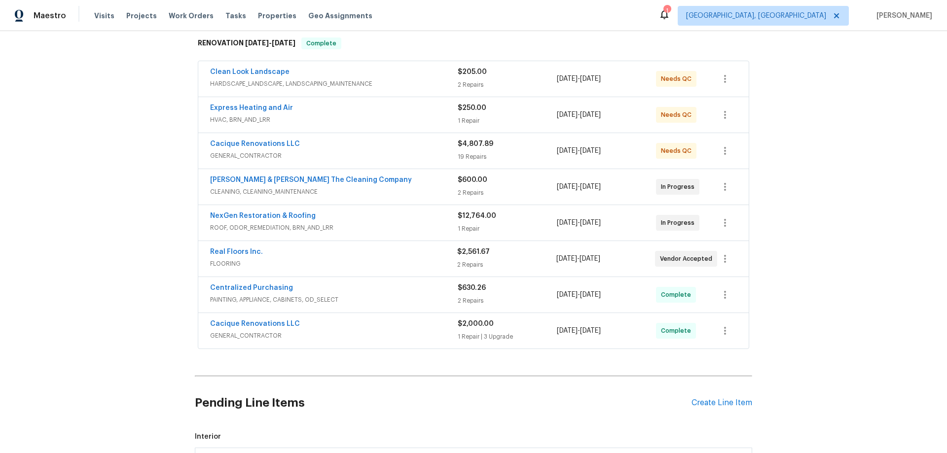
click at [136, 233] on div "Back to all projects 454 Naugatuck Dr, Jacksonville, FL 32225 4 Beds | 2 Baths …" at bounding box center [473, 242] width 947 height 422
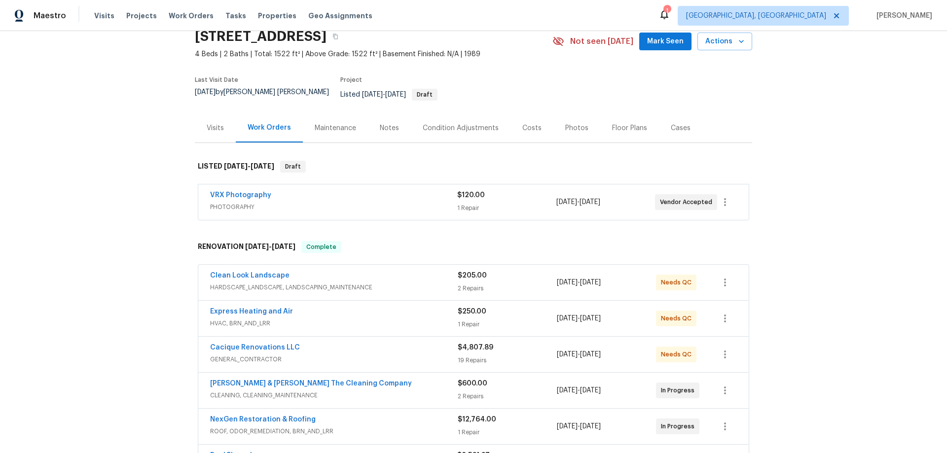
scroll to position [0, 0]
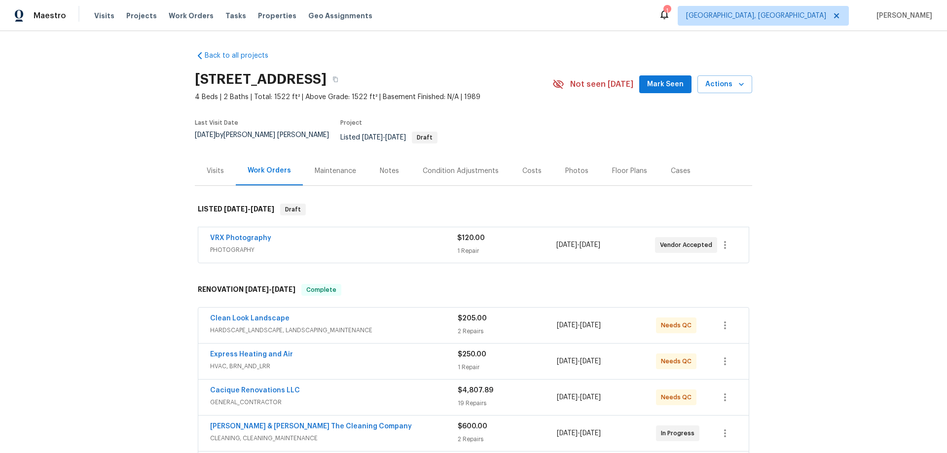
drag, startPoint x: 114, startPoint y: 201, endPoint x: 124, endPoint y: 214, distance: 16.6
click at [113, 201] on div "Back to all projects 454 Naugatuck Dr, Jacksonville, FL 32225 4 Beds | 2 Baths …" at bounding box center [473, 242] width 947 height 422
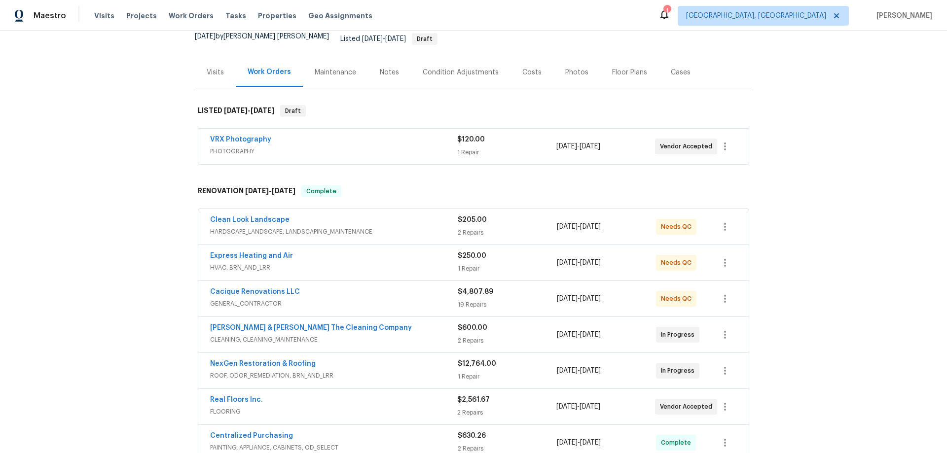
scroll to position [197, 0]
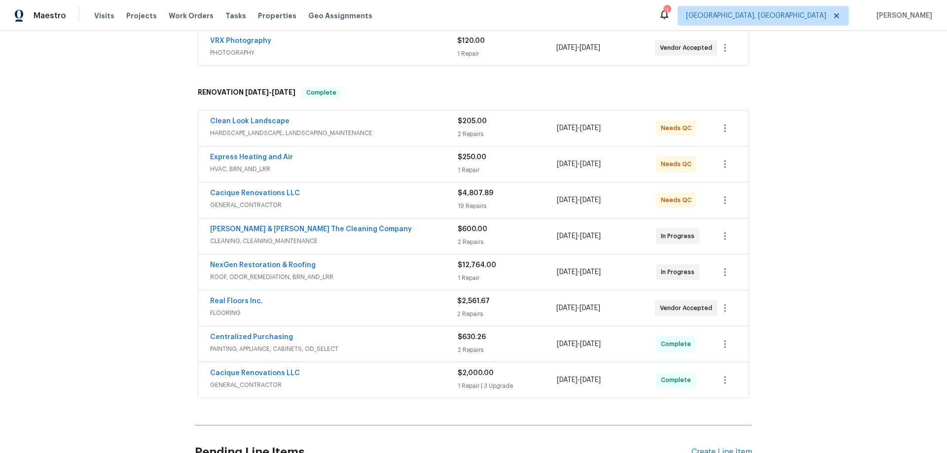
click at [52, 193] on div "Back to all projects 454 Naugatuck Dr, Jacksonville, FL 32225 4 Beds | 2 Baths …" at bounding box center [473, 242] width 947 height 422
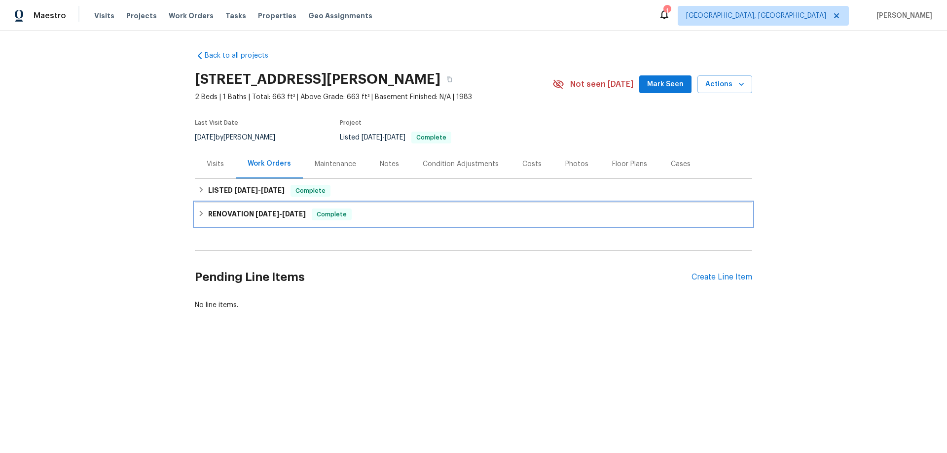
click at [242, 212] on h6 "RENOVATION 1/16/25 - 1/31/25" at bounding box center [257, 215] width 98 height 12
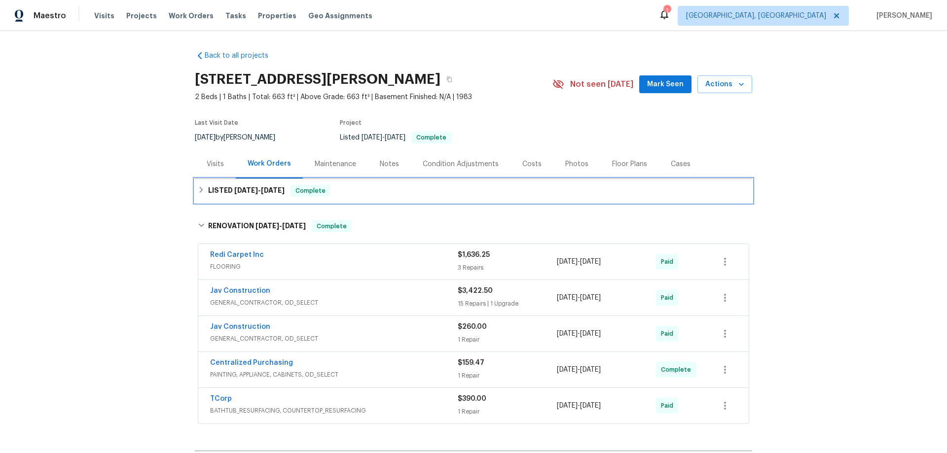
drag, startPoint x: 233, startPoint y: 195, endPoint x: 154, endPoint y: 206, distance: 79.2
click at [233, 194] on h6 "LISTED 4/21/25 - 8/19/25" at bounding box center [246, 191] width 76 height 12
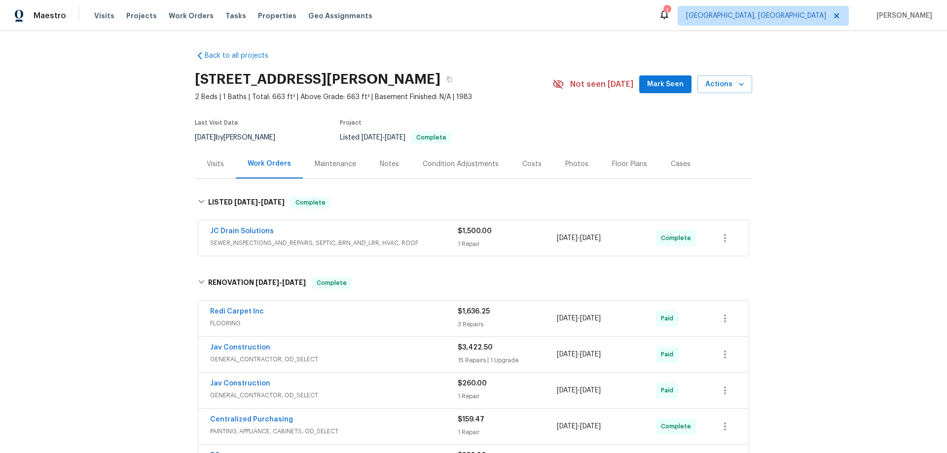
click at [120, 265] on div "Back to all projects 1825 Kendall St Apt 215, Lakewood, CO 80214 2 Beds | 1 Bat…" at bounding box center [473, 242] width 947 height 422
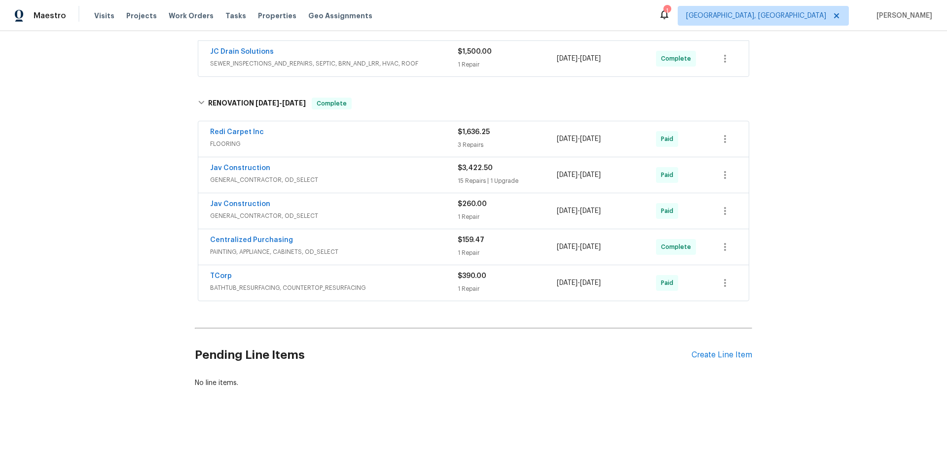
scroll to position [189, 0]
click at [148, 281] on div "Back to all projects 1825 Kendall St Apt 215, Lakewood, CO 80214 2 Beds | 1 Bat…" at bounding box center [473, 242] width 947 height 422
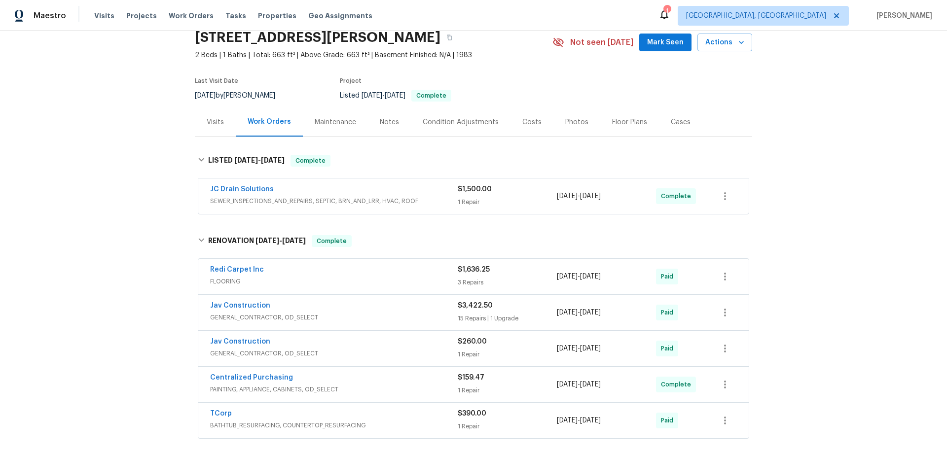
scroll to position [148, 0]
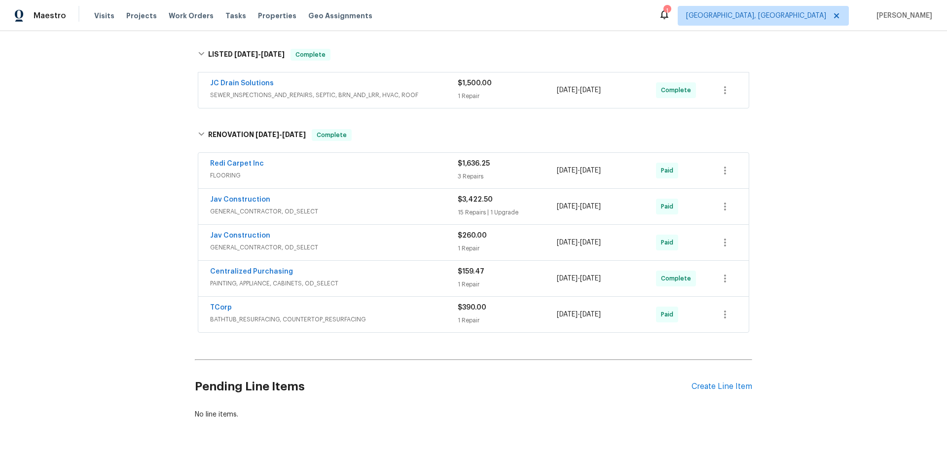
click at [115, 251] on div "Back to all projects 1825 Kendall St Apt 215, Lakewood, CO 80214 2 Beds | 1 Bat…" at bounding box center [473, 242] width 947 height 422
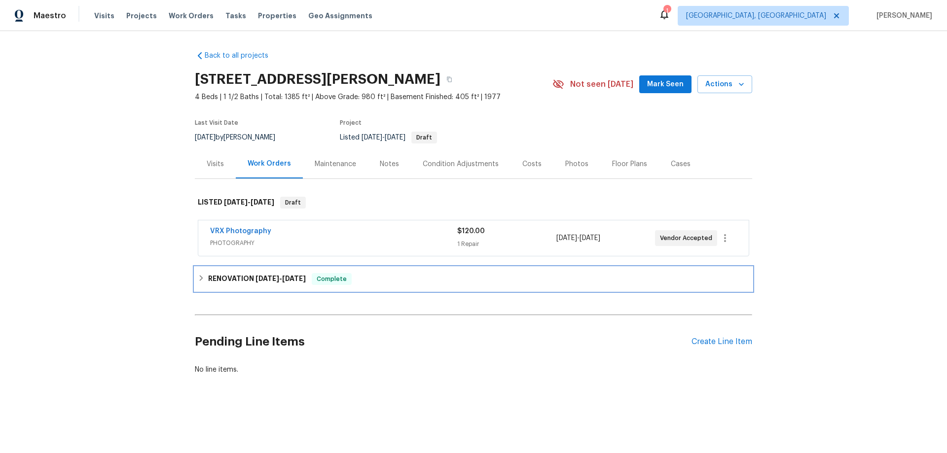
click at [216, 287] on div "RENOVATION [DATE] - [DATE] Complete" at bounding box center [473, 279] width 557 height 24
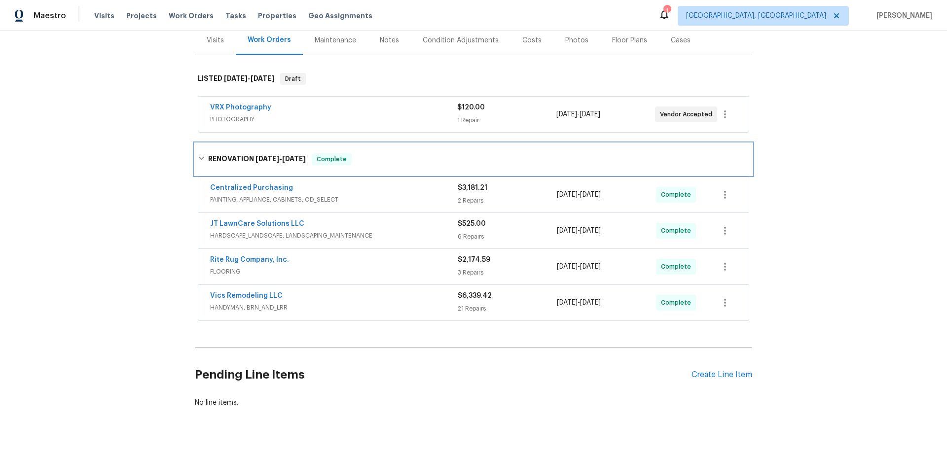
scroll to position [125, 0]
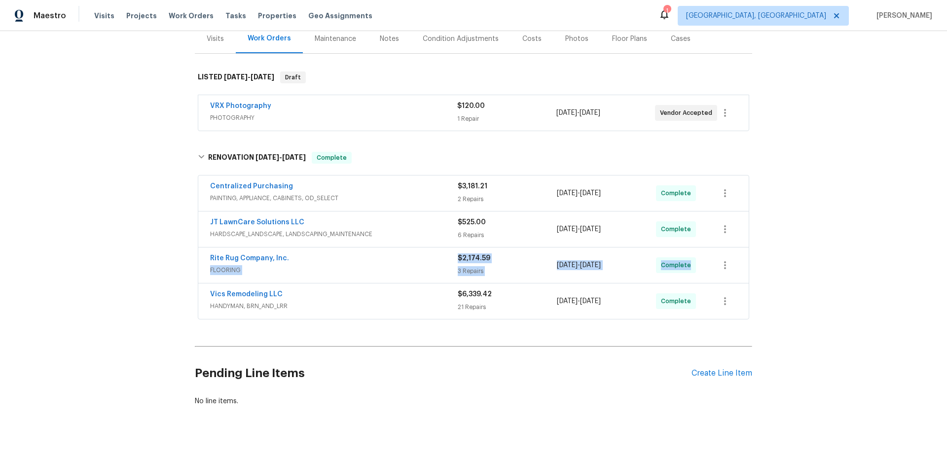
drag, startPoint x: 145, startPoint y: 294, endPoint x: 137, endPoint y: 285, distance: 12.3
click at [142, 293] on div "Back to all projects [STREET_ADDRESS][PERSON_NAME] 4 Beds | 1 1/2 Baths | Total…" at bounding box center [473, 242] width 947 height 422
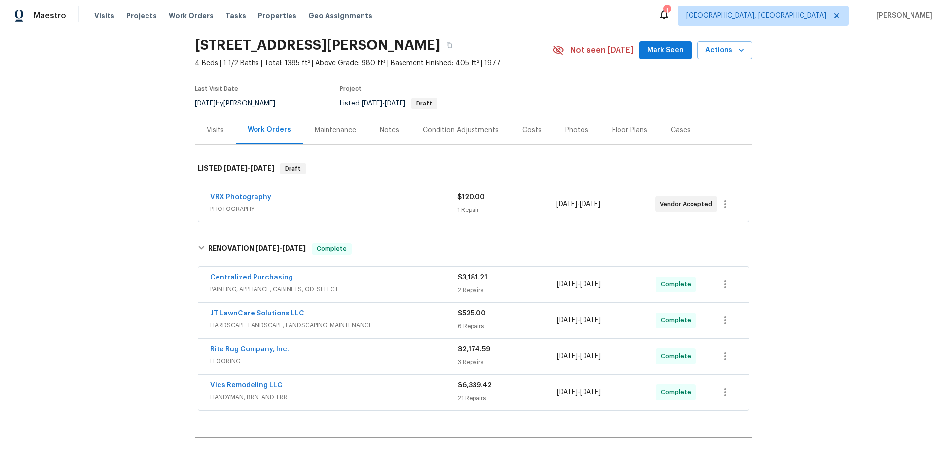
scroll to position [0, 0]
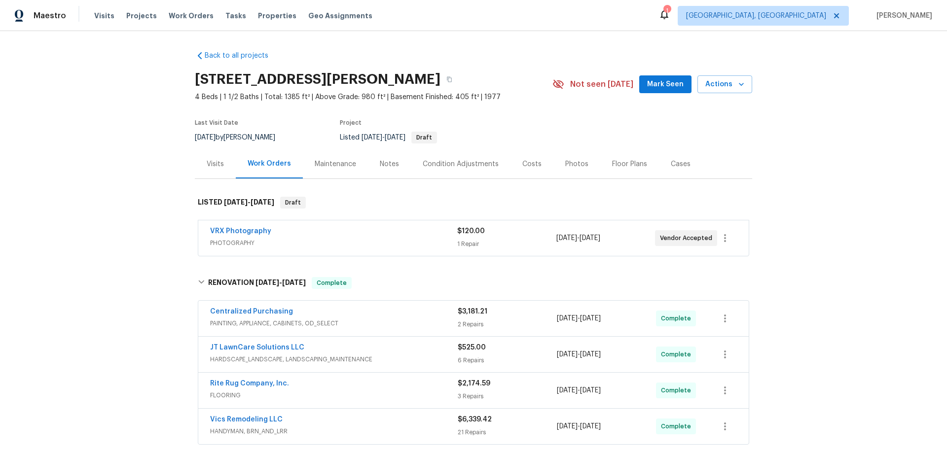
click at [88, 245] on div "Back to all projects [STREET_ADDRESS][PERSON_NAME] 4 Beds | 1 1/2 Baths | Total…" at bounding box center [473, 242] width 947 height 422
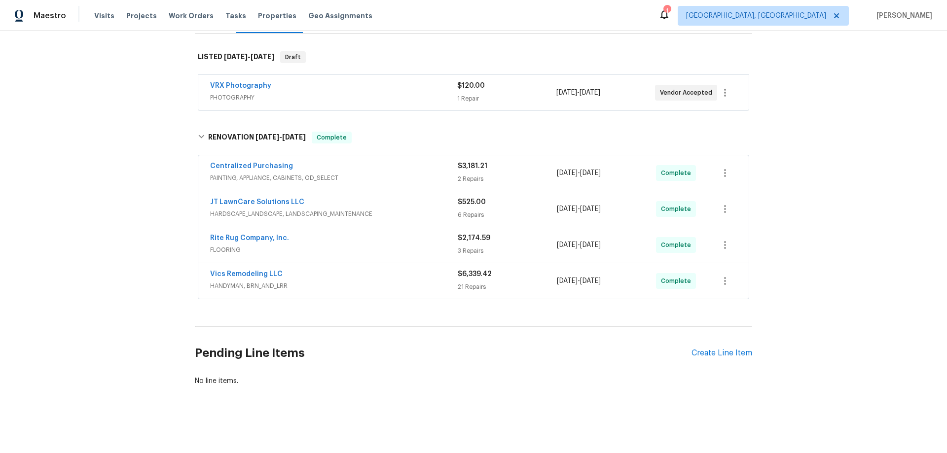
scroll to position [153, 0]
click at [153, 231] on div "Back to all projects [STREET_ADDRESS][PERSON_NAME] 4 Beds | 1 1/2 Baths | Total…" at bounding box center [473, 242] width 947 height 422
click at [117, 255] on div "Back to all projects [STREET_ADDRESS][PERSON_NAME] 4 Beds | 1 1/2 Baths | Total…" at bounding box center [473, 242] width 947 height 422
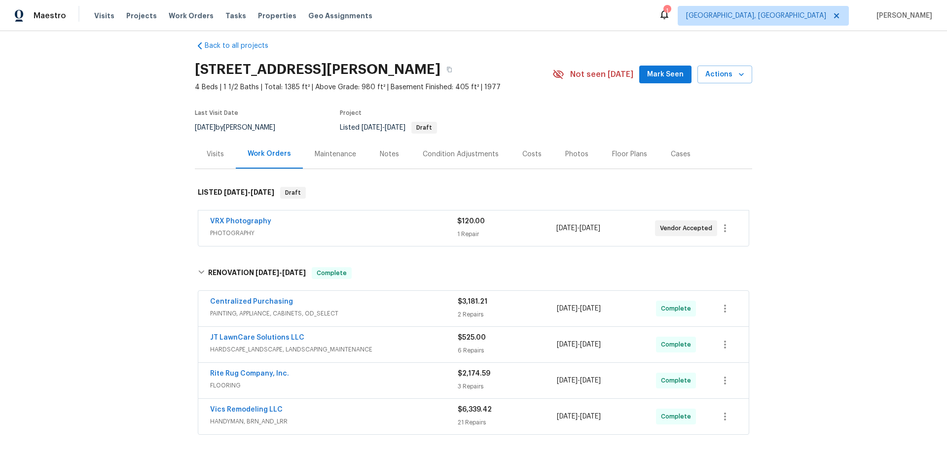
scroll to position [5, 0]
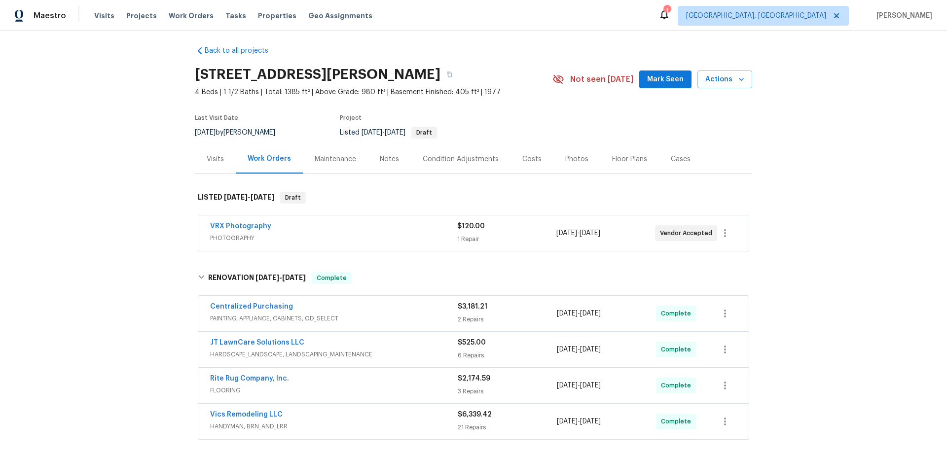
drag, startPoint x: 106, startPoint y: 262, endPoint x: 79, endPoint y: 105, distance: 159.5
click at [105, 262] on div "Back to all projects [STREET_ADDRESS][PERSON_NAME] 4 Beds | 1 1/2 Baths | Total…" at bounding box center [473, 242] width 947 height 422
click at [146, 201] on div "Back to all projects [STREET_ADDRESS][PERSON_NAME] 4 Beds | 1 1/2 Baths | Total…" at bounding box center [473, 242] width 947 height 422
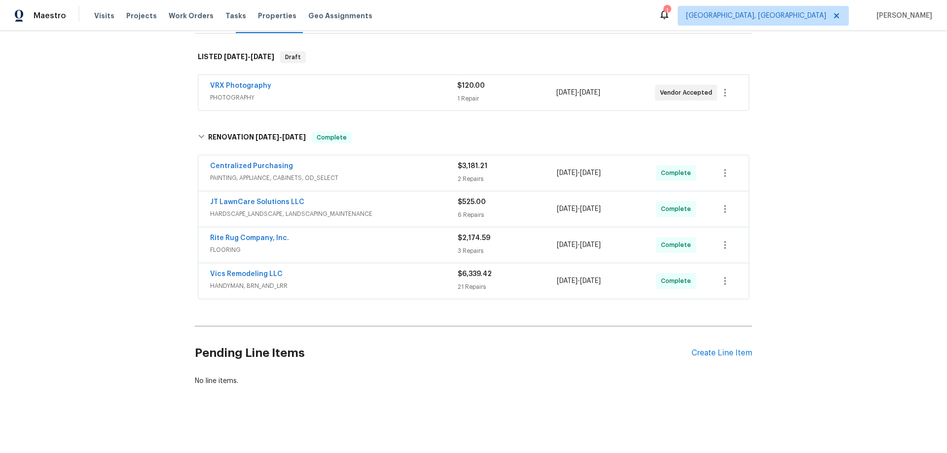
scroll to position [153, 0]
click at [130, 216] on div "Back to all projects [STREET_ADDRESS][PERSON_NAME] 4 Beds | 1 1/2 Baths | Total…" at bounding box center [473, 242] width 947 height 422
click at [128, 151] on div "Back to all projects [STREET_ADDRESS][PERSON_NAME] 4 Beds | 1 1/2 Baths | Total…" at bounding box center [473, 242] width 947 height 422
drag, startPoint x: 114, startPoint y: 274, endPoint x: 163, endPoint y: 264, distance: 49.9
click at [114, 272] on div "Back to all projects [STREET_ADDRESS][PERSON_NAME] 4 Beds | 1 1/2 Baths | Total…" at bounding box center [473, 242] width 947 height 422
